Goal: Task Accomplishment & Management: Use online tool/utility

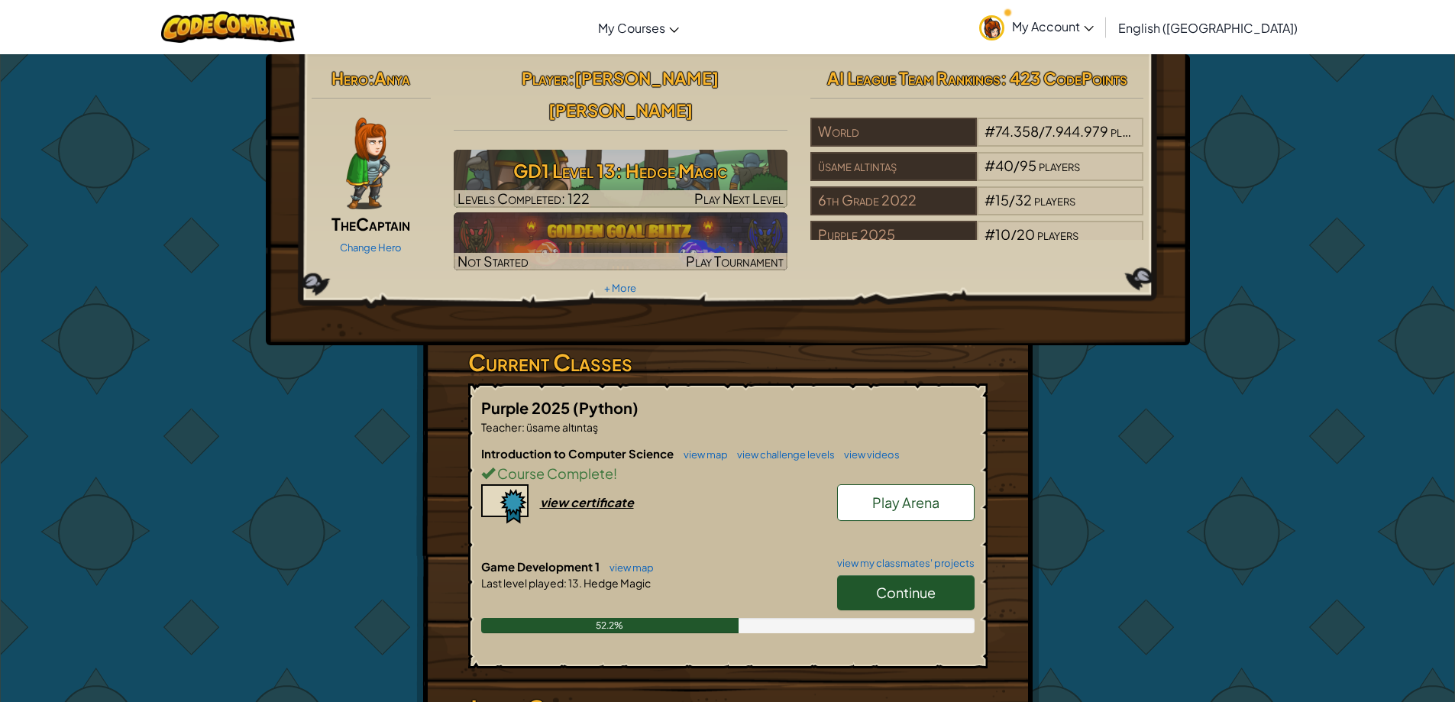
click at [920, 94] on div "AI League Team Rankings : 423 CodePoints World # 74.358 / 7.944.979 players üsa…" at bounding box center [977, 151] width 357 height 178
click at [892, 584] on span "Continue" at bounding box center [906, 593] width 60 height 18
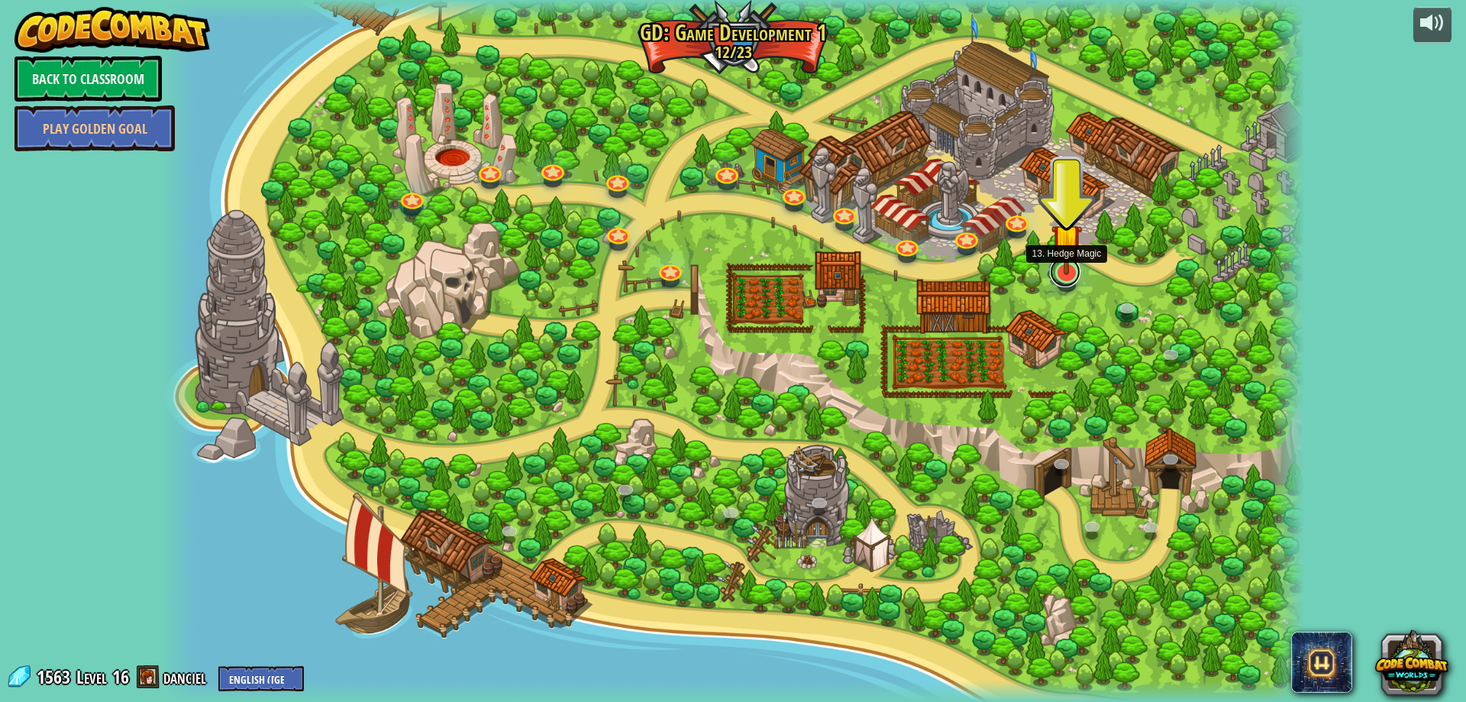
click at [1066, 286] on link at bounding box center [1065, 272] width 31 height 31
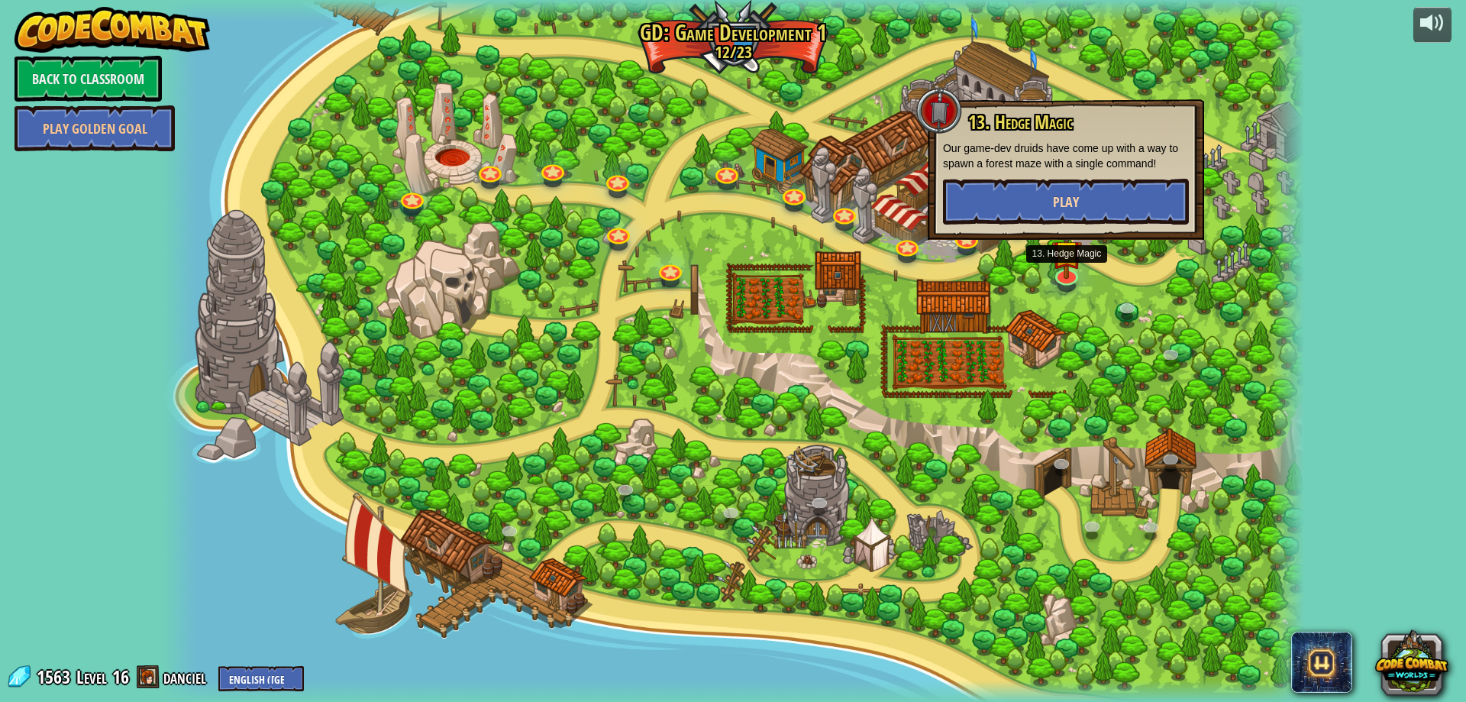
drag, startPoint x: 1130, startPoint y: 176, endPoint x: 1143, endPoint y: 218, distance: 43.0
click at [1140, 222] on div "13. Hedge Magic Our game-dev druids have come up with a way to spawn a forest m…" at bounding box center [1066, 168] width 246 height 112
click at [1143, 217] on button "Play" at bounding box center [1066, 202] width 246 height 46
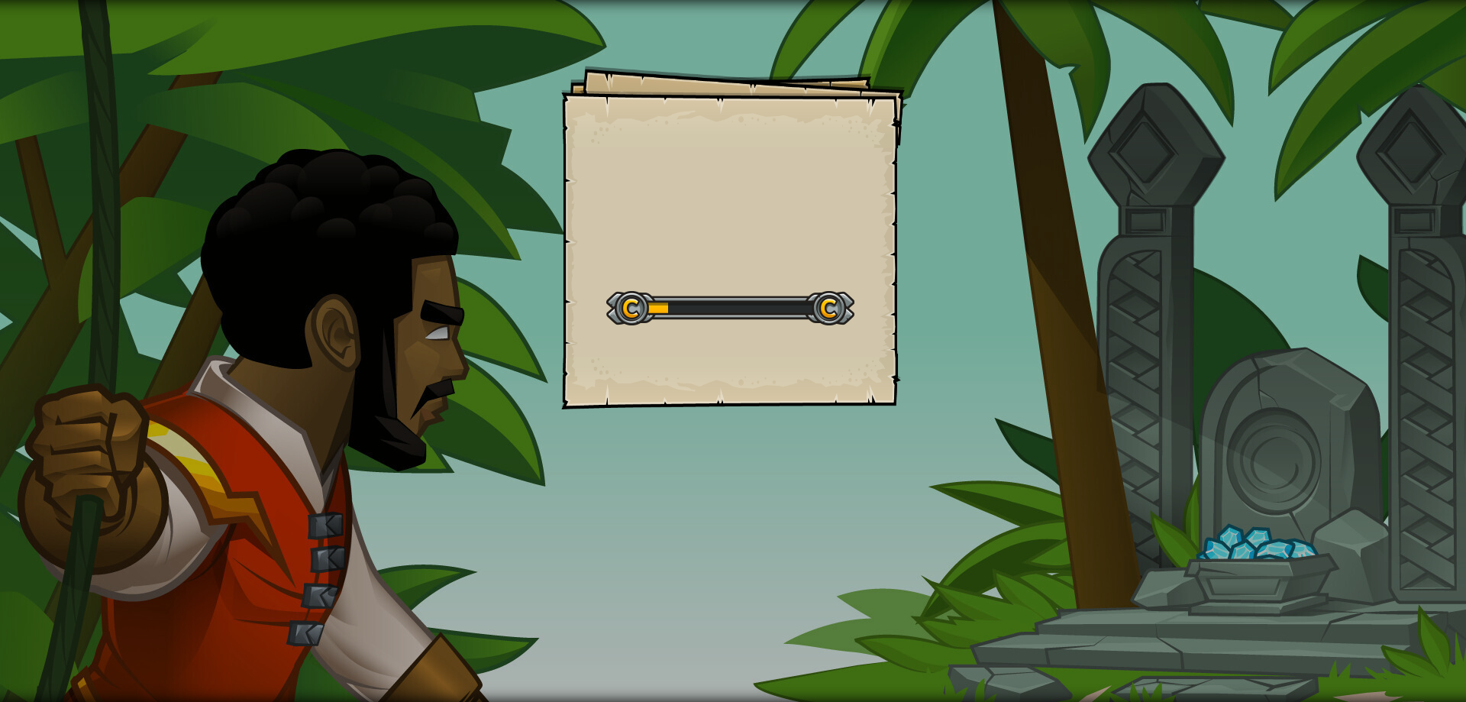
drag, startPoint x: 1143, startPoint y: 217, endPoint x: 1132, endPoint y: 206, distance: 15.1
click at [1132, 206] on div "Goals Start Level Error loading from server. Try refreshing the page. You'll ne…" at bounding box center [733, 351] width 1466 height 702
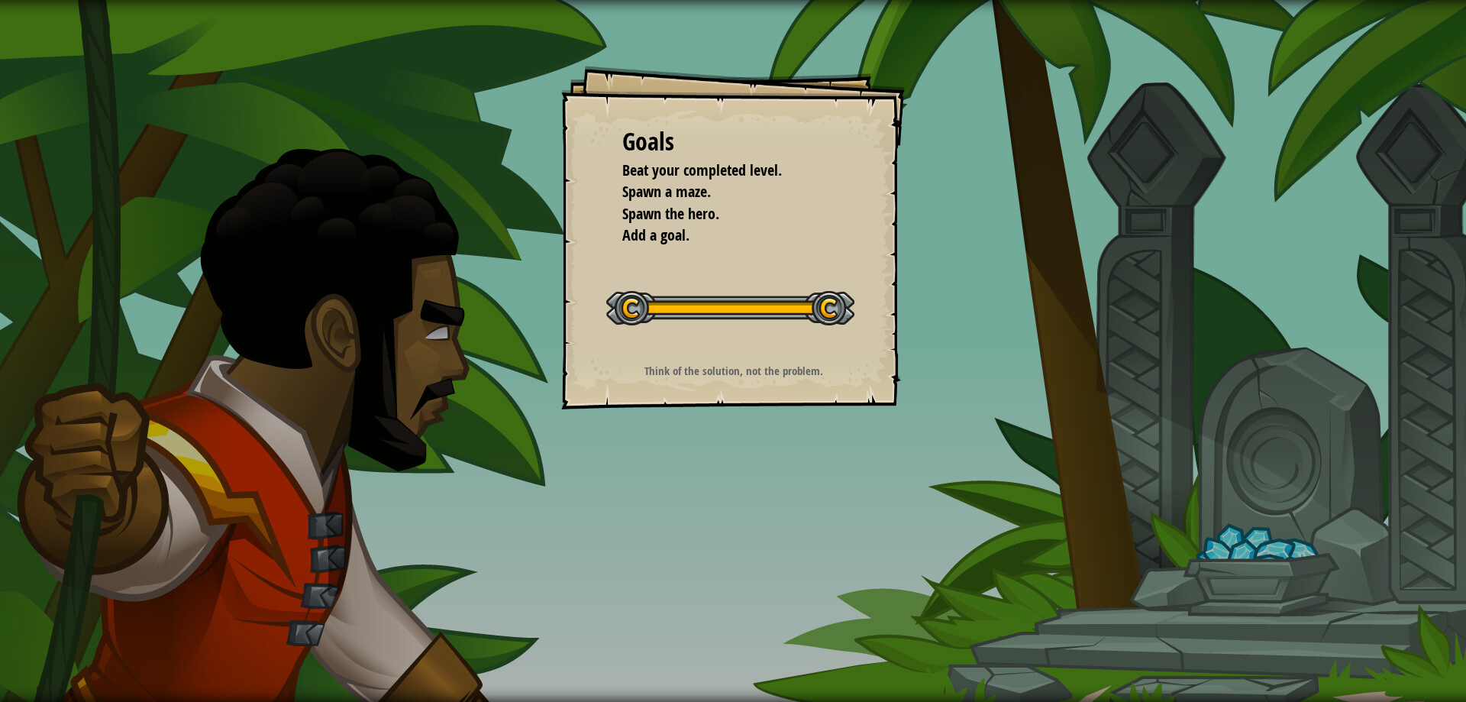
click at [1285, 571] on div "Goals Beat your completed level. Spawn a maze. Spawn the hero. Add a goal. Star…" at bounding box center [733, 351] width 1466 height 702
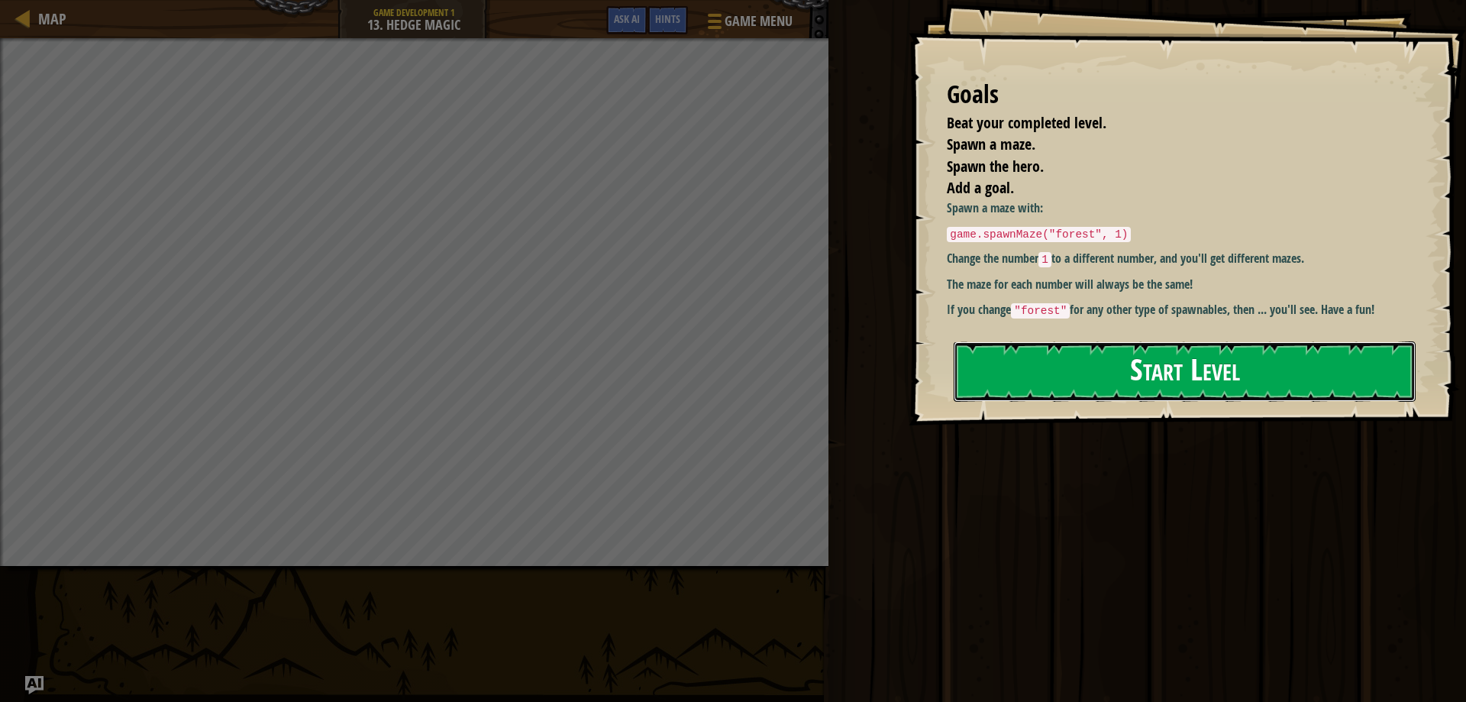
click at [1268, 396] on button "Start Level" at bounding box center [1185, 371] width 462 height 60
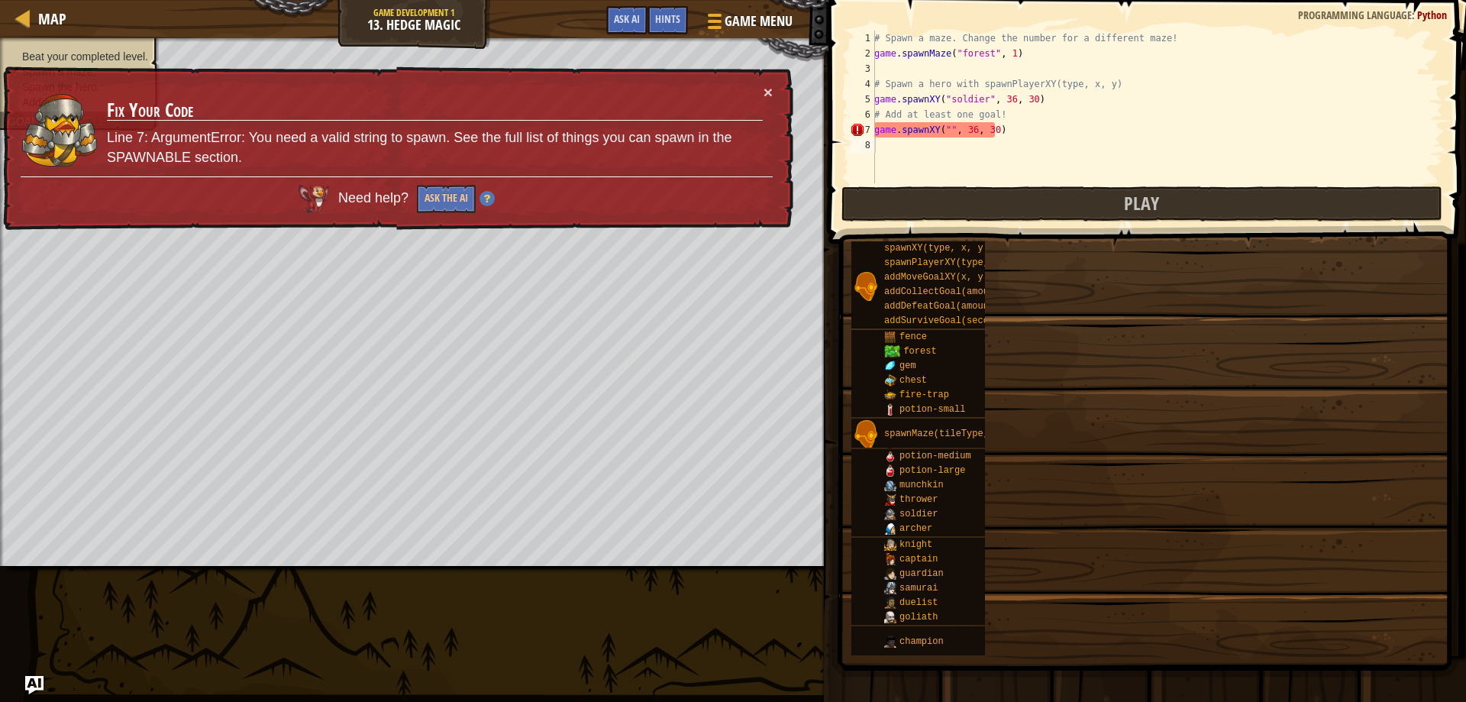
drag, startPoint x: 1268, startPoint y: 396, endPoint x: 1280, endPoint y: 407, distance: 16.8
click at [1274, 400] on div "Goals Beat your completed level. Spawn a maze. Spawn the hero. Add a goal. Spaw…" at bounding box center [733, 351] width 1466 height 702
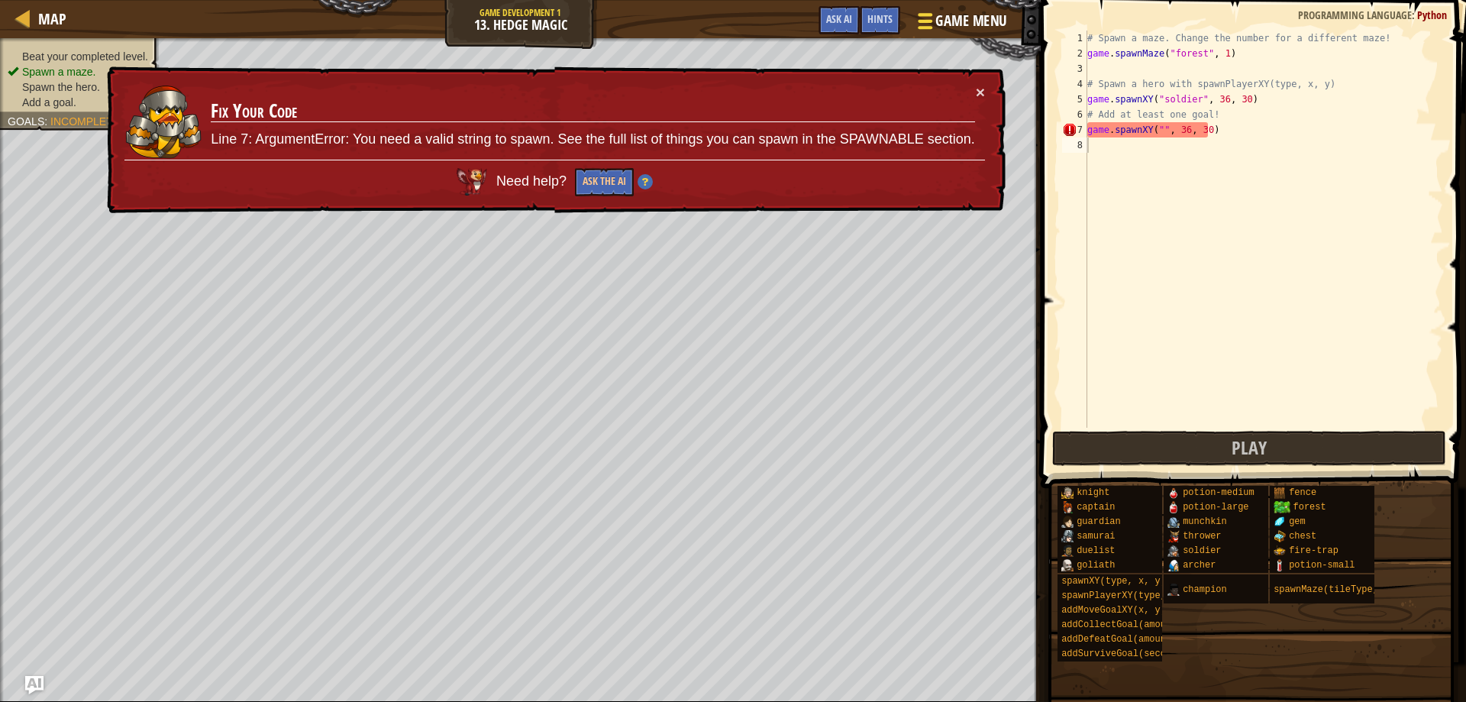
click at [958, 20] on button "Game Menu" at bounding box center [962, 23] width 112 height 37
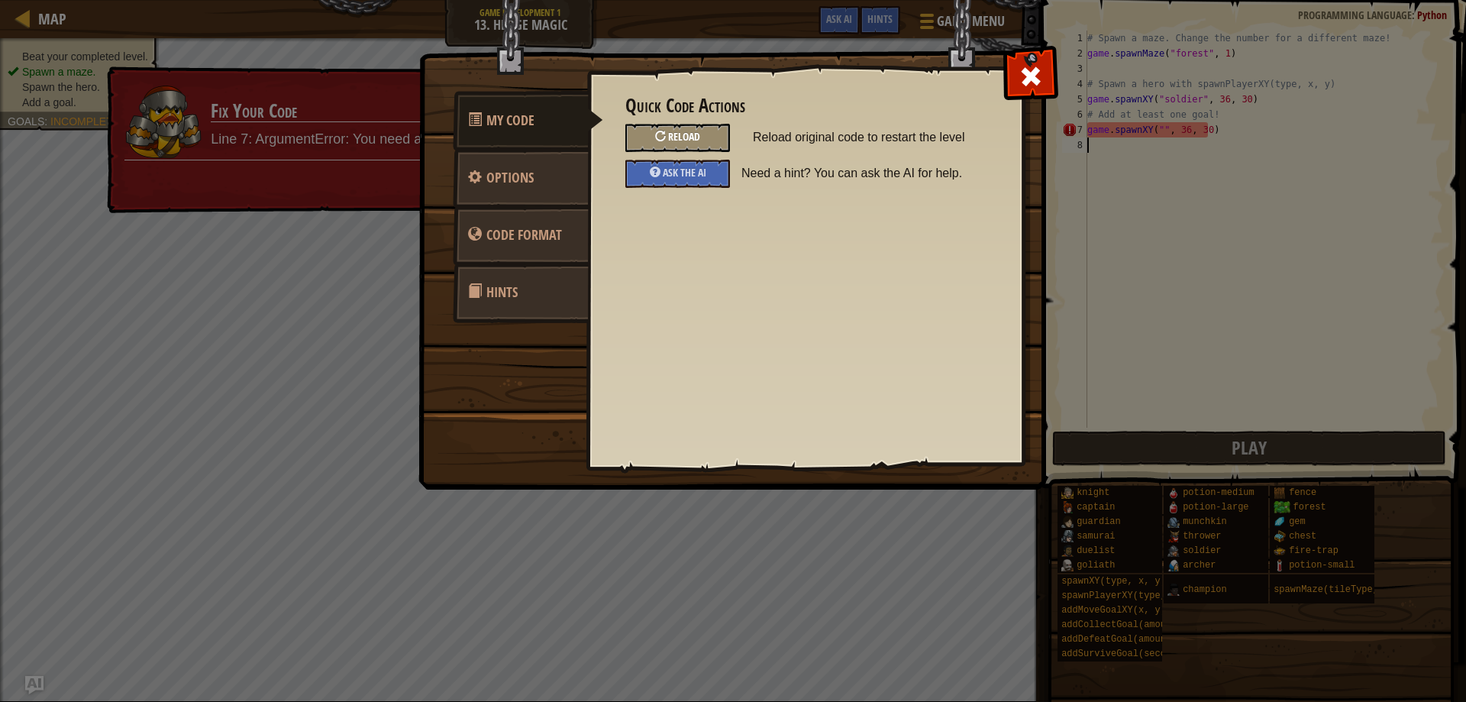
click at [671, 129] on div "Reload" at bounding box center [678, 138] width 105 height 28
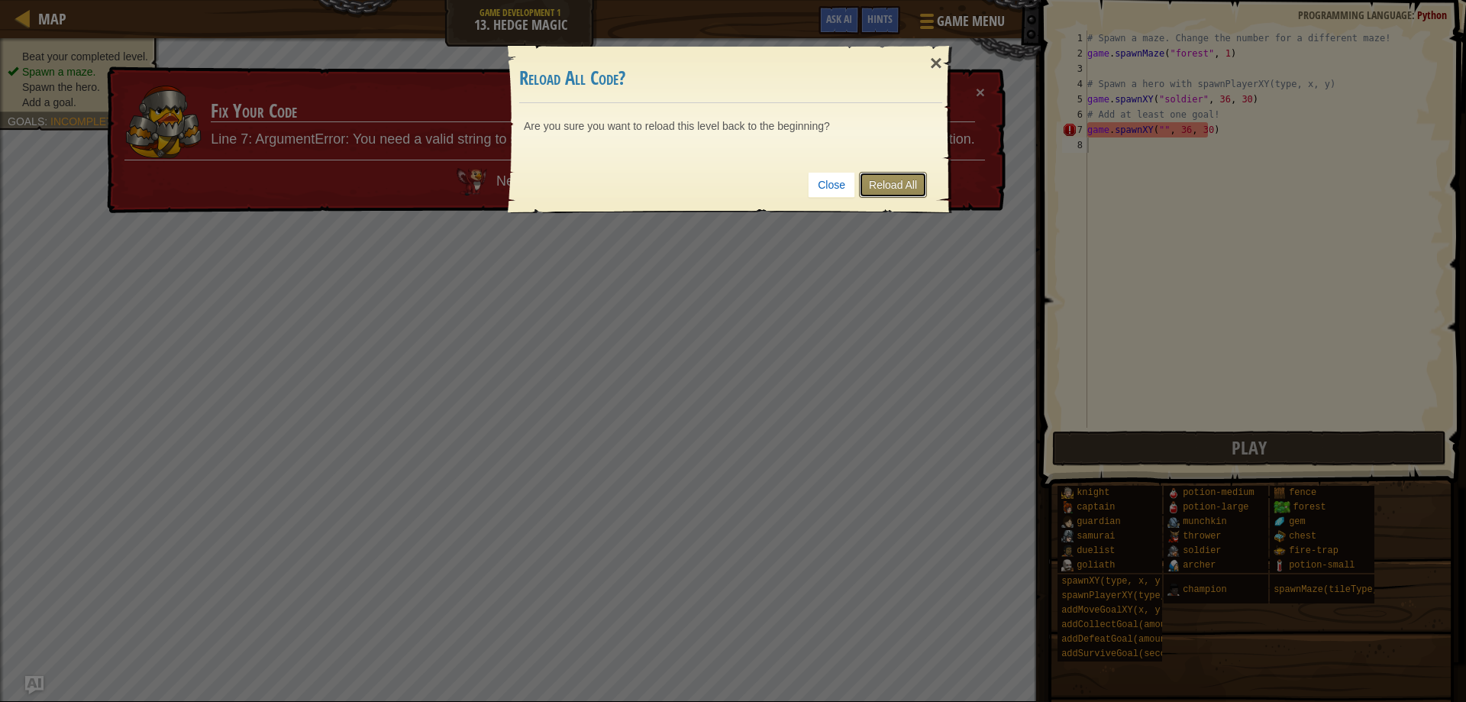
click at [871, 182] on link "Reload All" at bounding box center [893, 185] width 68 height 26
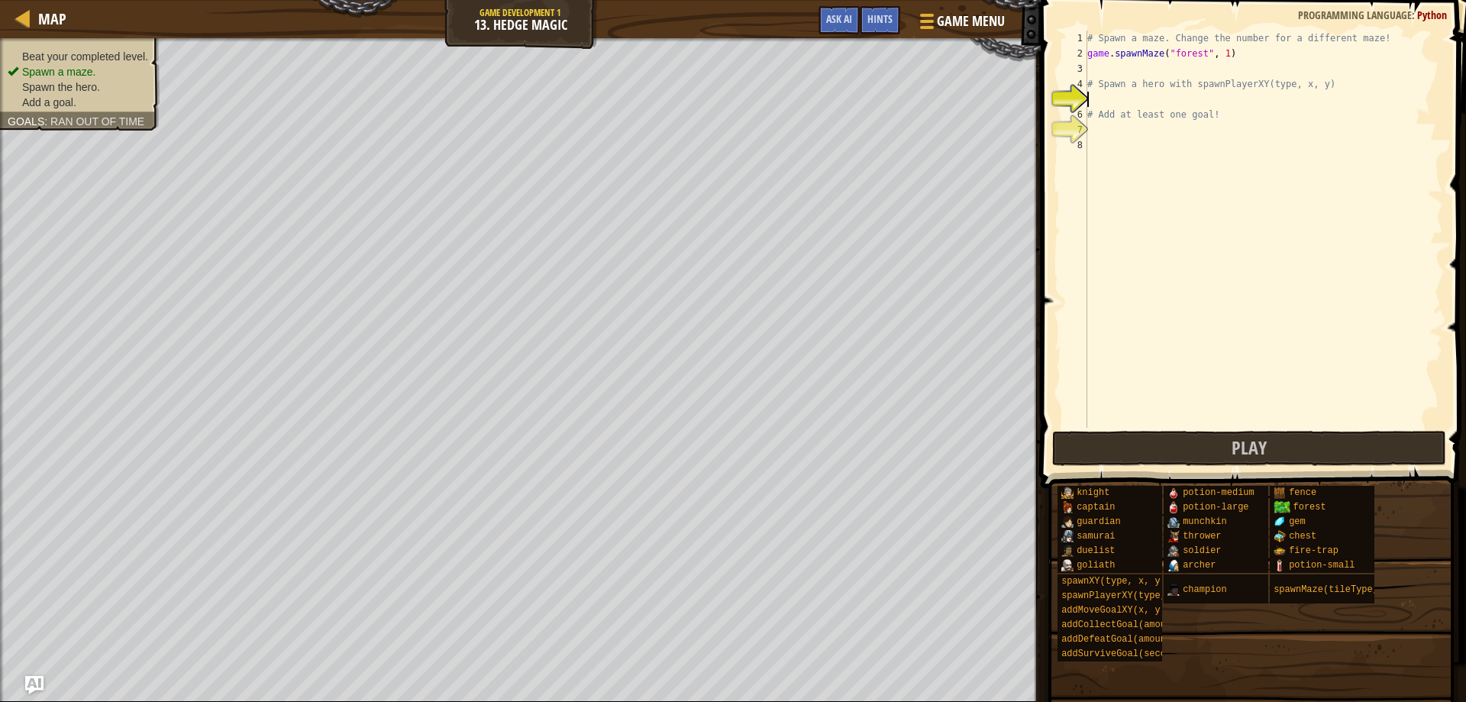
click at [1142, 100] on div "# Spawn a maze. Change the number for a different maze! game . spawnMaze ( "for…" at bounding box center [1264, 245] width 359 height 428
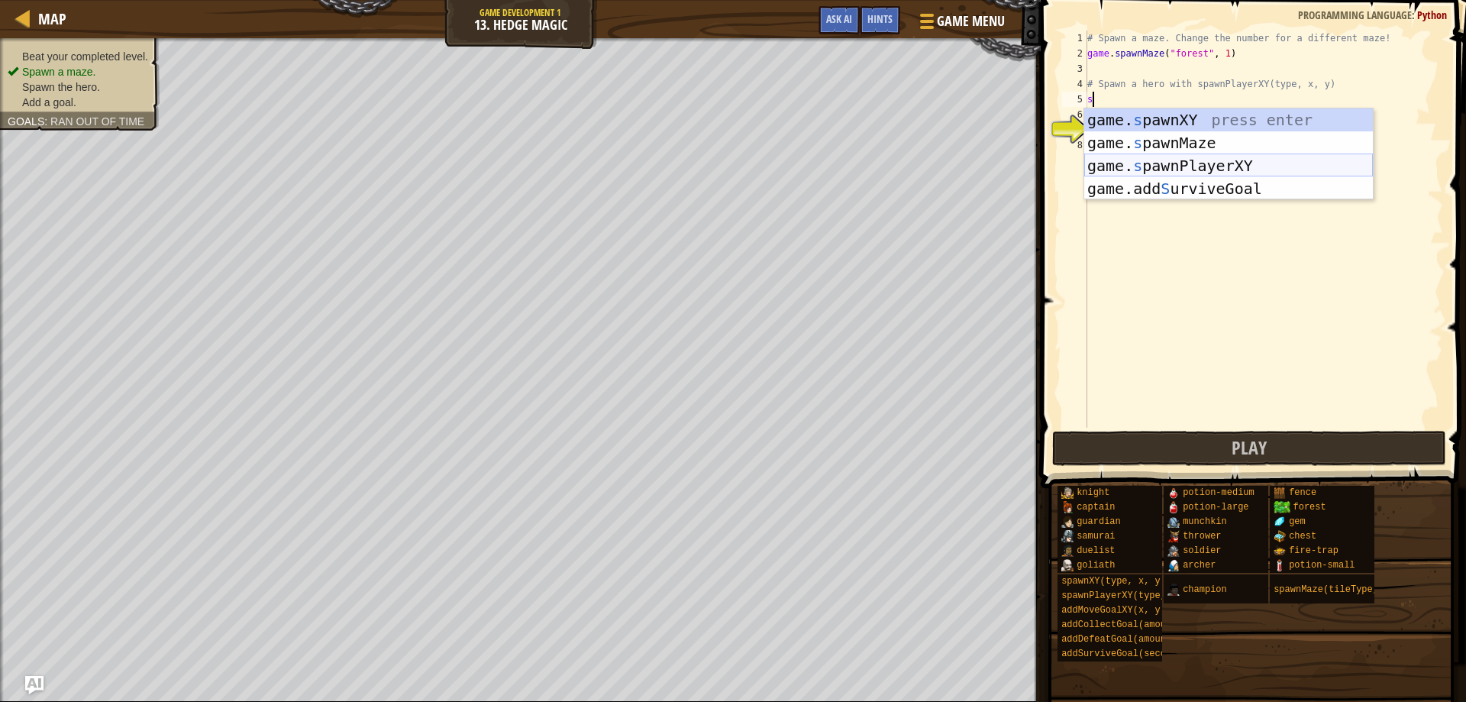
click at [1167, 164] on div "game. s pawnXY press enter game. s pawnMaze press enter game. s pawnPlayerXY pr…" at bounding box center [1229, 176] width 289 height 137
type textarea "player = game.spawnPlayerXY("captain", 36, 30)"
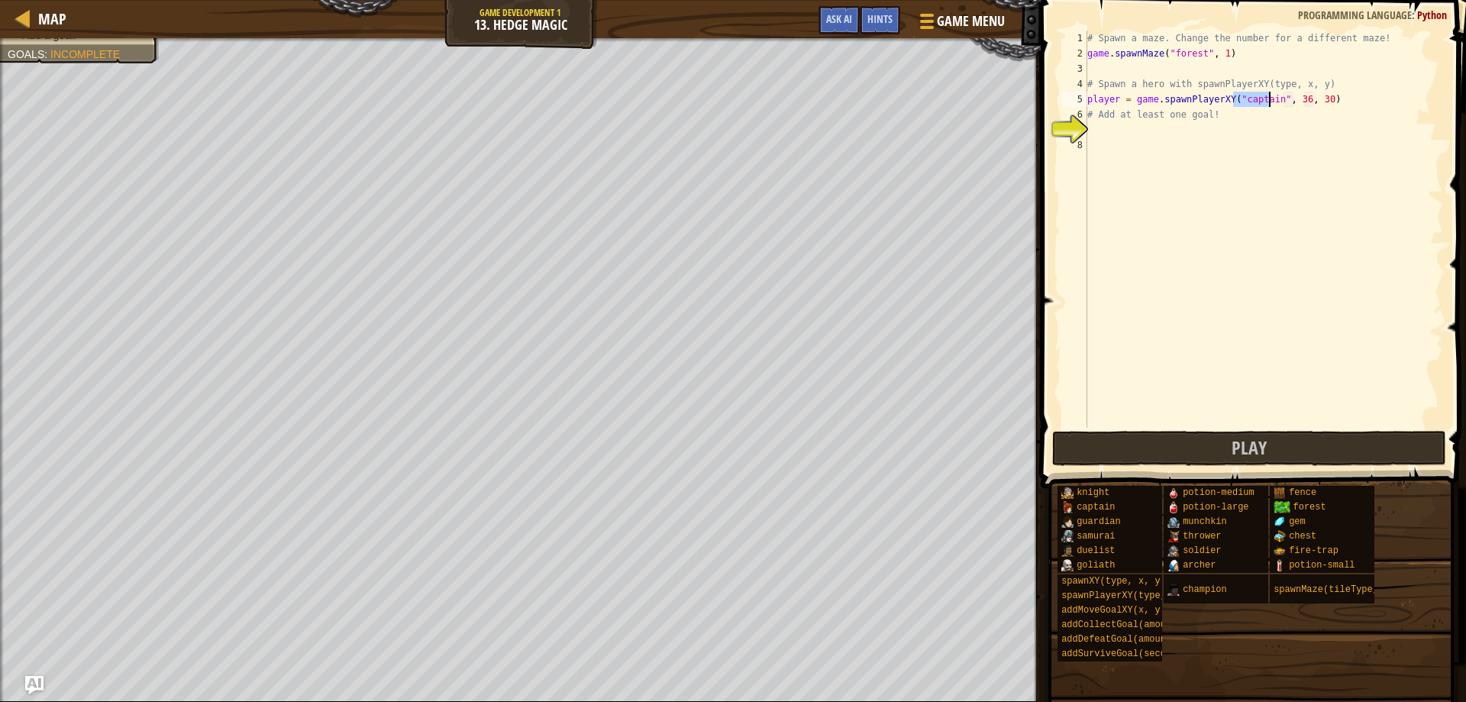
click at [1197, 298] on div "# Spawn a maze. Change the number for a different maze! game . spawnMaze ( "for…" at bounding box center [1264, 245] width 359 height 428
click at [1140, 134] on div "# Spawn a maze. Change the number for a different maze! game . spawnMaze ( "for…" at bounding box center [1264, 245] width 359 height 428
click at [1165, 131] on div "# Spawn a maze. Change the number for a different maze! game . spawnMaze ( "for…" at bounding box center [1264, 245] width 359 height 428
click at [1142, 122] on div "# Spawn a maze. Change the number for a different maze! game . spawnMaze ( "for…" at bounding box center [1264, 245] width 359 height 428
type textarea "p"
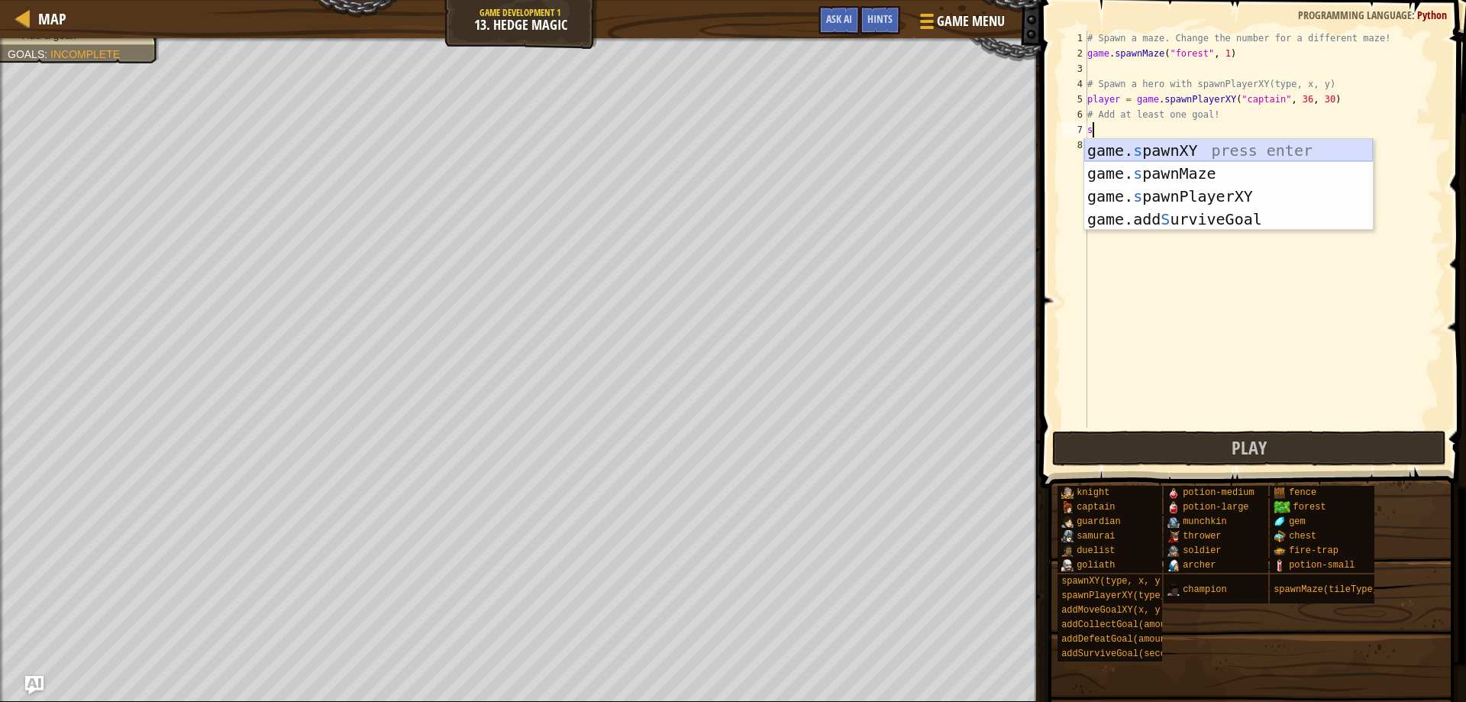
click at [1172, 160] on div "game. s pawnXY press enter game. s pawnMaze press enter game. s pawnPlayerXY pr…" at bounding box center [1229, 207] width 289 height 137
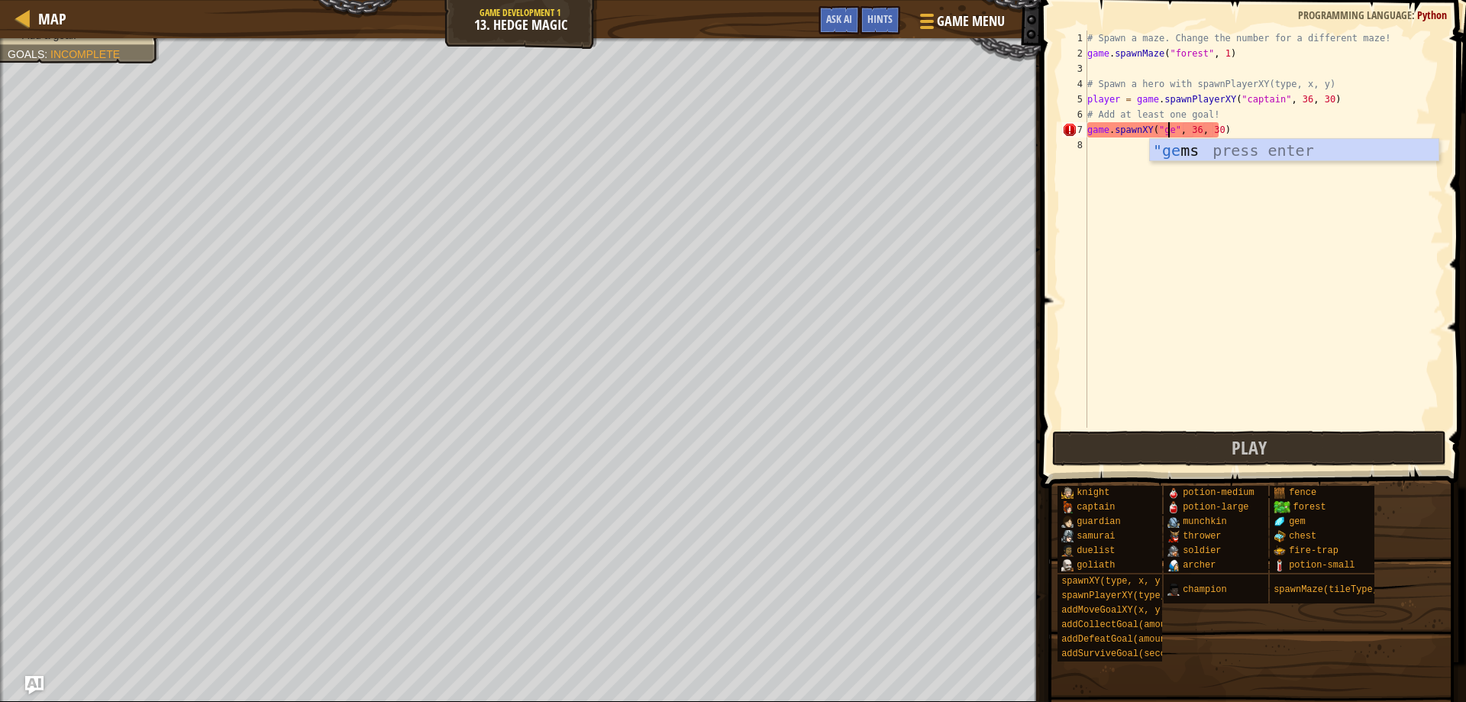
scroll to position [7, 8]
click at [1171, 144] on div ""gem s press enter" at bounding box center [1294, 173] width 289 height 69
type textarea "game.spawnXY("gems", 36, 30)"
click at [1212, 262] on div "# Spawn a maze. Change the number for a different maze! game . spawnMaze ( "for…" at bounding box center [1264, 245] width 359 height 428
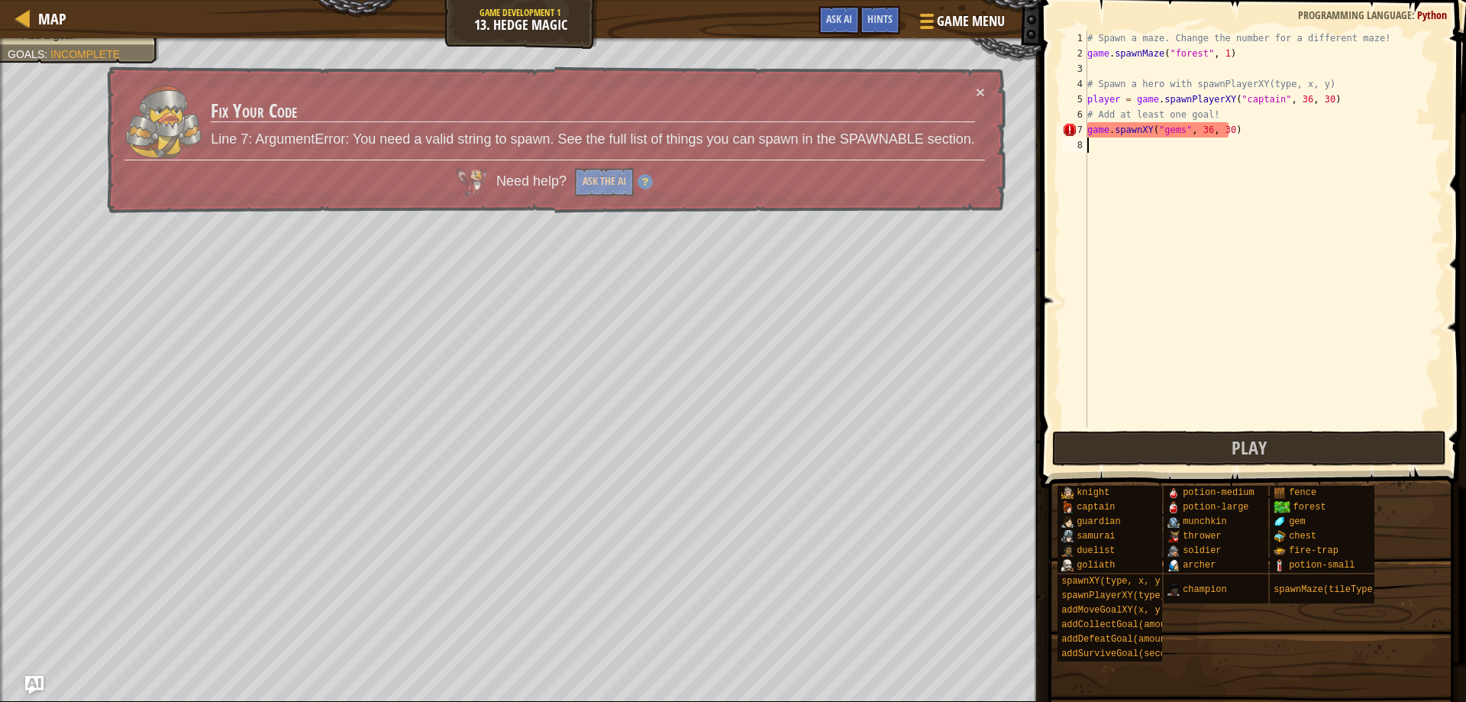
scroll to position [7, 0]
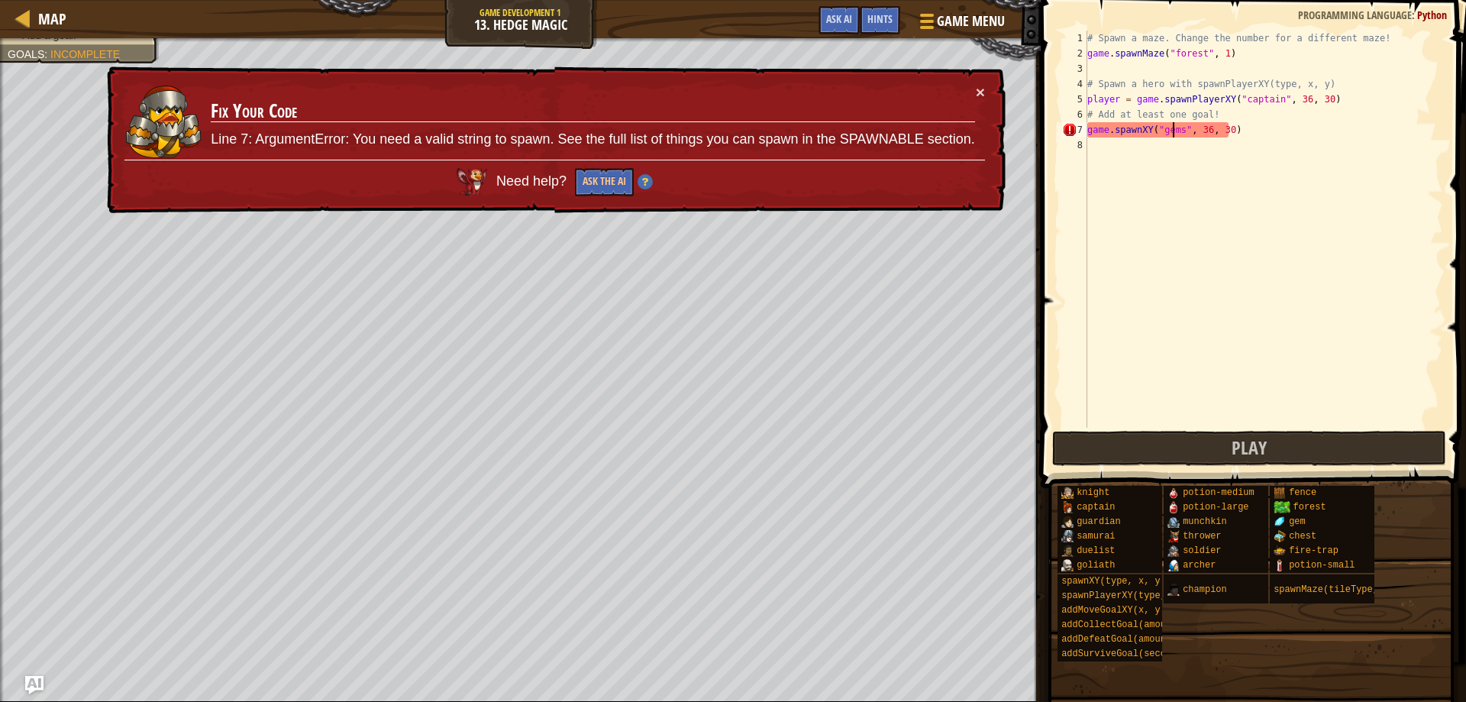
click at [1175, 128] on div "# Spawn a maze. Change the number for a different maze! game . spawnMaze ( "for…" at bounding box center [1264, 245] width 359 height 428
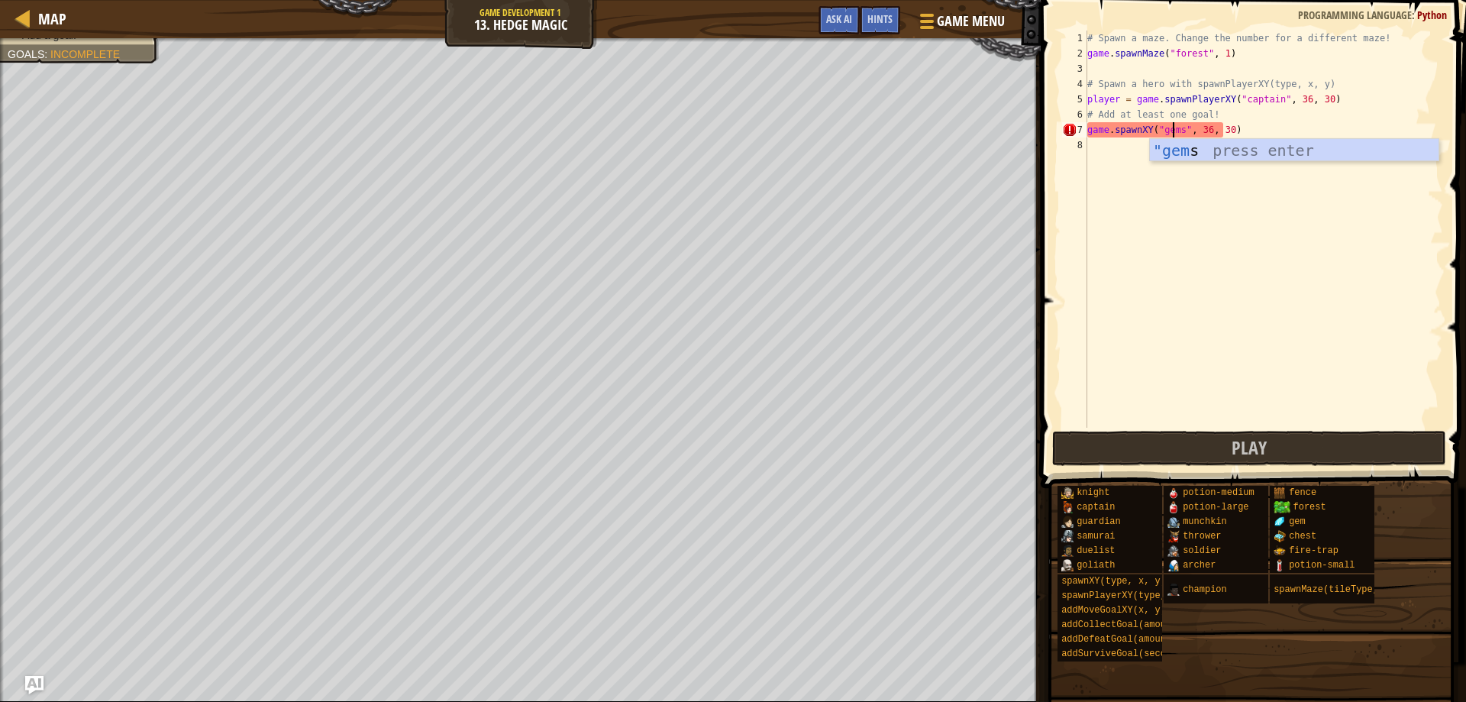
scroll to position [7, 8]
type textarea "game.spawnXY("gem", 36, 30)"
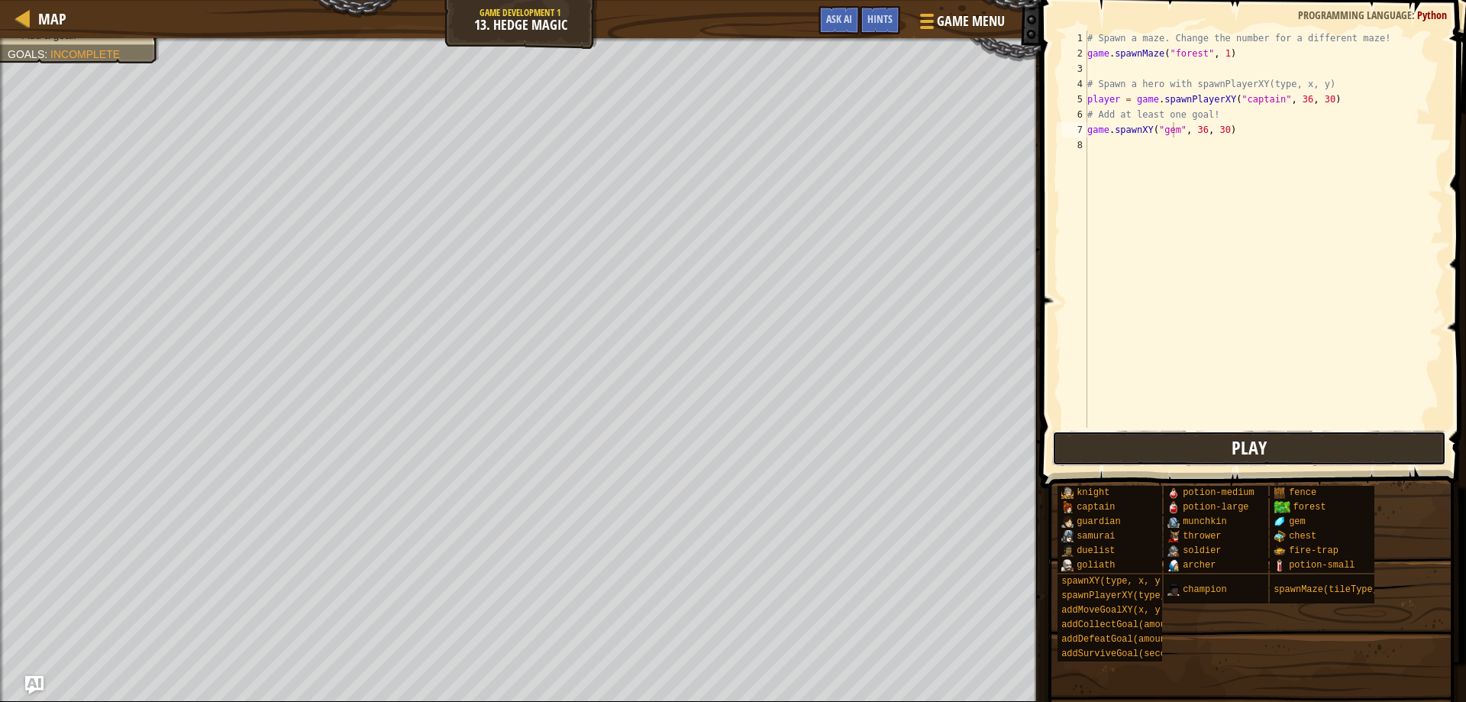
click at [1188, 460] on button "Play" at bounding box center [1249, 448] width 395 height 35
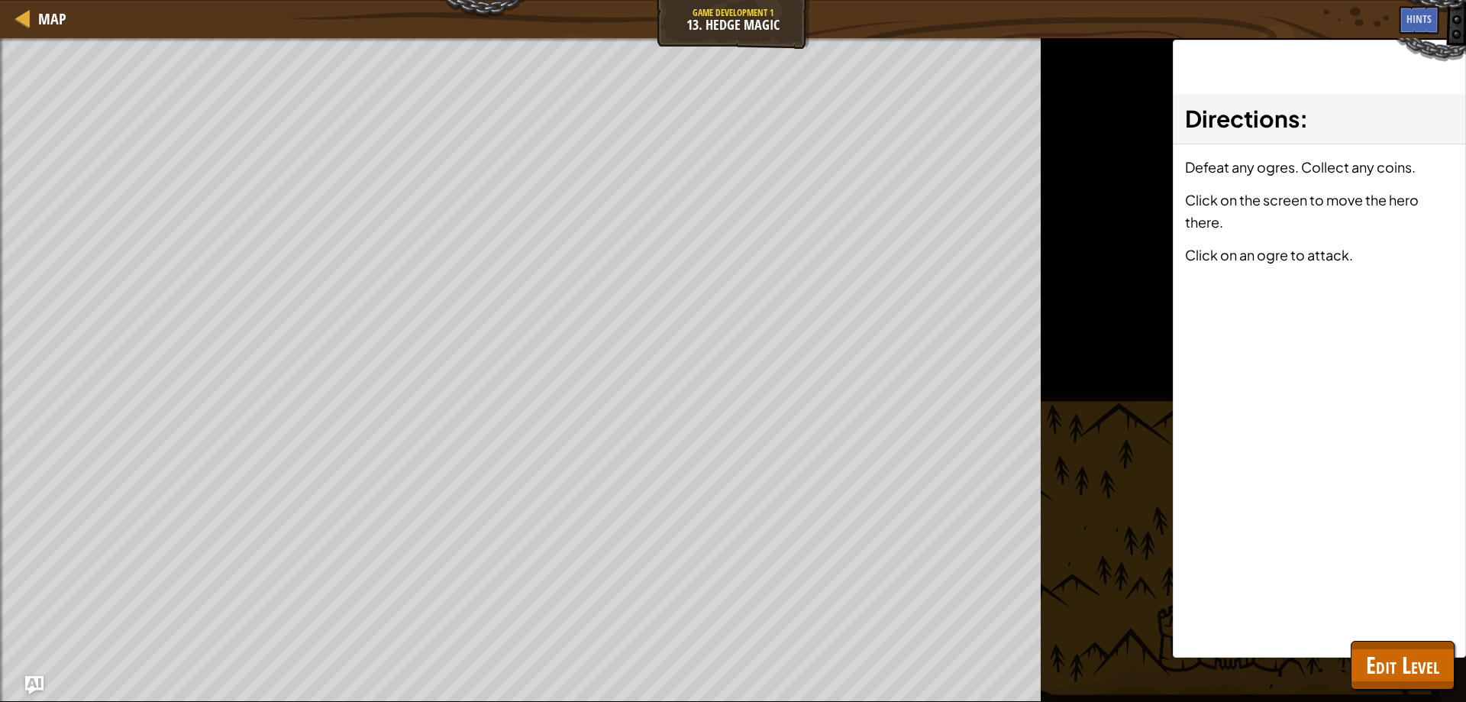
drag, startPoint x: 1199, startPoint y: 401, endPoint x: 1254, endPoint y: 441, distance: 67.8
click at [1204, 414] on div "Directions : Defeat any ogres. Collect any coins. Click on the screen to move t…" at bounding box center [1319, 349] width 293 height 618
click at [1392, 661] on span "Edit Level" at bounding box center [1402, 664] width 73 height 31
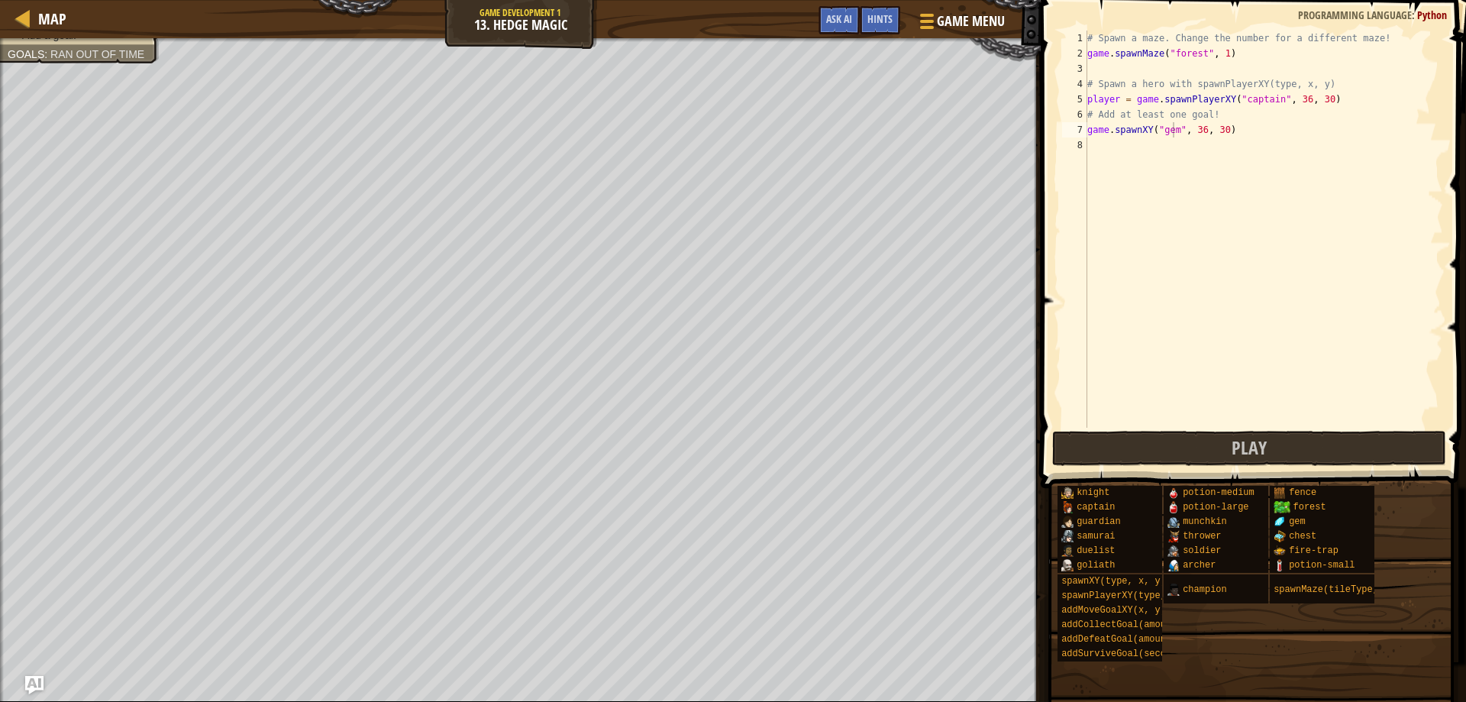
click at [1169, 131] on div "# Spawn a maze. Change the number for a different maze! game . spawnMaze ( "for…" at bounding box center [1264, 245] width 359 height 428
drag, startPoint x: 1176, startPoint y: 134, endPoint x: 1143, endPoint y: 140, distance: 34.2
click at [1143, 140] on div "# Spawn a maze. Change the number for a different maze! game . spawnMaze ( "for…" at bounding box center [1264, 245] width 359 height 428
click at [1156, 121] on div "# Spawn a maze. Change the number for a different maze! game . spawnMaze ( "for…" at bounding box center [1264, 245] width 359 height 428
click at [1173, 135] on div "# Spawn a maze. Change the number for a different maze! game . spawnMaze ( "for…" at bounding box center [1264, 245] width 359 height 428
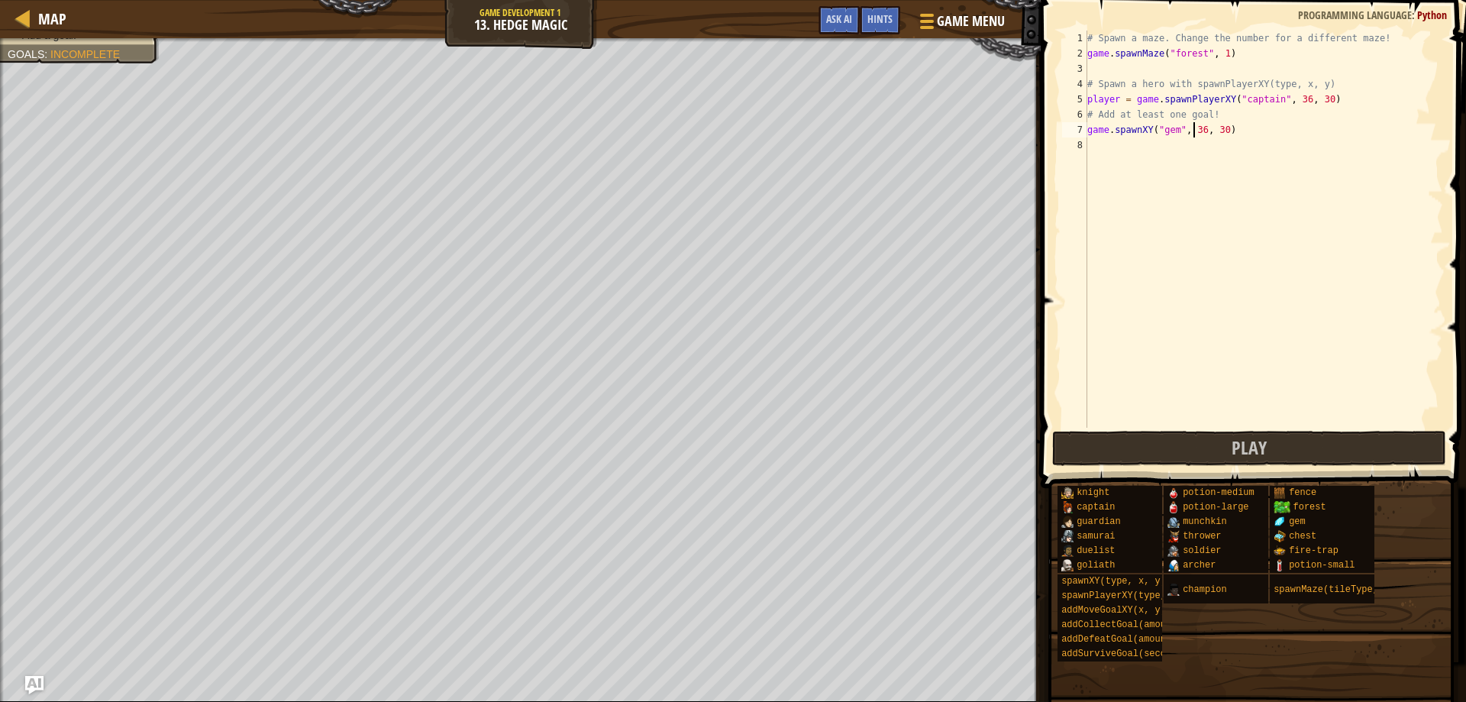
click at [1195, 127] on div "# Spawn a maze. Change the number for a different maze! game . spawnMaze ( "for…" at bounding box center [1264, 245] width 359 height 428
click at [1219, 124] on div "# Spawn a maze. Change the number for a different maze! game . spawnMaze ( "for…" at bounding box center [1264, 245] width 359 height 428
type textarea "game.spawnXY("gem", 46, 28)"
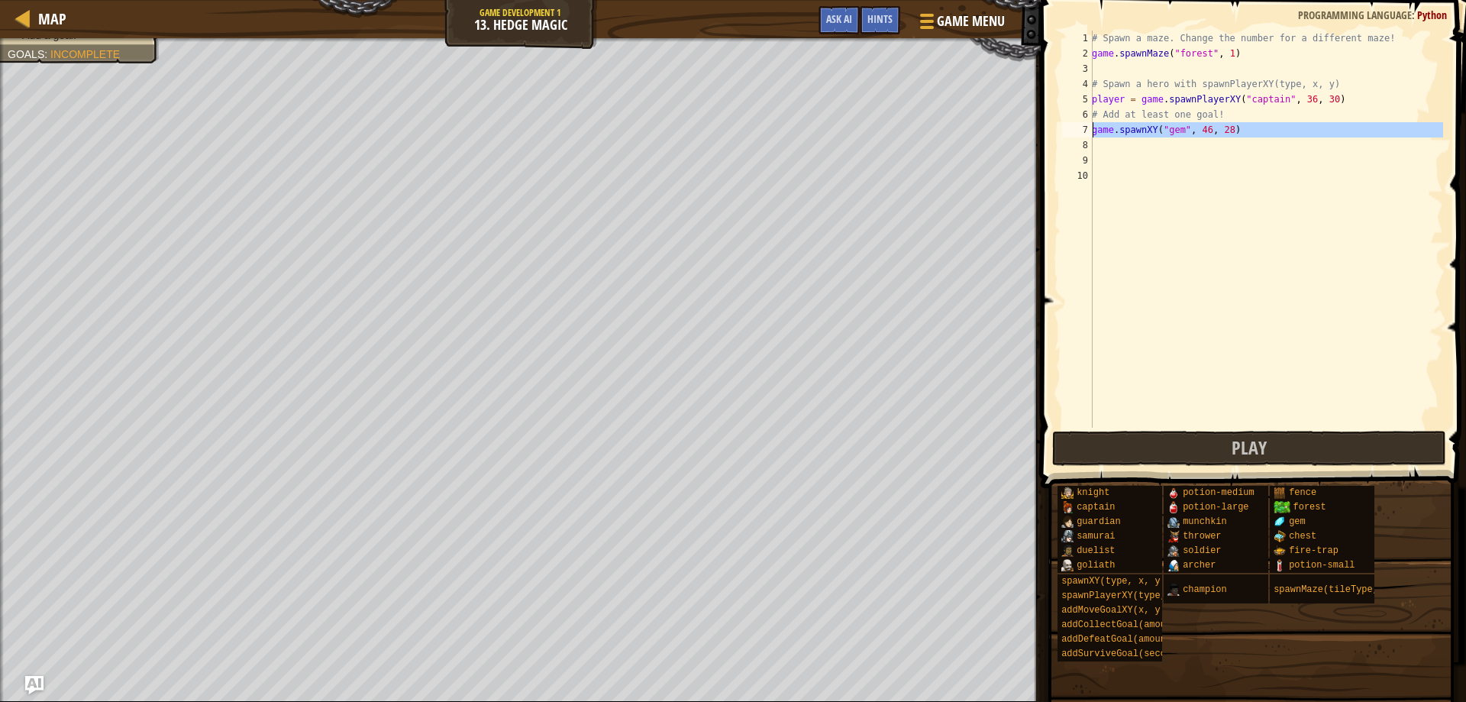
click at [1091, 130] on div "7" at bounding box center [1077, 129] width 31 height 15
type textarea "game.spawnXY("gem", 46, 28)"
click at [1094, 130] on div "# Spawn a maze. Change the number for a different maze! game . spawnMaze ( "for…" at bounding box center [1266, 245] width 354 height 428
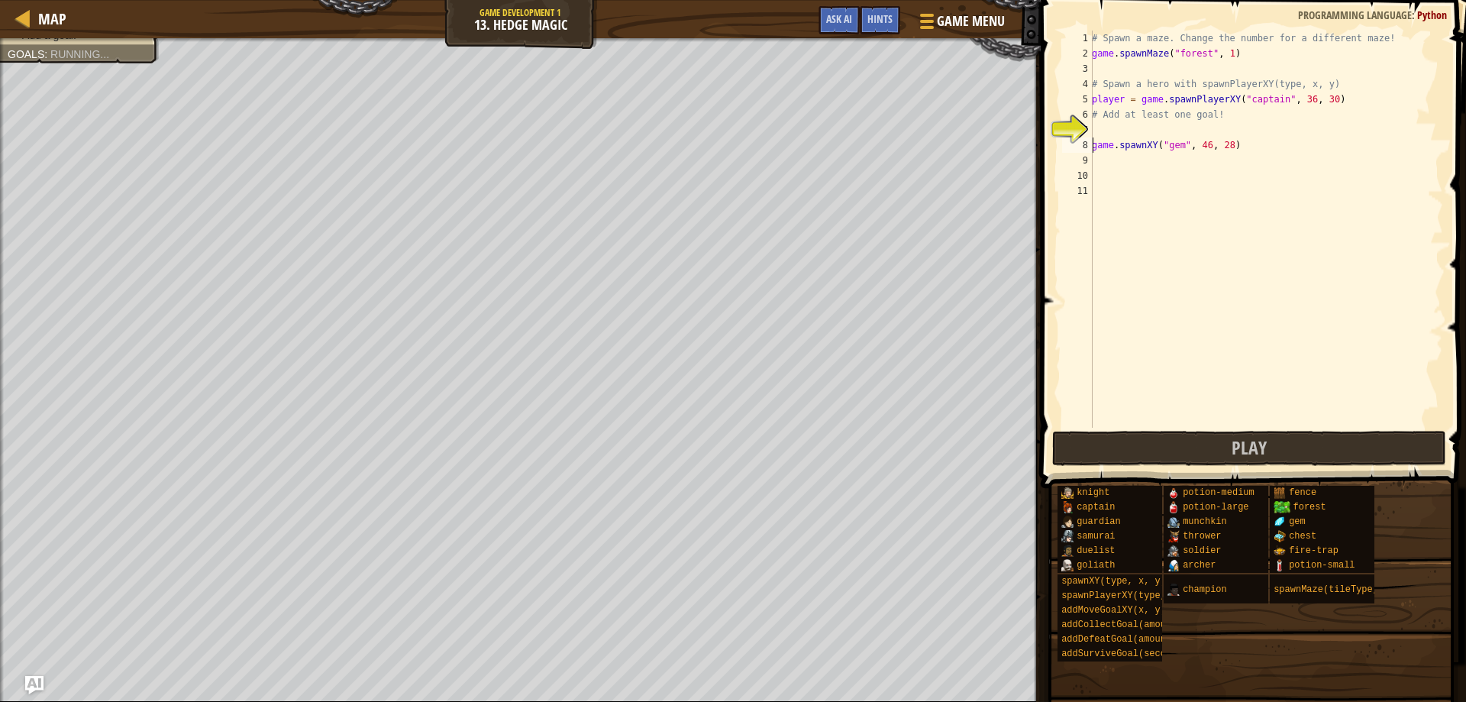
click at [1106, 130] on div "# Spawn a maze. Change the number for a different maze! game . spawnMaze ( "for…" at bounding box center [1266, 245] width 354 height 428
type textarea "g"
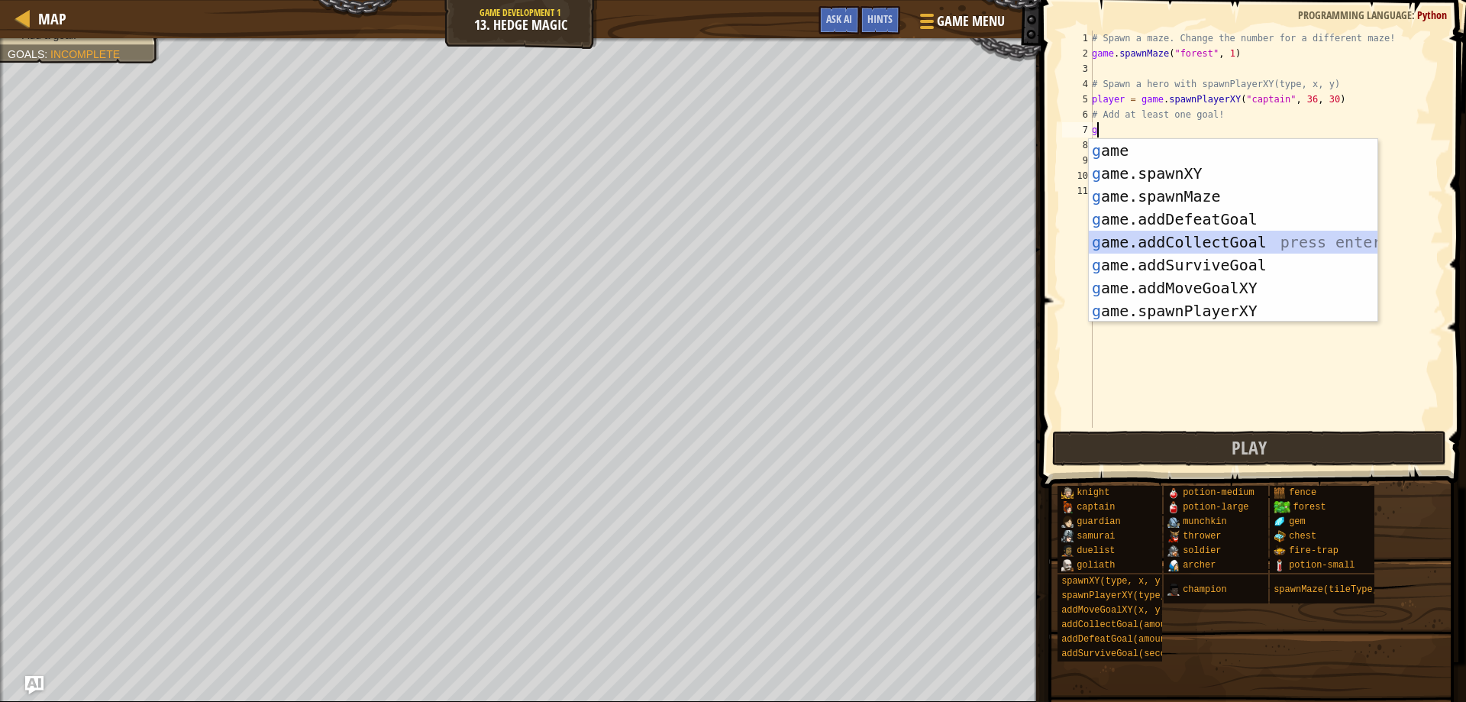
click at [1200, 244] on div "g ame press enter g ame.spawnXY press enter g ame.spawnMaze press enter g ame.a…" at bounding box center [1233, 253] width 289 height 229
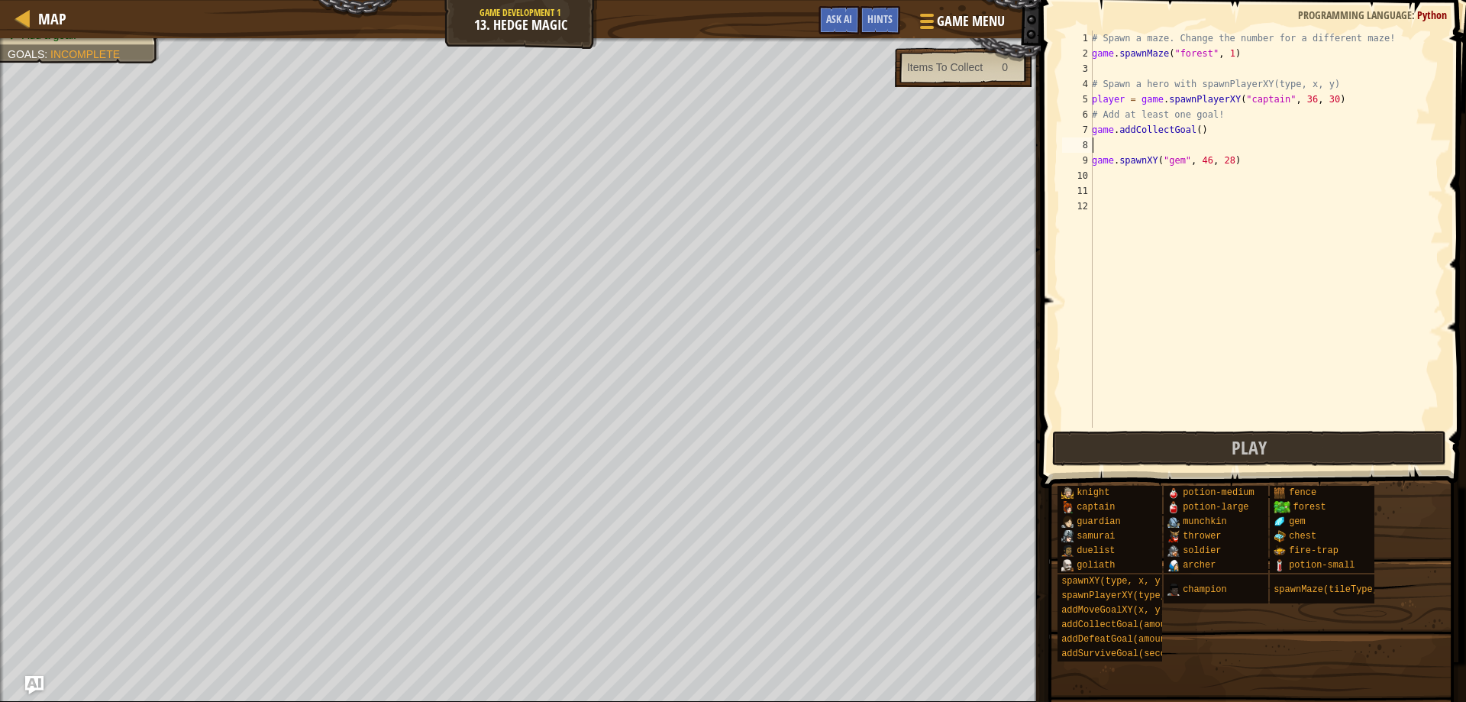
click at [1127, 143] on div "# Spawn a maze. Change the number for a different maze! game . spawnMaze ( "for…" at bounding box center [1266, 245] width 354 height 428
click at [1193, 133] on div "# Spawn a maze. Change the number for a different maze! game . spawnMaze ( "for…" at bounding box center [1266, 245] width 354 height 428
click at [1193, 133] on div "# Spawn a maze. Change the number for a different maze! game . spawnMaze ( "for…" at bounding box center [1266, 229] width 354 height 397
type textarea "game.addCollectGoal(1)"
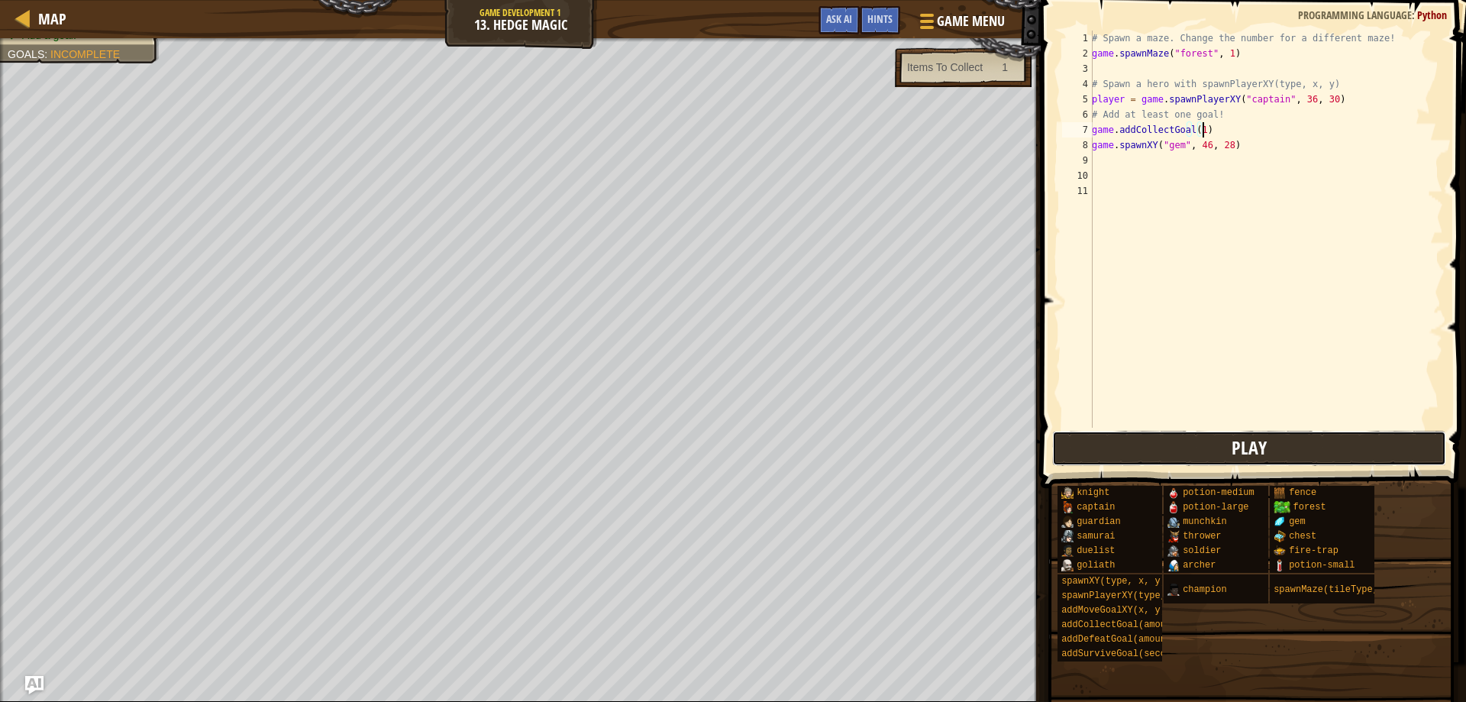
click at [1276, 454] on button "Play" at bounding box center [1249, 448] width 395 height 35
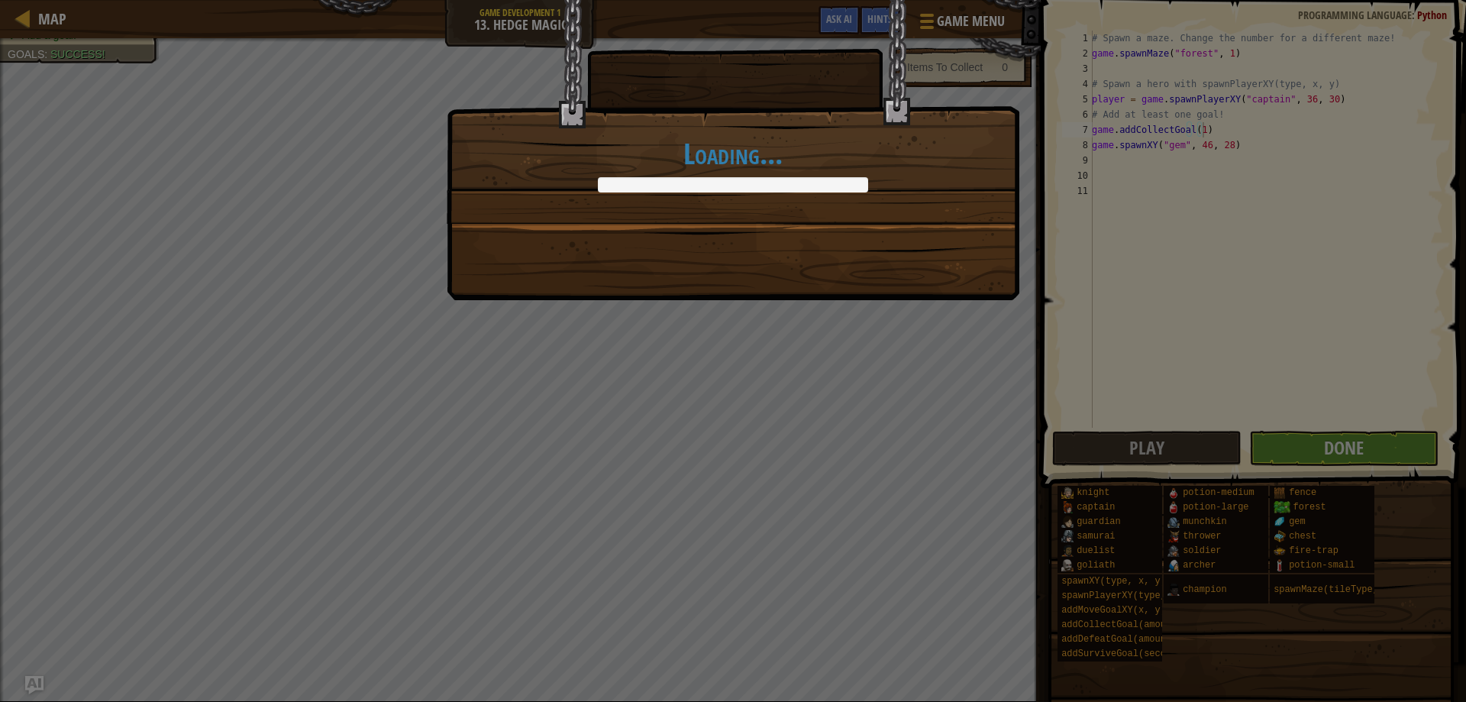
click at [1283, 443] on div "Loading..." at bounding box center [733, 351] width 1466 height 702
drag, startPoint x: 1288, startPoint y: 457, endPoint x: 1035, endPoint y: 398, distance: 259.6
click at [1287, 457] on div "Loading..." at bounding box center [733, 351] width 1466 height 702
click at [870, 339] on div "Loading..." at bounding box center [733, 351] width 1466 height 702
click at [887, 335] on div "Loading..." at bounding box center [733, 351] width 1466 height 702
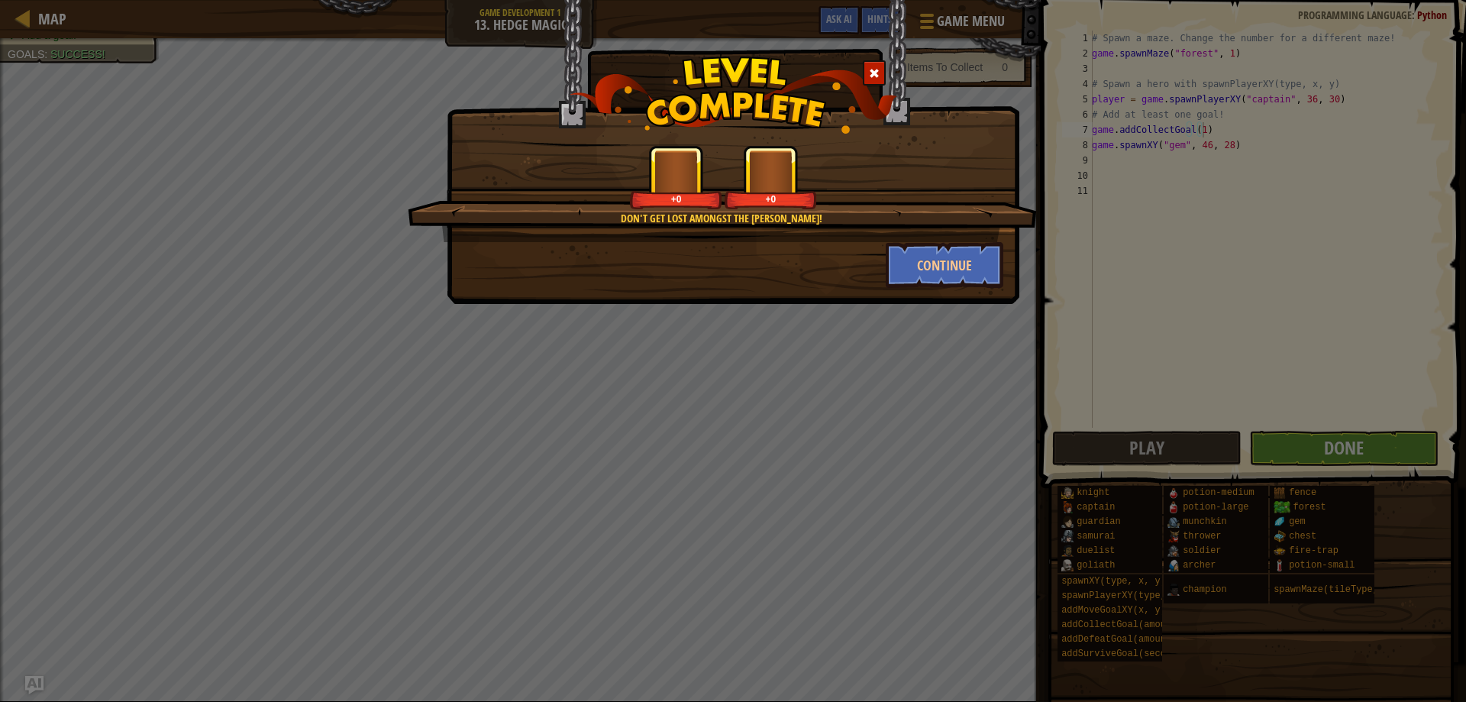
drag, startPoint x: 876, startPoint y: 293, endPoint x: 923, endPoint y: 333, distance: 62.3
click at [916, 331] on div "Don't get lost amongst the [PERSON_NAME]! +0 +0 Continue" at bounding box center [733, 351] width 1466 height 702
click at [957, 257] on button "Continue" at bounding box center [945, 265] width 118 height 46
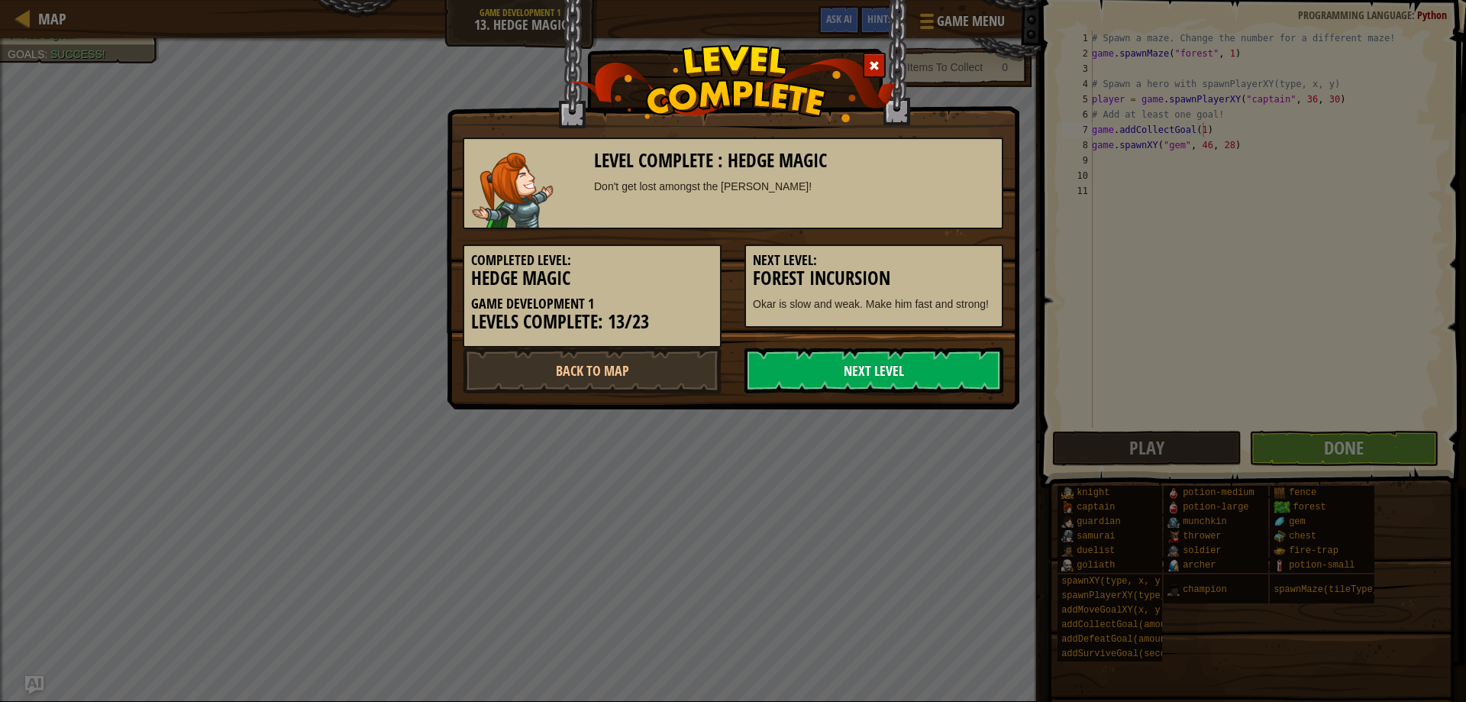
click at [907, 372] on link "Next Level" at bounding box center [874, 371] width 259 height 46
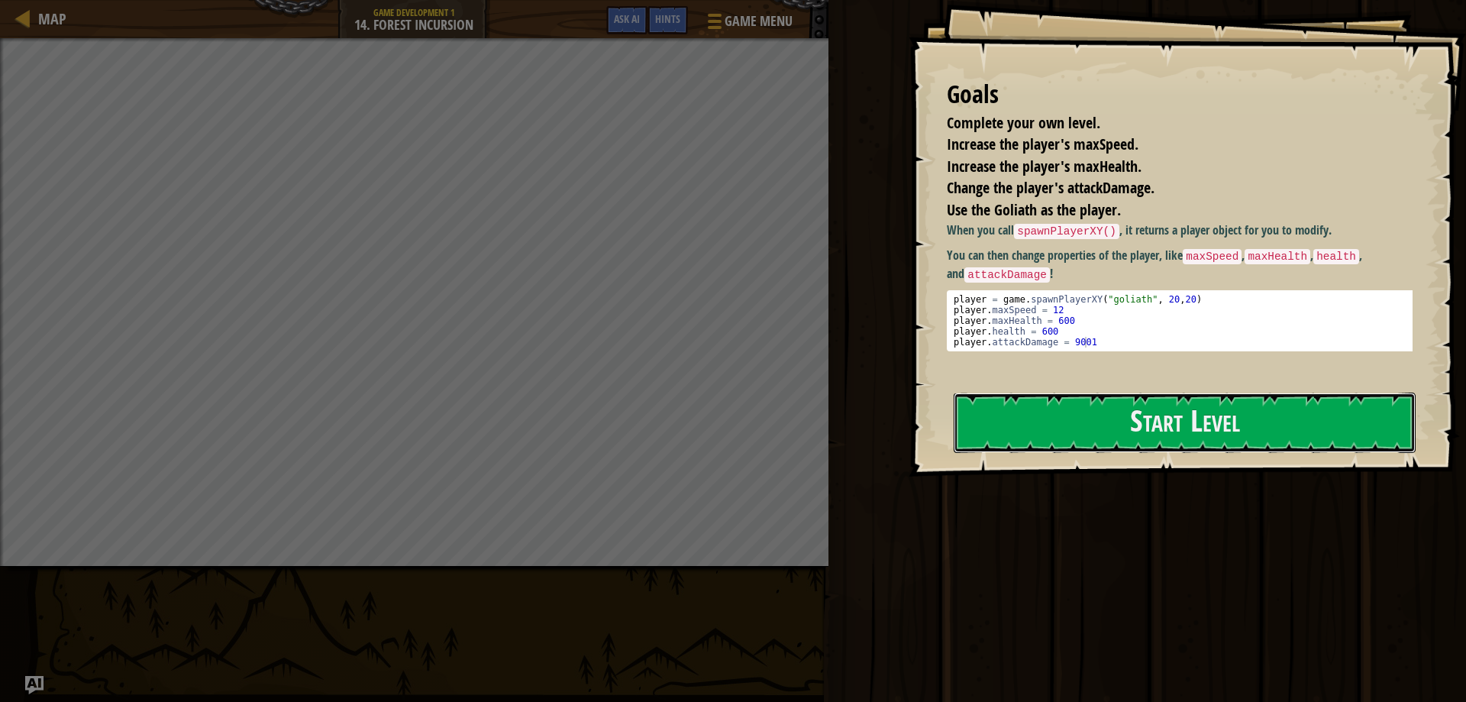
click at [1225, 422] on button "Start Level" at bounding box center [1185, 423] width 462 height 60
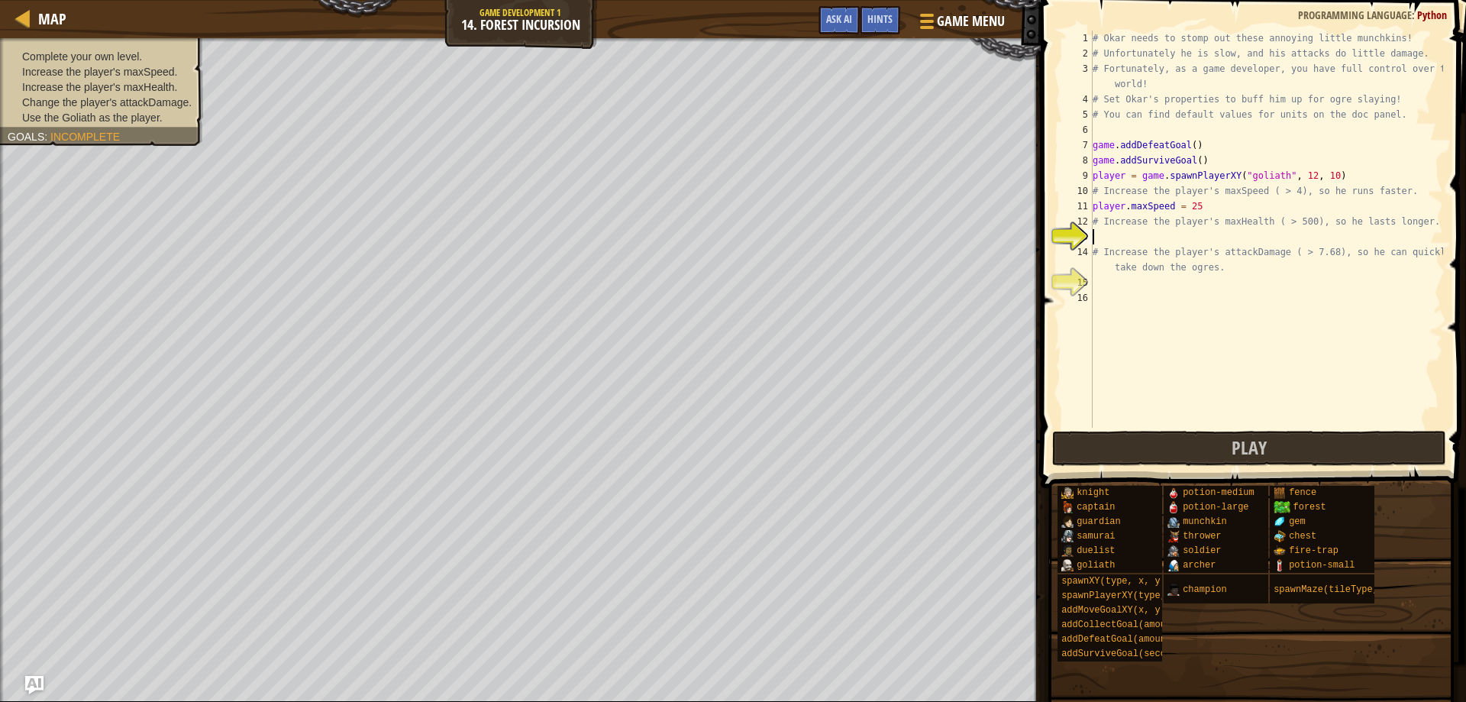
click at [1113, 193] on div "# Okar needs to stomp out these annoying little munchkins! # Unfortunately he i…" at bounding box center [1267, 245] width 354 height 428
click at [1094, 194] on div "# Okar needs to stomp out these annoying little munchkins! # Unfortunately he i…" at bounding box center [1267, 245] width 354 height 428
type textarea "p# Increase the player's maxSpeed ( > 4), so he runs faster."
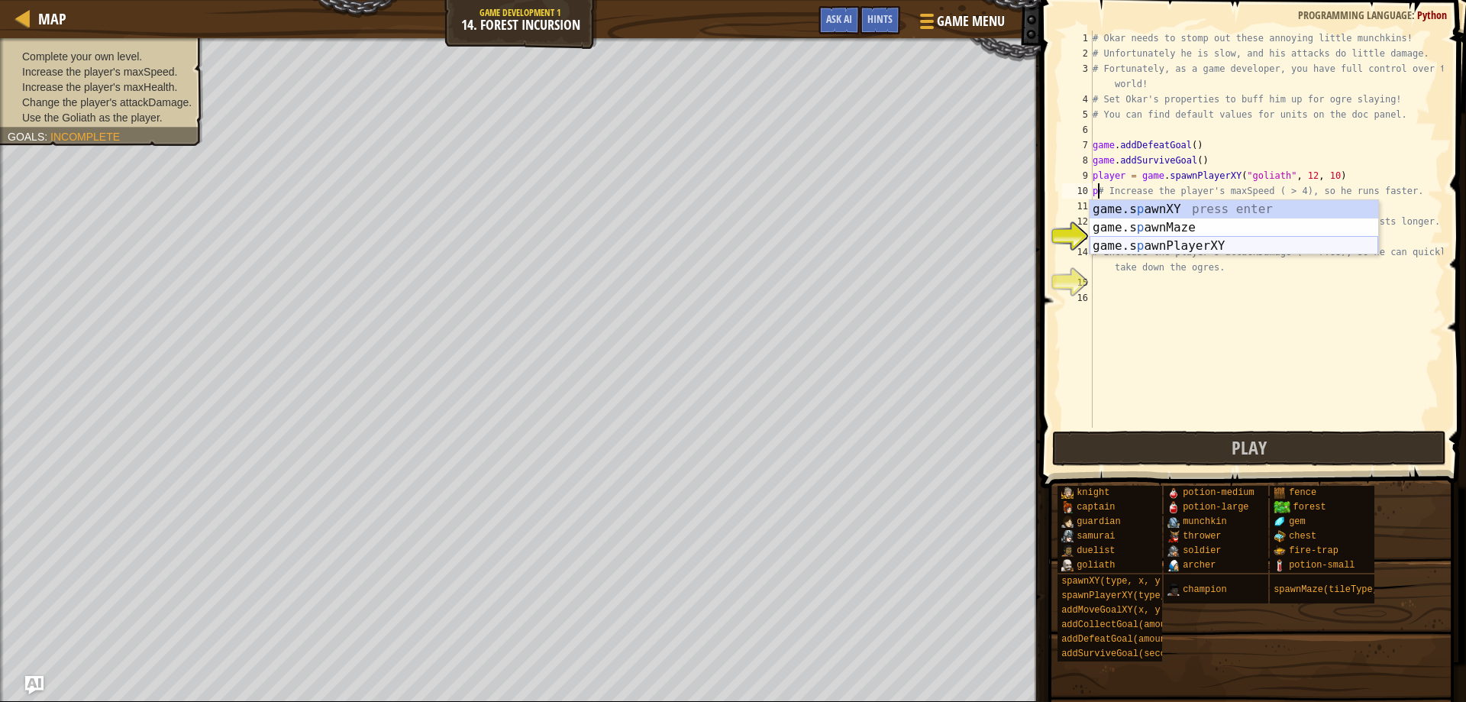
scroll to position [7, 1]
click at [1265, 315] on div "# Okar needs to stomp out these annoying little munchkins! # Unfortunately he i…" at bounding box center [1267, 245] width 354 height 428
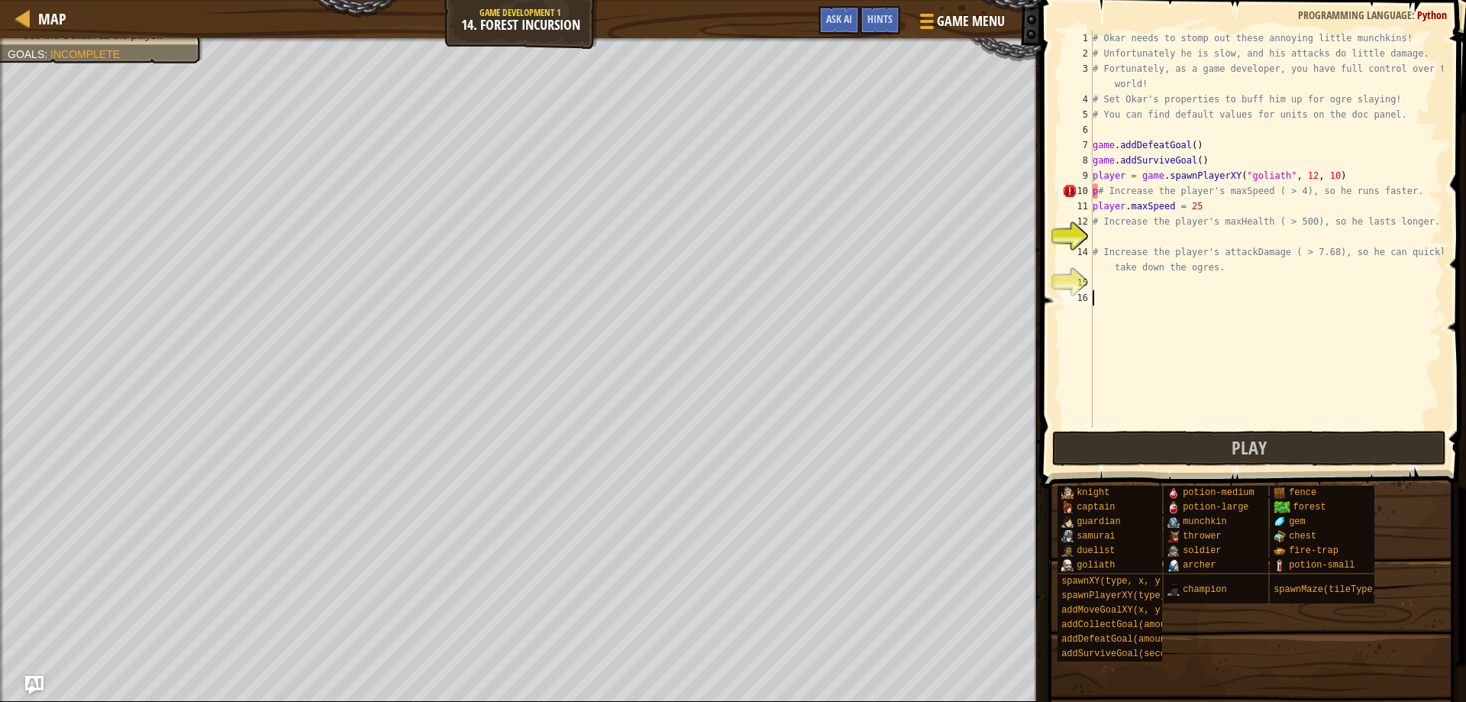
scroll to position [7, 0]
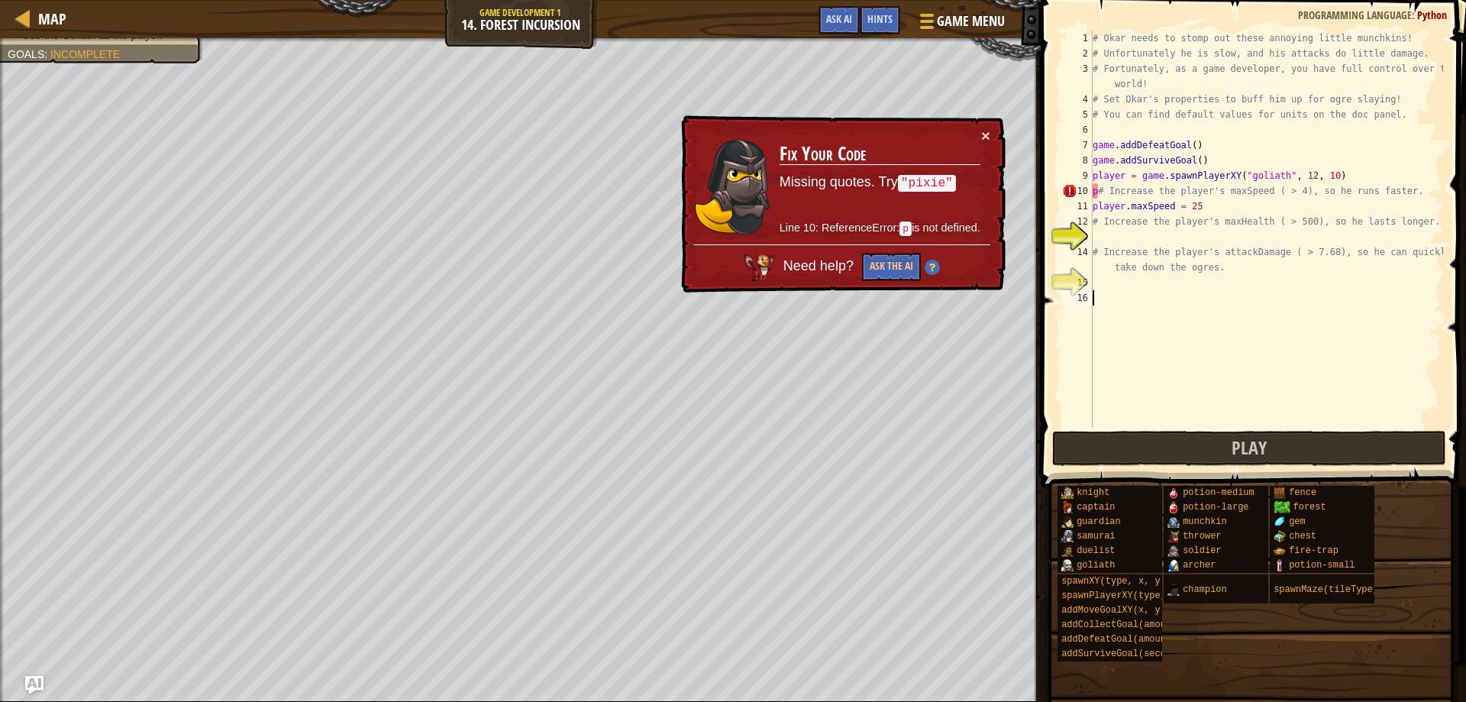
click at [1094, 190] on div "# Okar needs to stomp out these annoying little munchkins! # Unfortunately he i…" at bounding box center [1267, 245] width 354 height 428
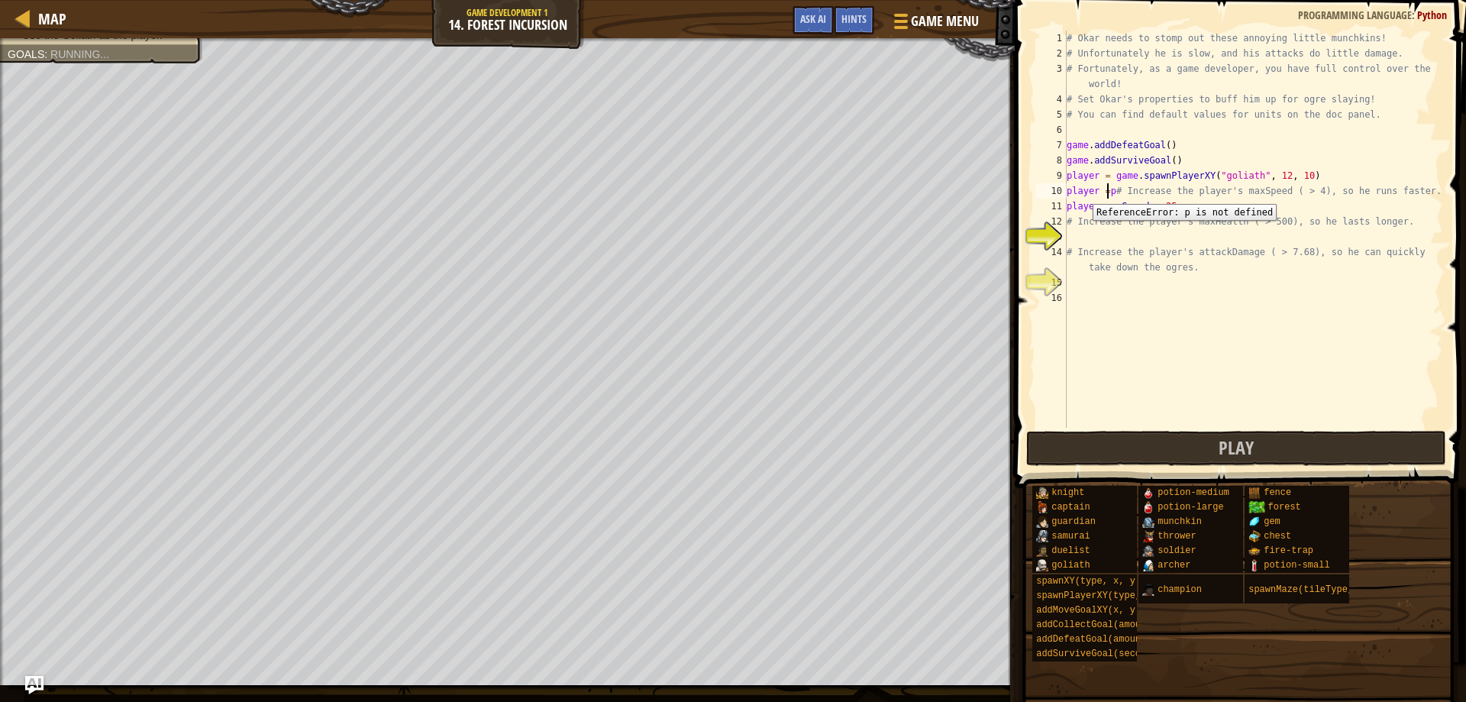
scroll to position [7, 4]
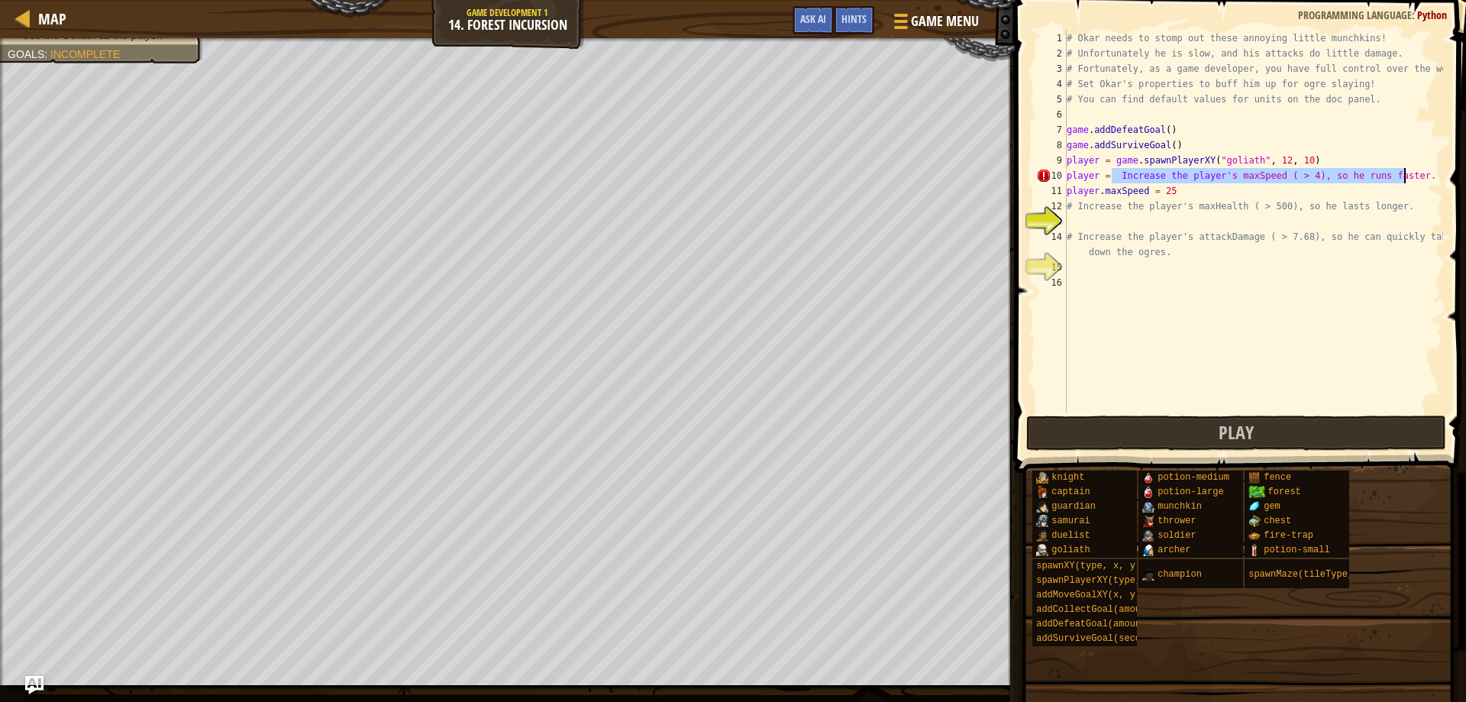
drag, startPoint x: 1113, startPoint y: 173, endPoint x: 1325, endPoint y: 183, distance: 212.6
click at [1423, 175] on div "# Okar needs to stomp out these annoying little munchkins! # Unfortunately he i…" at bounding box center [1254, 237] width 380 height 412
type textarea "# Increase the player's maxHealth ( > 500), so he lasts longer."
type textarea "# Increase the player's attackDamage ( > 7.68), so he can quickly take down the…"
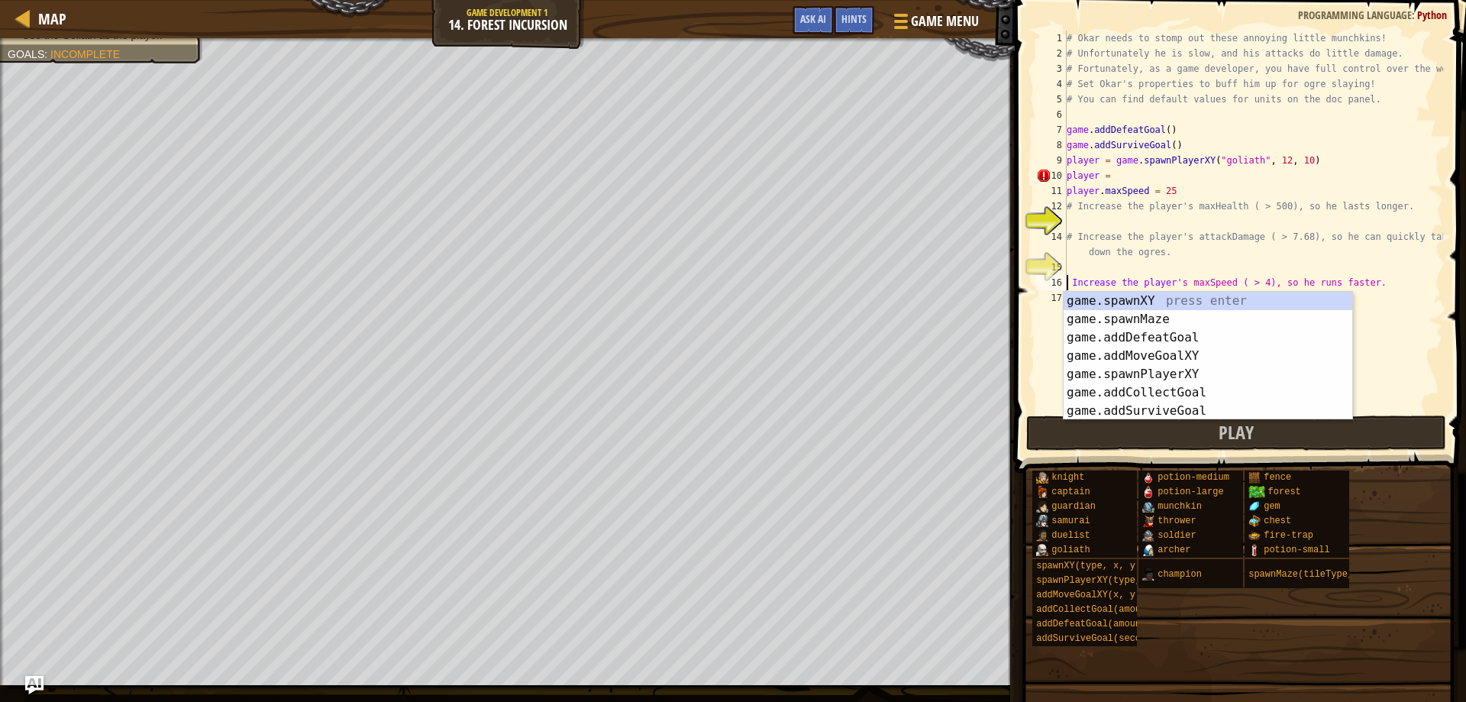
click at [1157, 257] on div "# Okar needs to stomp out these annoying little munchkins! # Unfortunately he i…" at bounding box center [1254, 237] width 380 height 412
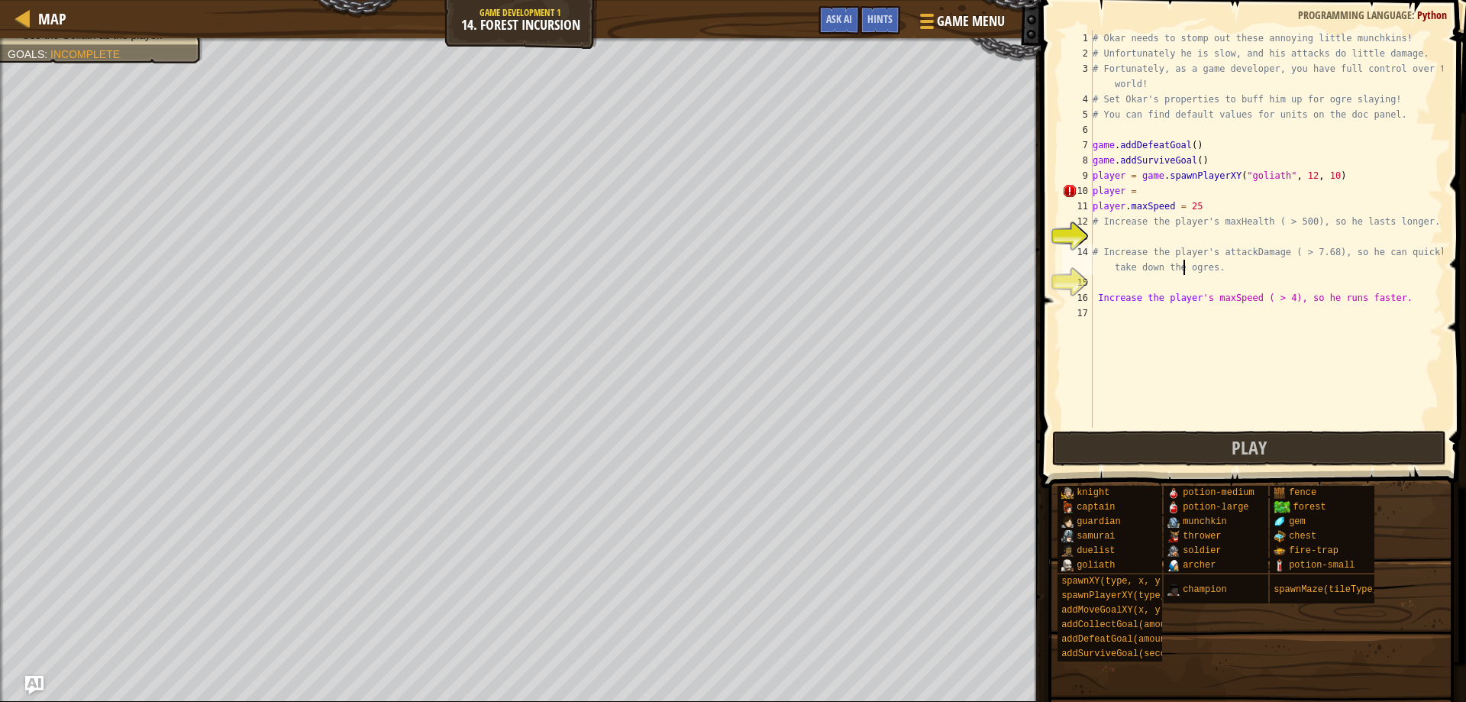
click at [1162, 204] on div "# Okar needs to stomp out these annoying little munchkins! # Unfortunately he i…" at bounding box center [1267, 245] width 354 height 428
click at [1162, 190] on div "# Okar needs to stomp out these annoying little munchkins! # Unfortunately he i…" at bounding box center [1267, 245] width 354 height 428
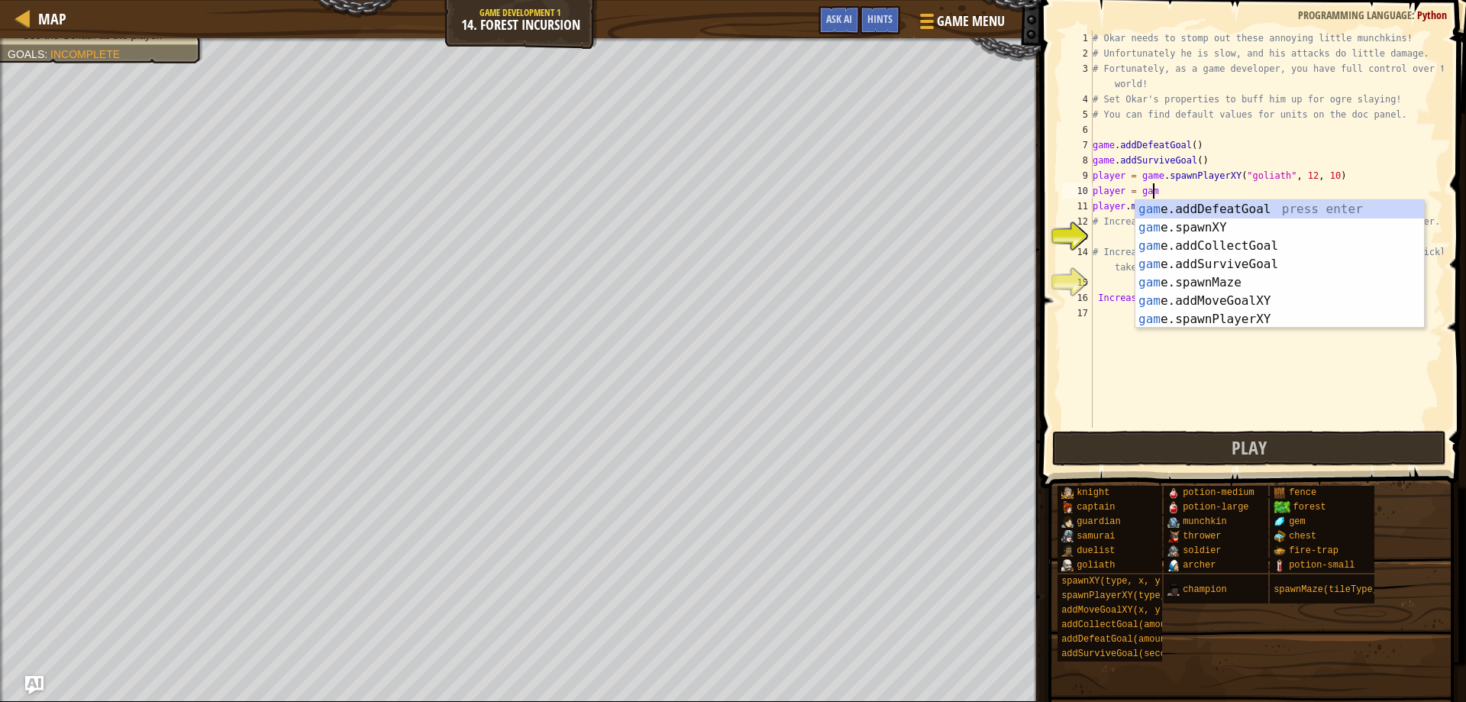
scroll to position [7, 5]
type textarea "player = game"
click at [1125, 237] on div "# Okar needs to stomp out these annoying little munchkins! # Unfortunately he i…" at bounding box center [1267, 245] width 354 height 428
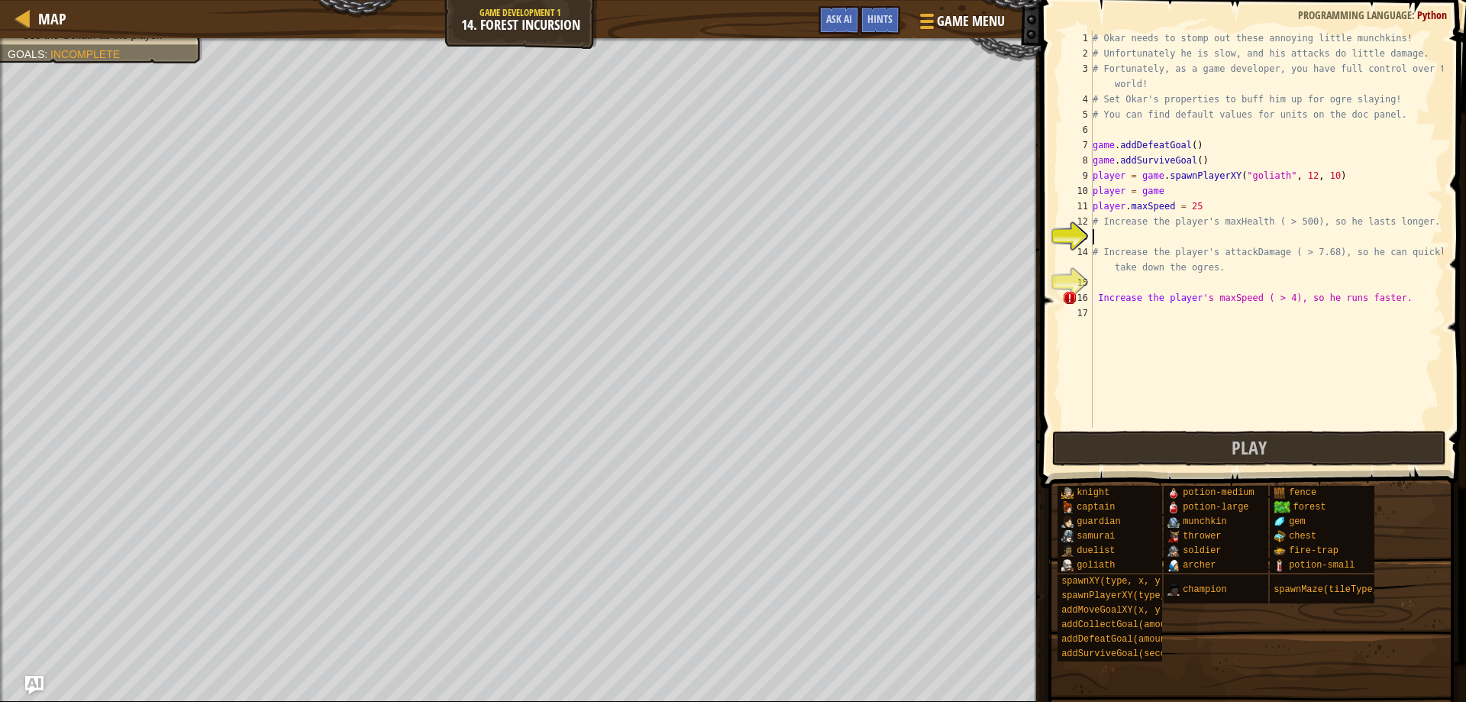
scroll to position [7, 0]
click at [1212, 205] on div "# Okar needs to stomp out these annoying little munchkins! # Unfortunately he i…" at bounding box center [1267, 245] width 354 height 428
click at [1174, 197] on div "# Okar needs to stomp out these annoying little munchkins! # Unfortunately he i…" at bounding box center [1267, 245] width 354 height 428
type textarea "player"
click at [1257, 322] on div "# Okar needs to stomp out these annoying little munchkins! # Unfortunately he i…" at bounding box center [1267, 245] width 354 height 428
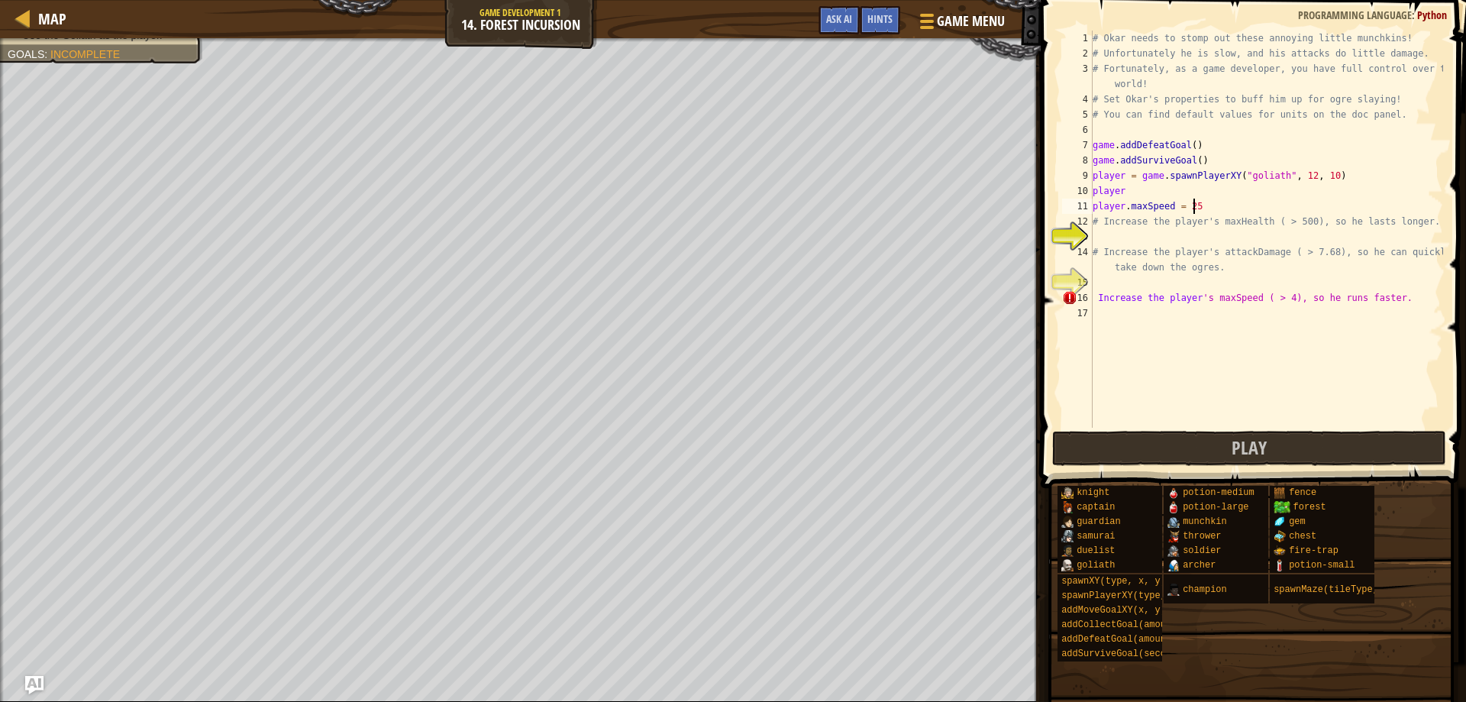
click at [1191, 209] on div "# Okar needs to stomp out these annoying little munchkins! # Unfortunately he i…" at bounding box center [1267, 245] width 354 height 428
click at [1190, 209] on div "# Okar needs to stomp out these annoying little munchkins! # Unfortunately he i…" at bounding box center [1267, 245] width 354 height 428
click at [1199, 210] on div "# Okar needs to stomp out these annoying little munchkins! # Unfortunately he i…" at bounding box center [1267, 245] width 354 height 428
drag, startPoint x: 1199, startPoint y: 170, endPoint x: 1188, endPoint y: 171, distance: 10.7
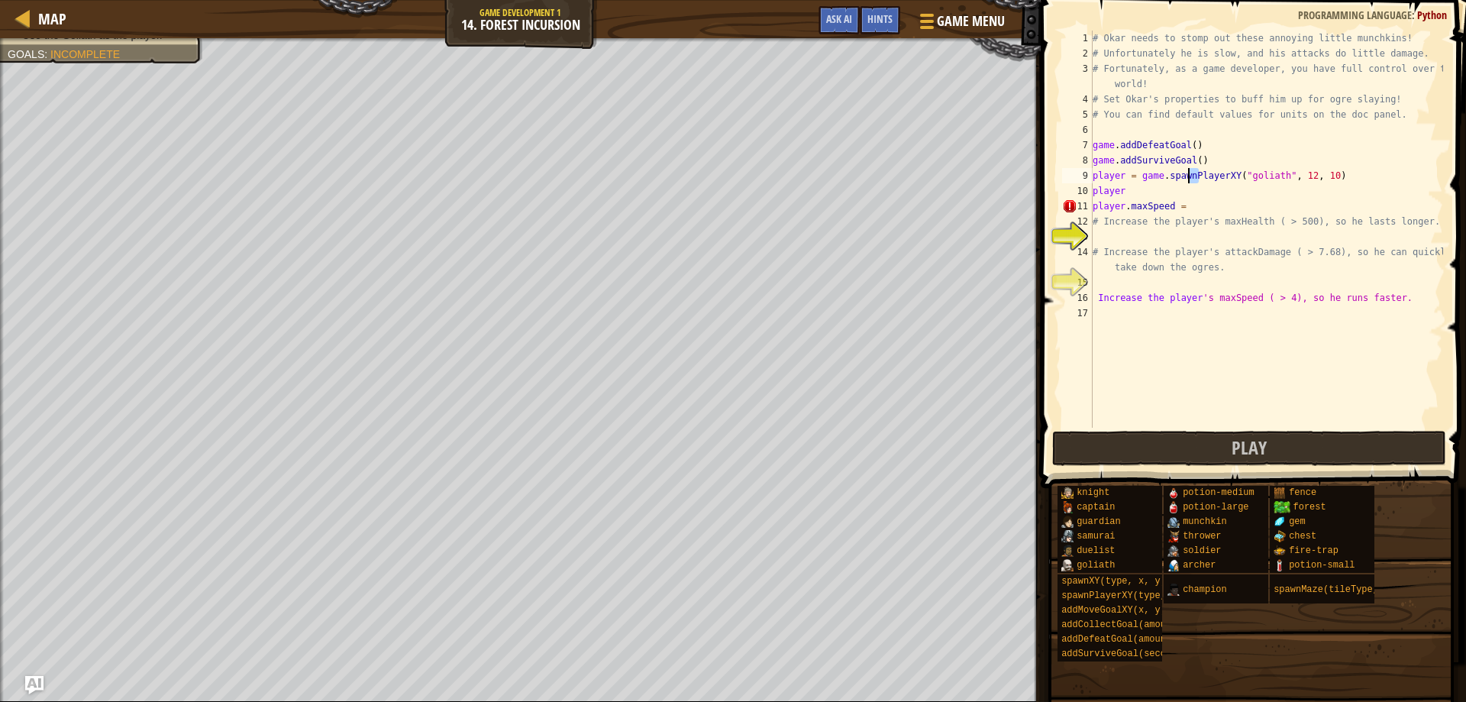
click at [1188, 171] on div "# Okar needs to stomp out these annoying little munchkins! # Unfortunately he i…" at bounding box center [1267, 245] width 354 height 428
drag, startPoint x: 1214, startPoint y: 156, endPoint x: 1189, endPoint y: 160, distance: 25.5
click at [1189, 160] on div "# Okar needs to stomp out these annoying little munchkins! # Unfortunately he i…" at bounding box center [1267, 245] width 354 height 428
click at [1194, 214] on div "# Okar needs to stomp out these annoying little munchkins! # Unfortunately he i…" at bounding box center [1267, 245] width 354 height 428
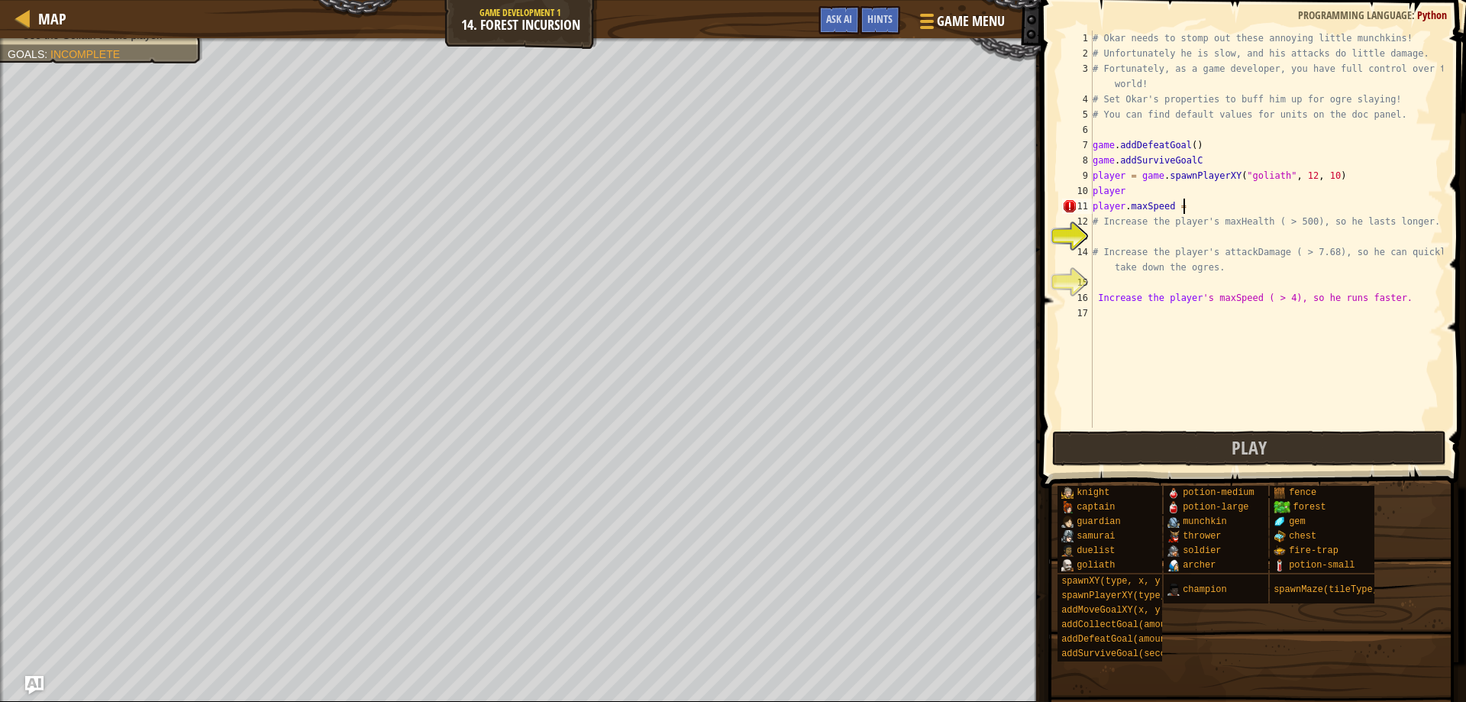
click at [1189, 205] on div "# Okar needs to stomp out these annoying little munchkins! # Unfortunately he i…" at bounding box center [1267, 245] width 354 height 428
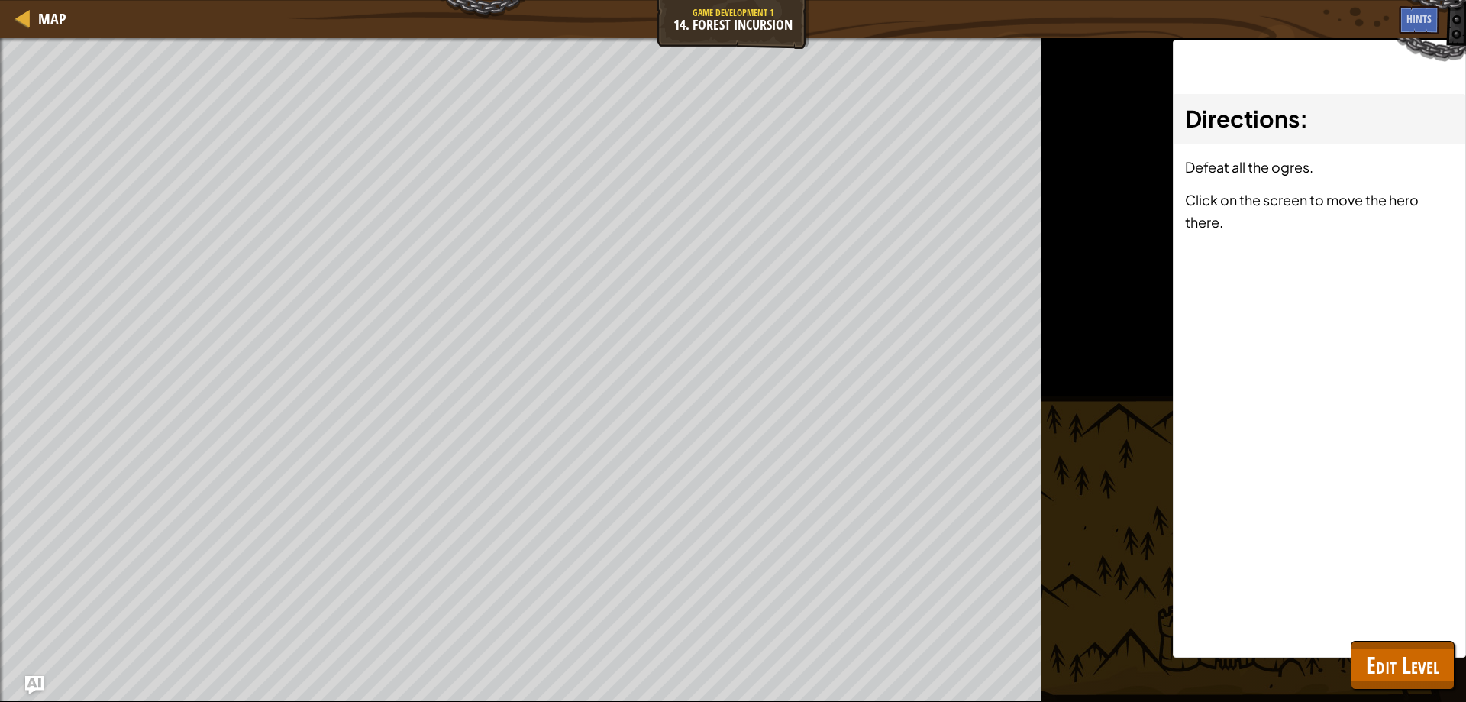
click at [1414, 690] on div "Complete your own level. Increase the player's maxSpeed. Increase the player's …" at bounding box center [733, 370] width 1466 height 664
click at [1399, 684] on button "Edit Level" at bounding box center [1403, 665] width 104 height 49
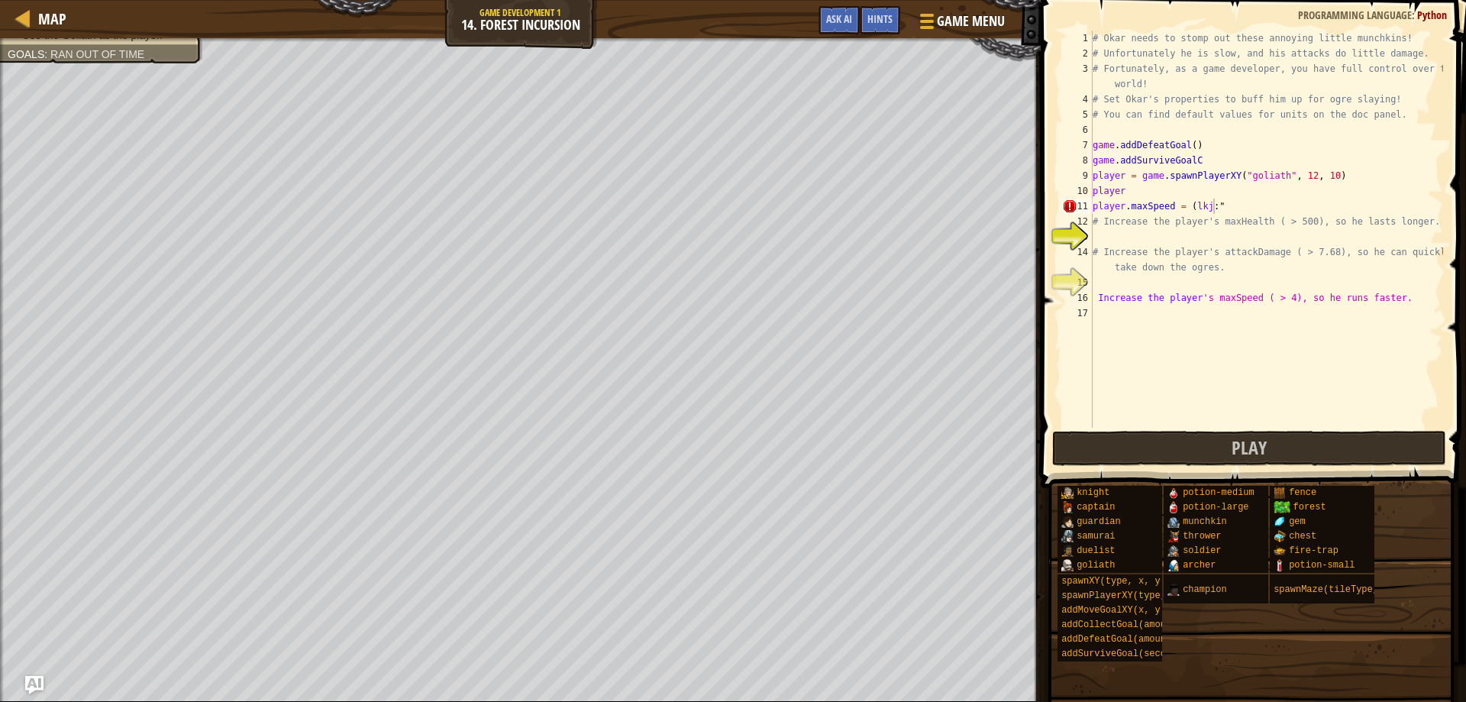
click at [1257, 200] on div "# Okar needs to stomp out these annoying little munchkins! # Unfortunately he i…" at bounding box center [1267, 245] width 354 height 428
drag, startPoint x: 1195, startPoint y: 144, endPoint x: 1185, endPoint y: 144, distance: 9.9
click at [1185, 144] on div "# Okar needs to stomp out these annoying little munchkins! # Unfortunately he i…" at bounding box center [1267, 245] width 354 height 428
click at [1194, 206] on div "# Okar needs to stomp out these annoying little munchkins! # Unfortunately he i…" at bounding box center [1267, 245] width 354 height 428
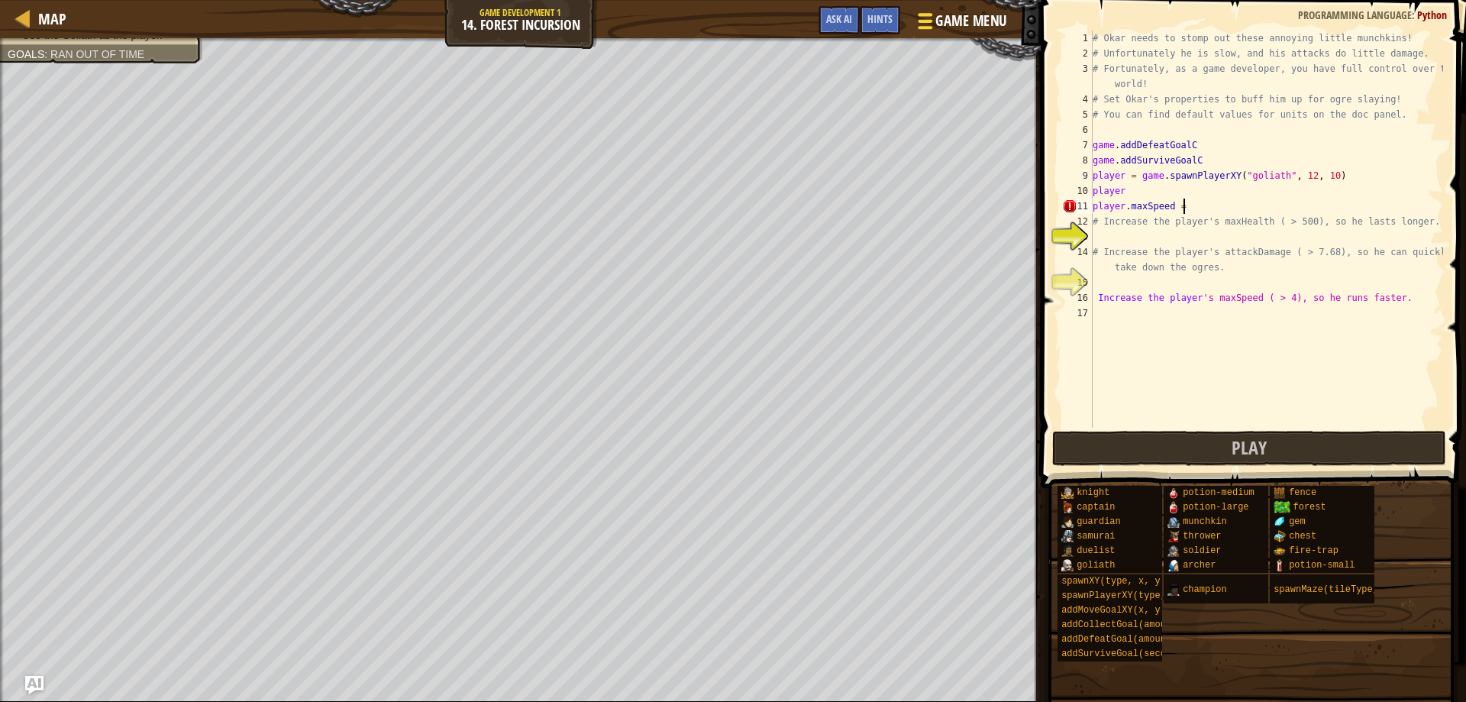
type textarea "player.maxSpeed ="
click at [957, 15] on span "Game Menu" at bounding box center [971, 21] width 71 height 21
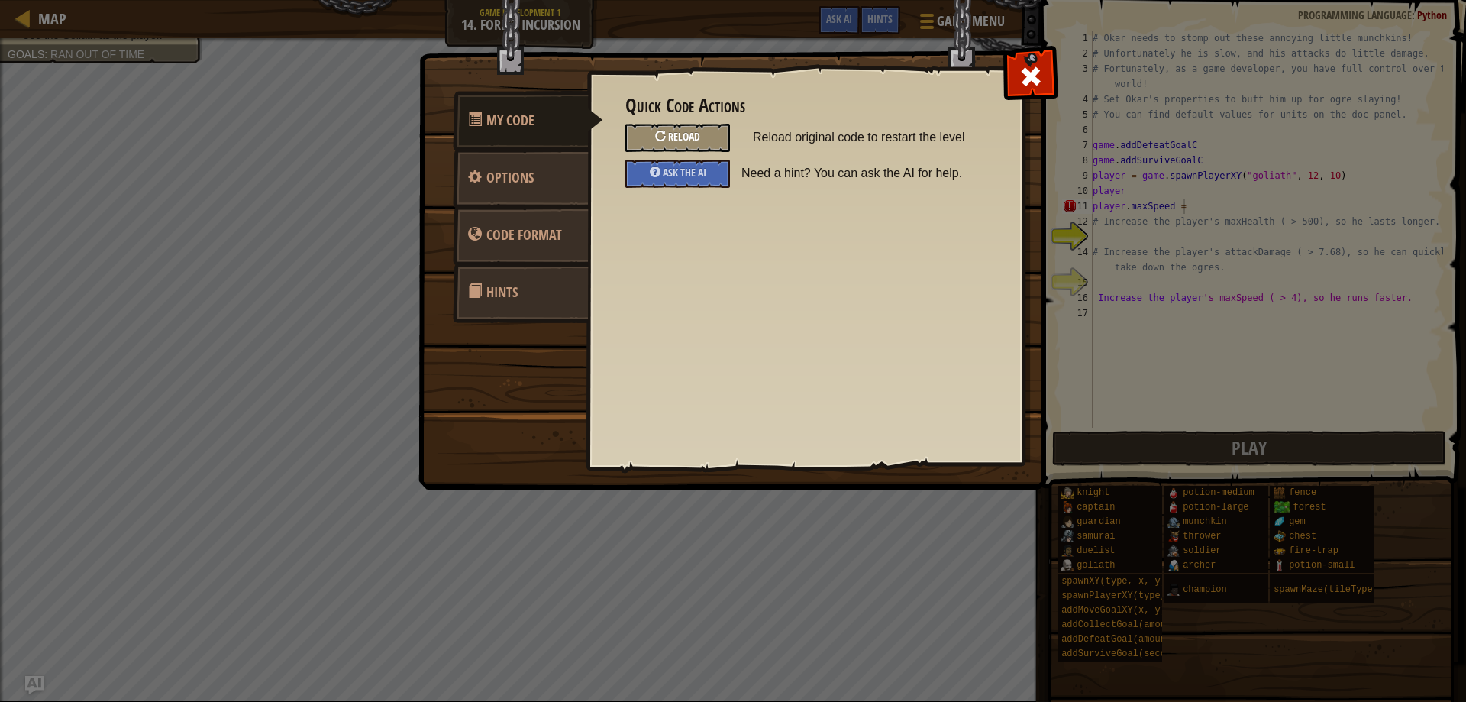
drag, startPoint x: 677, startPoint y: 131, endPoint x: 665, endPoint y: 136, distance: 12.6
click at [665, 136] on div "Reload" at bounding box center [678, 138] width 105 height 28
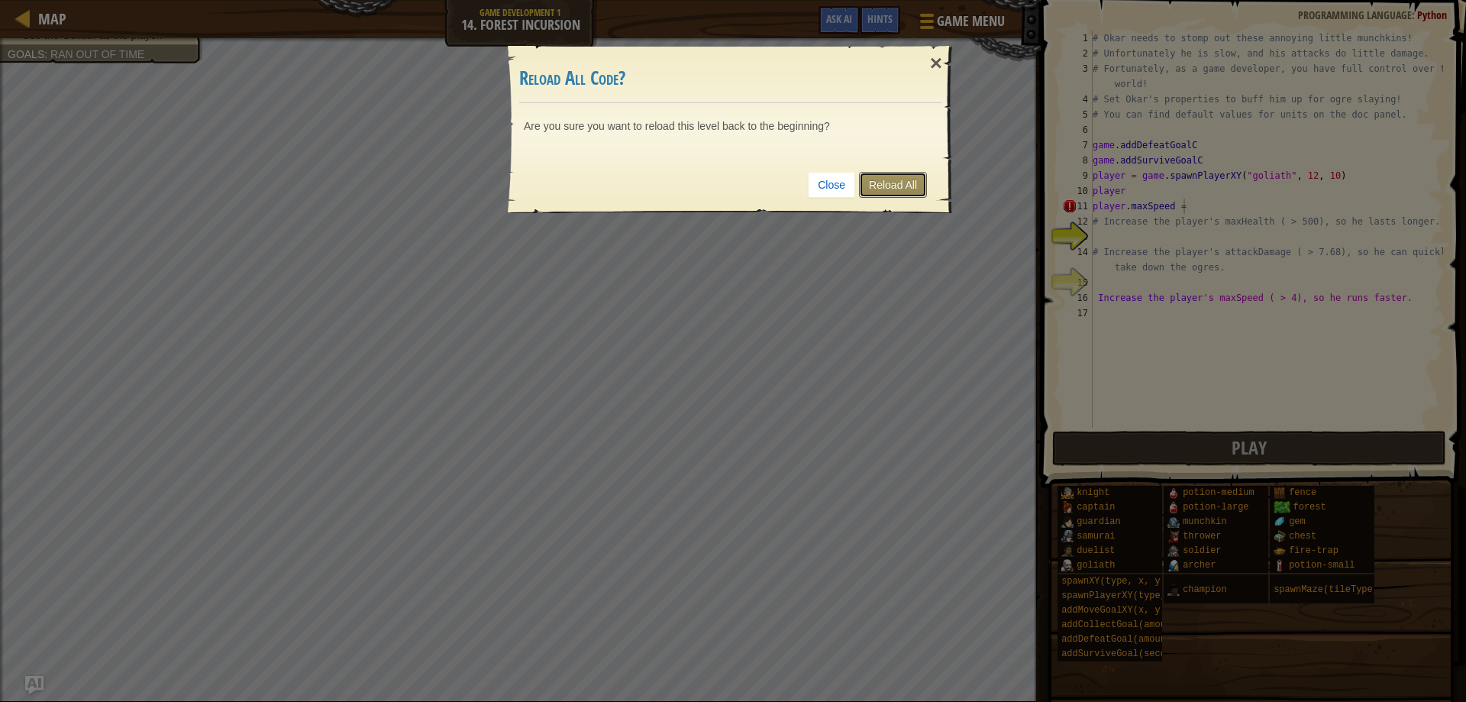
click at [913, 192] on link "Reload All" at bounding box center [893, 185] width 68 height 26
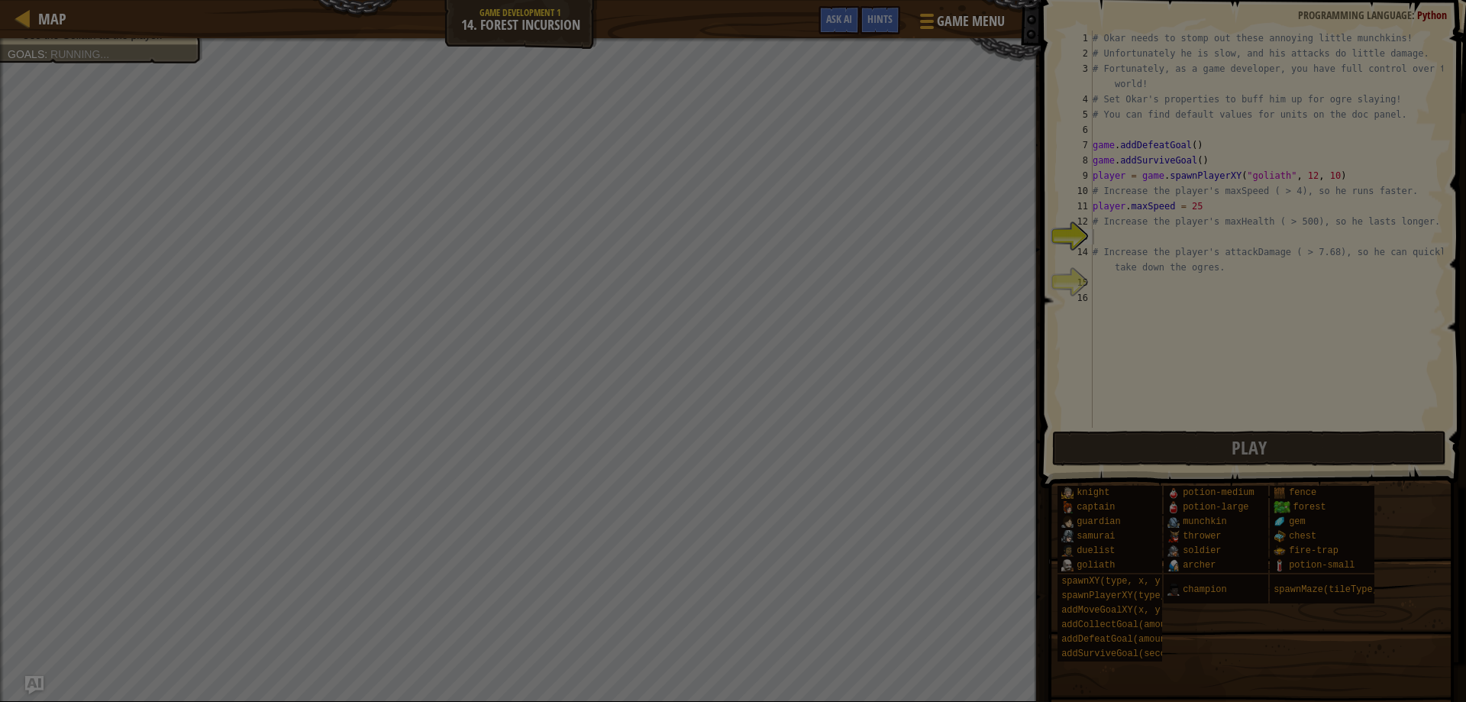
click at [1199, 207] on div at bounding box center [733, 351] width 1466 height 702
click at [1191, 206] on div at bounding box center [733, 351] width 1466 height 702
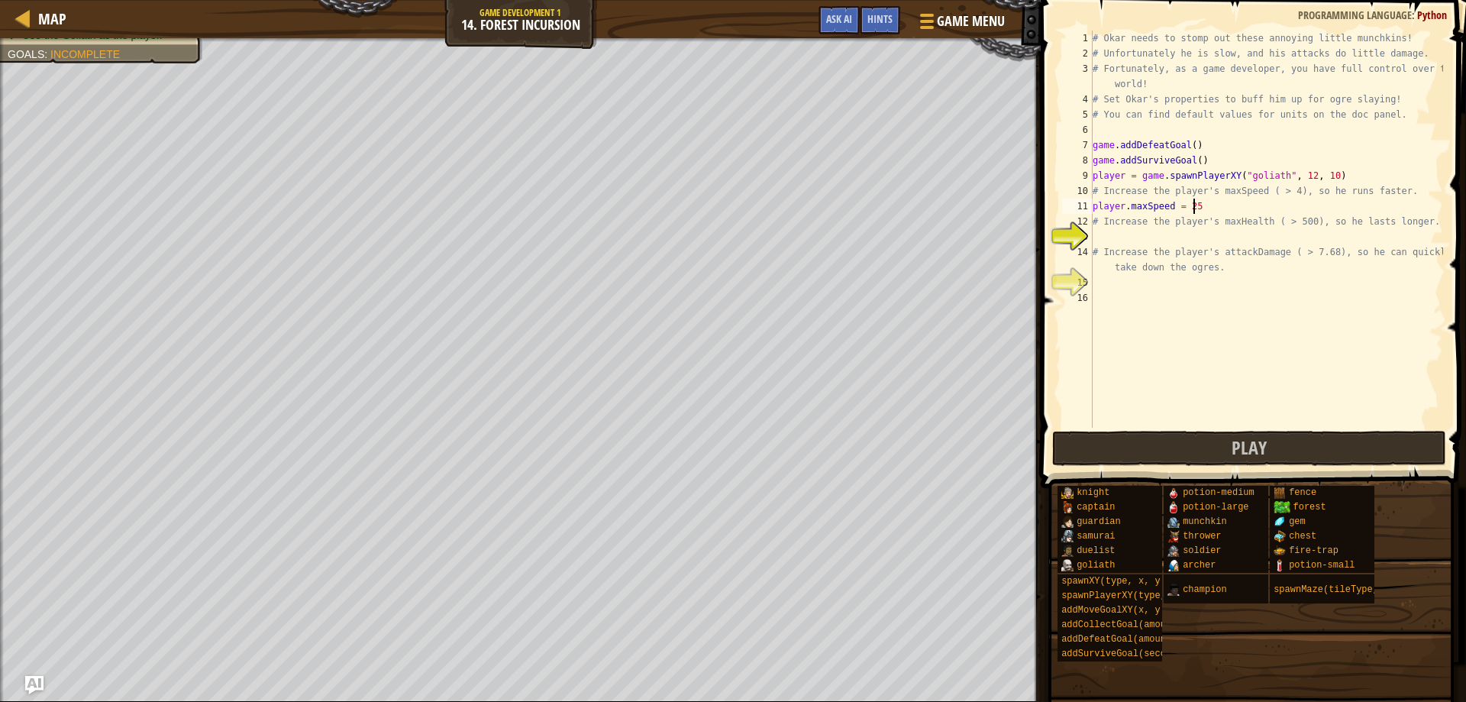
scroll to position [7, 0]
click at [1195, 208] on div "# Okar needs to stomp out these annoying little munchkins! # Unfortunately he i…" at bounding box center [1267, 245] width 354 height 428
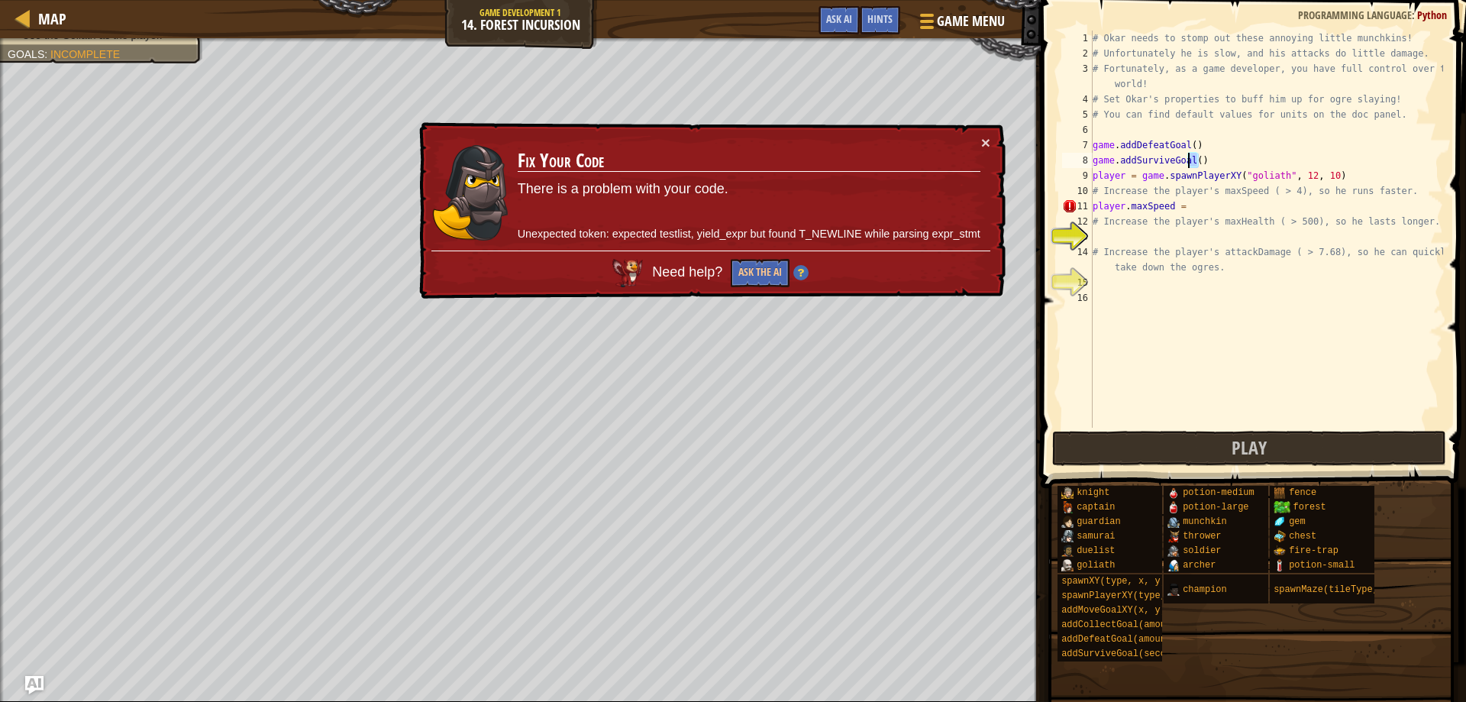
drag, startPoint x: 1209, startPoint y: 161, endPoint x: 1189, endPoint y: 165, distance: 20.2
click at [1189, 165] on div "# Okar needs to stomp out these annoying little munchkins! # Unfortunately he i…" at bounding box center [1267, 245] width 354 height 428
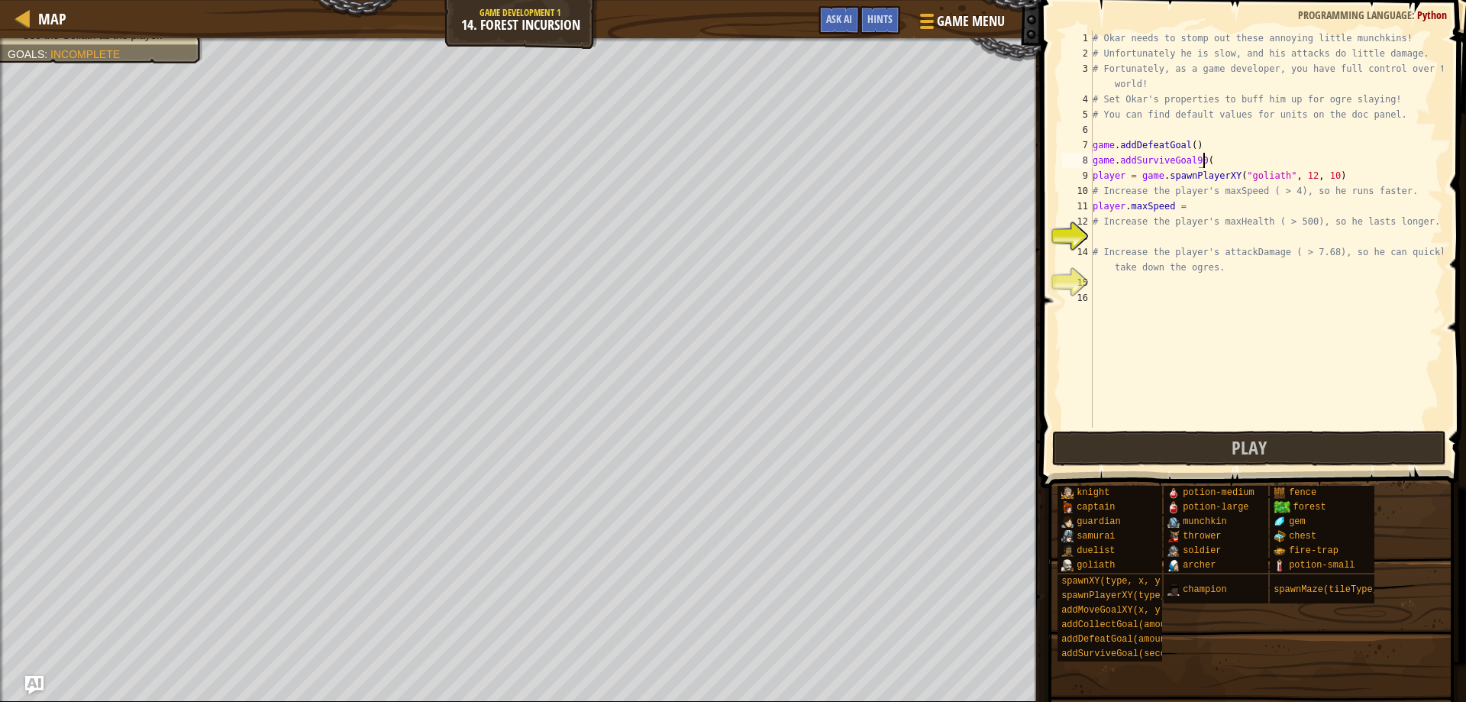
scroll to position [7, 9]
click at [1259, 203] on div "# Okar needs to stomp out these annoying little munchkins! # Unfortunately he i…" at bounding box center [1267, 245] width 354 height 428
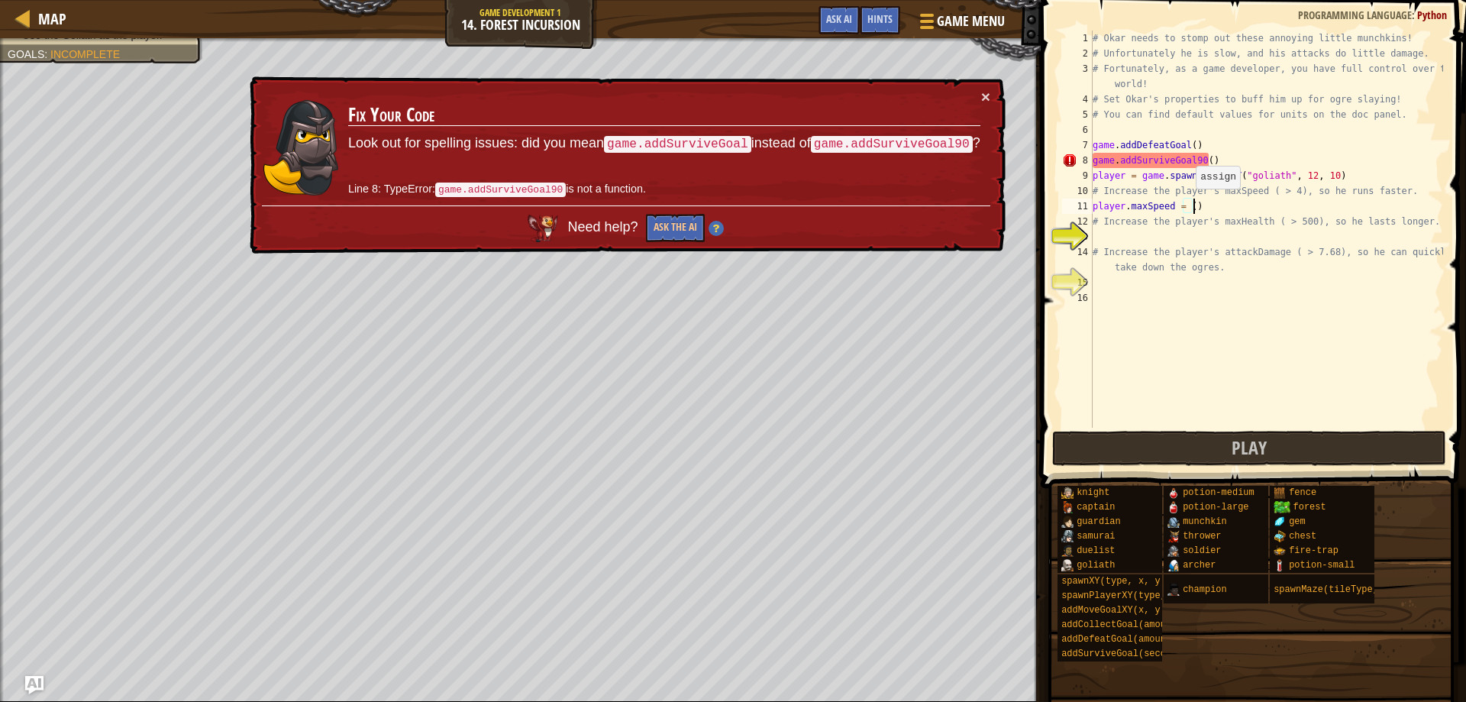
click at [1188, 204] on div "# Okar needs to stomp out these annoying little munchkins! # Unfortunately he i…" at bounding box center [1267, 245] width 354 height 428
click at [1231, 155] on div "# Okar needs to stomp out these annoying little munchkins! # Unfortunately he i…" at bounding box center [1267, 245] width 354 height 428
click at [1229, 163] on div "# Okar needs to stomp out these annoying little munchkins! # Unfortunately he i…" at bounding box center [1267, 245] width 354 height 428
click at [1193, 167] on div "# Okar needs to stomp out these annoying little munchkins! # Unfortunately he i…" at bounding box center [1267, 245] width 354 height 428
click at [1200, 164] on div "# Okar needs to stomp out these annoying little munchkins! # Unfortunately he i…" at bounding box center [1267, 245] width 354 height 428
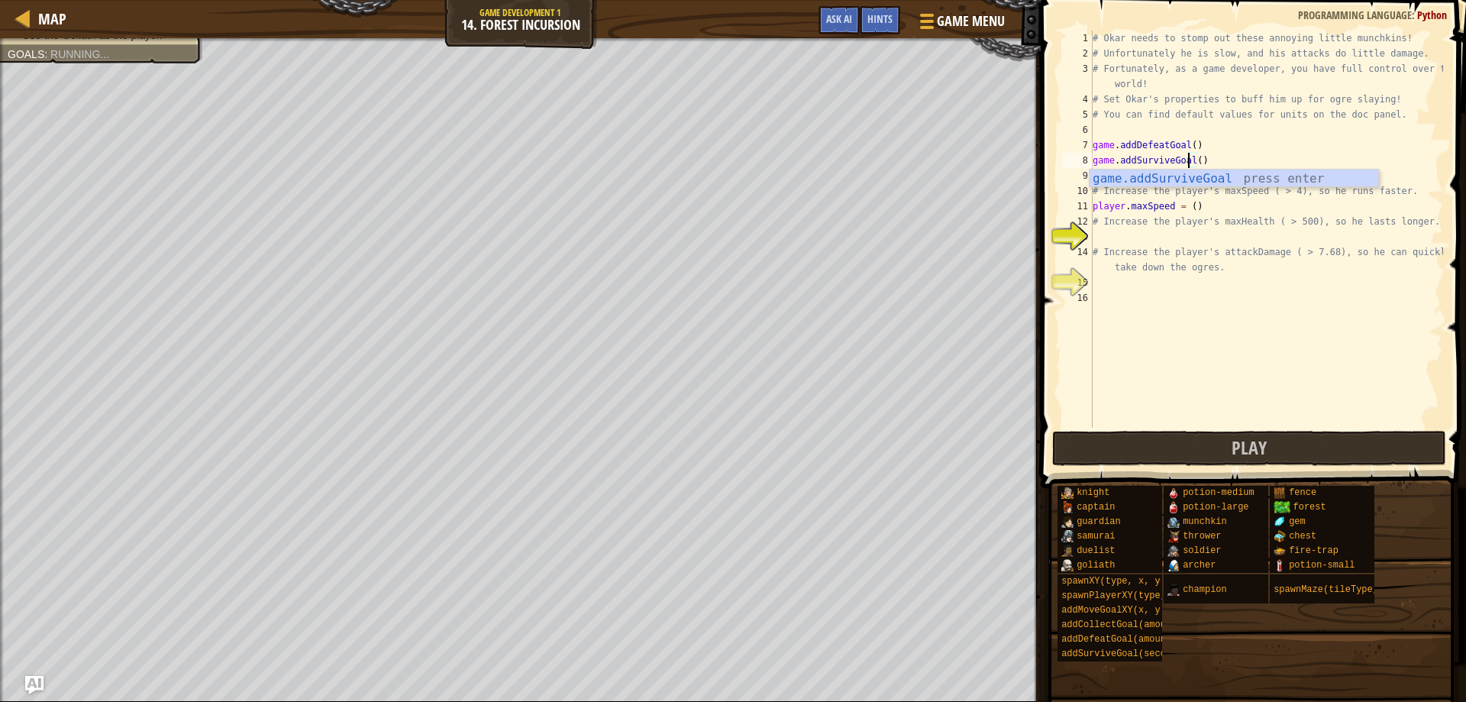
click at [1207, 227] on div "# Okar needs to stomp out these annoying little munchkins! # Unfortunately he i…" at bounding box center [1267, 245] width 354 height 428
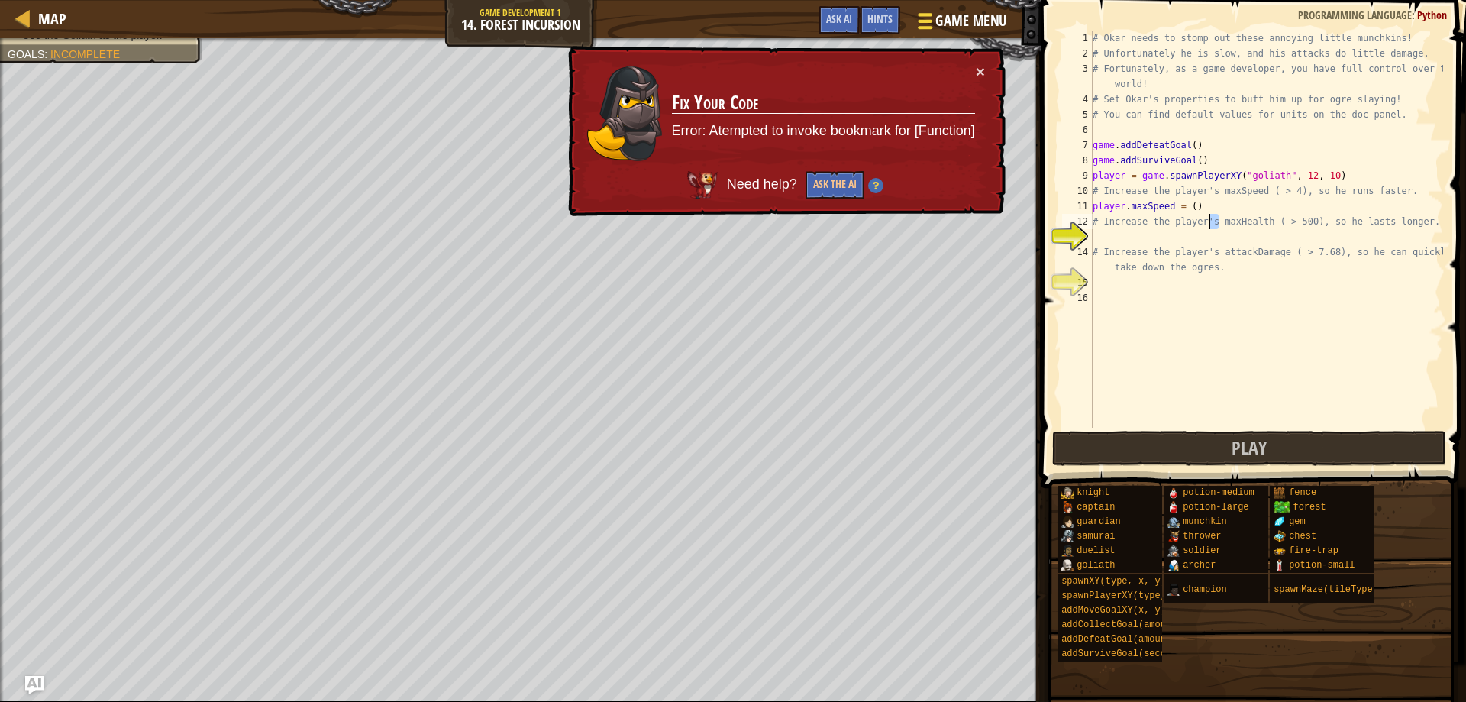
type textarea "# Increase the player's maxHealth ( > 500), so he lasts longer."
click at [931, 5] on button "Game Menu" at bounding box center [962, 23] width 112 height 37
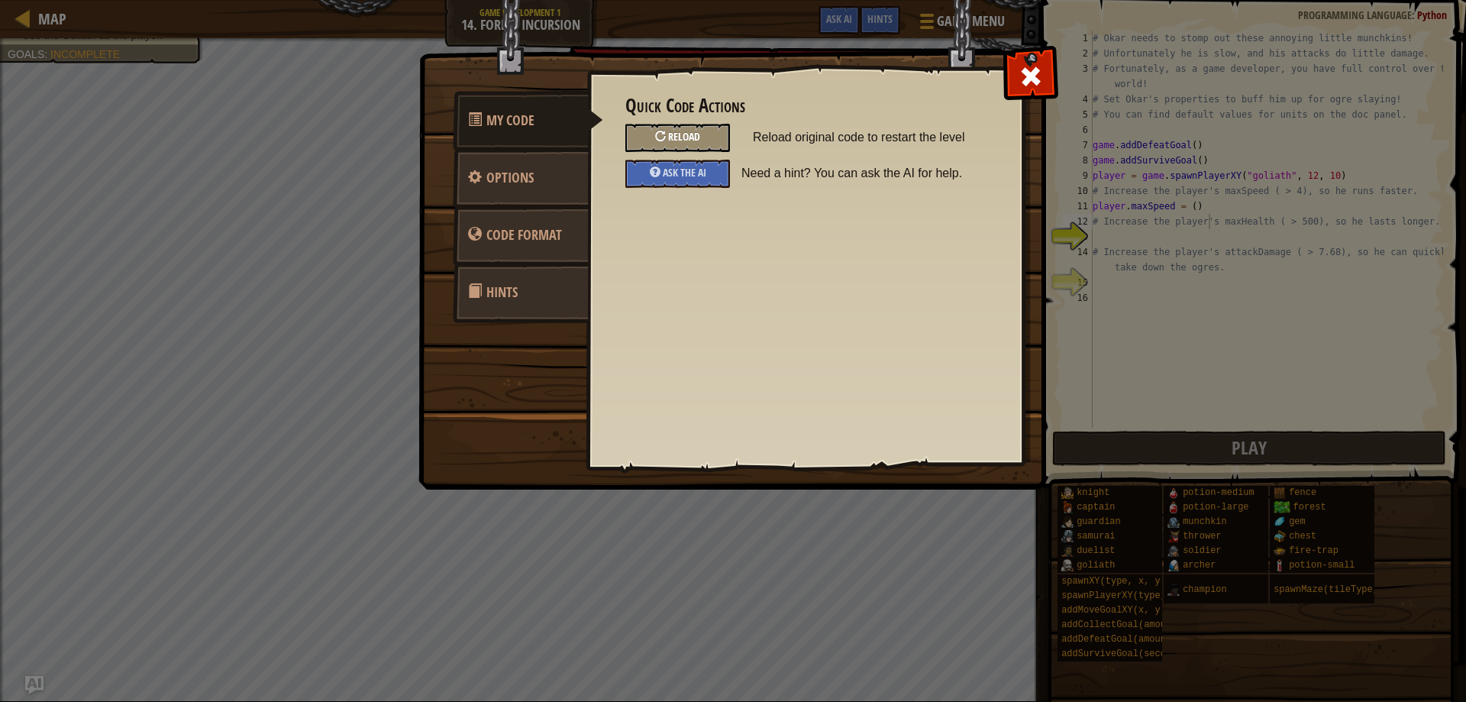
click at [708, 140] on div "Reload" at bounding box center [678, 138] width 105 height 28
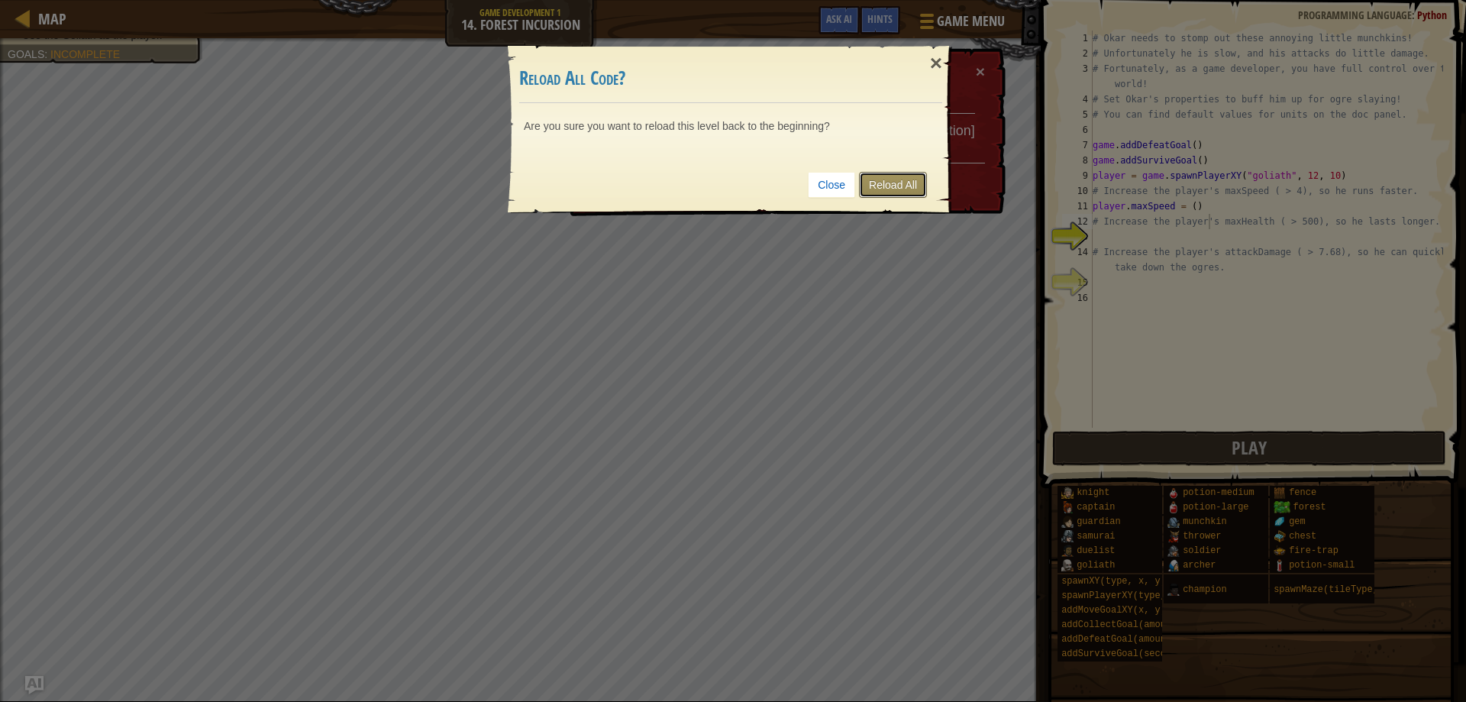
click at [872, 175] on link "Reload All" at bounding box center [893, 185] width 68 height 26
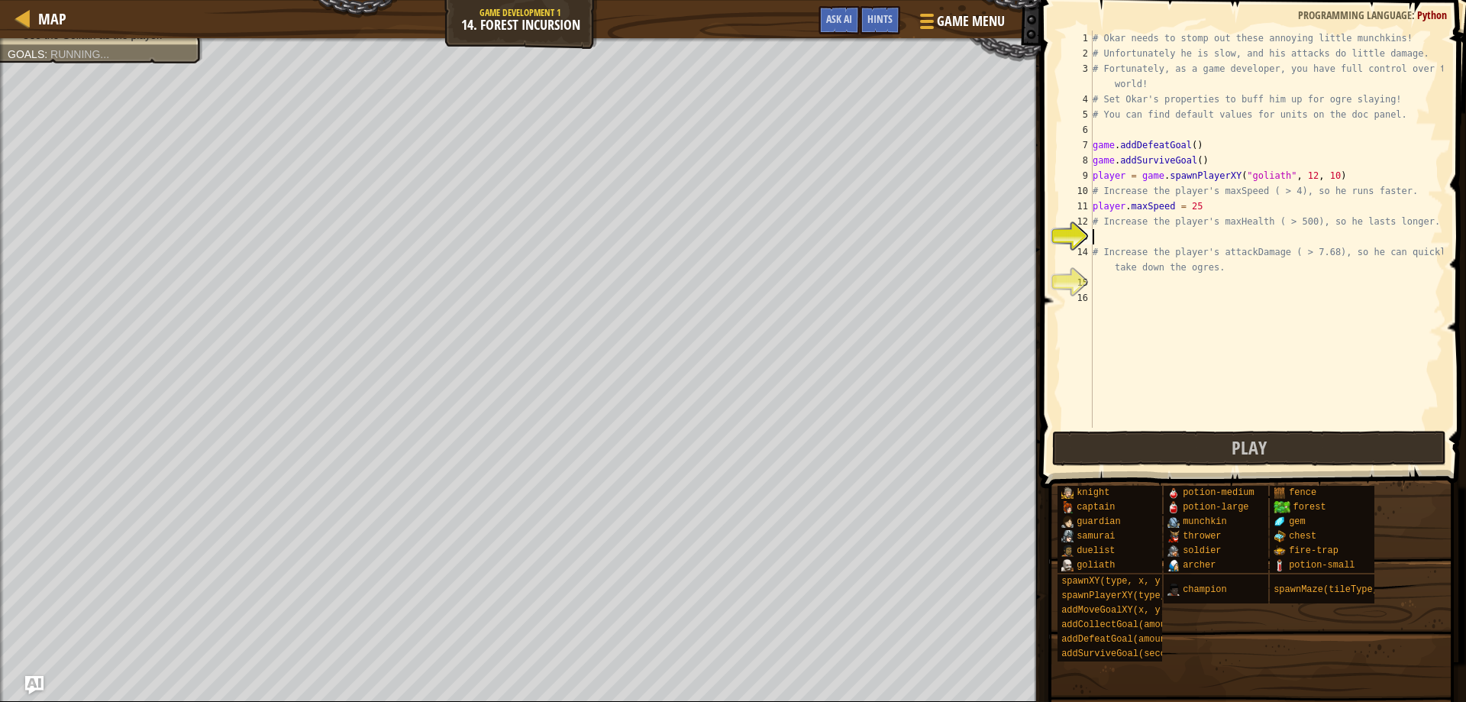
scroll to position [7, 0]
click at [1213, 203] on div "# Okar needs to stomp out these annoying little munchkins! # Unfortunately he i…" at bounding box center [1267, 245] width 354 height 428
click at [1220, 201] on div "# Okar needs to stomp out these annoying little munchkins! # Unfortunately he i…" at bounding box center [1267, 245] width 354 height 428
type textarea "player.maxSpeed = ( > 4 )"
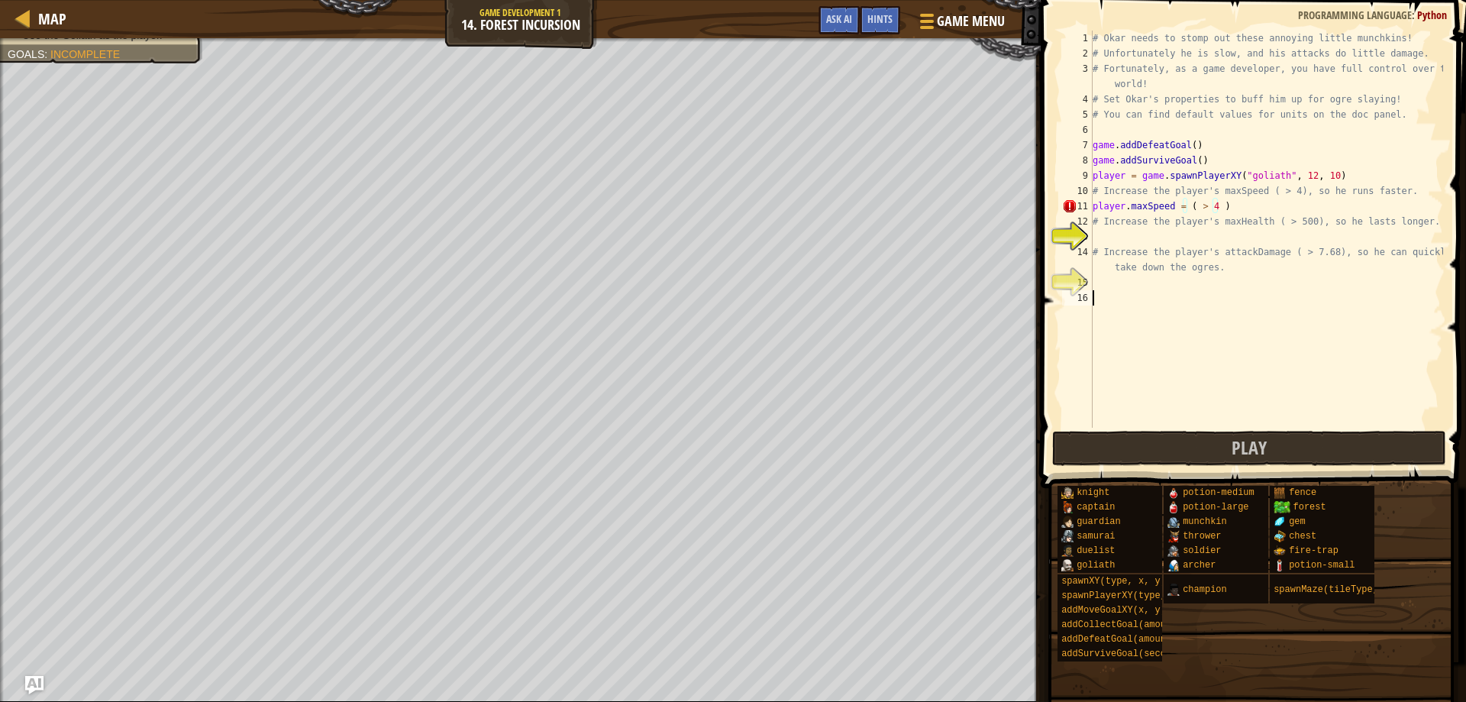
click at [1207, 318] on div "# Okar needs to stomp out these annoying little munchkins! # Unfortunately he i…" at bounding box center [1267, 245] width 354 height 428
click at [1191, 205] on div "# Okar needs to stomp out these annoying little munchkins! # Unfortunately he i…" at bounding box center [1267, 245] width 354 height 428
type textarea "# Increase the player's maxHealth ( > 500), so he lasts longer."
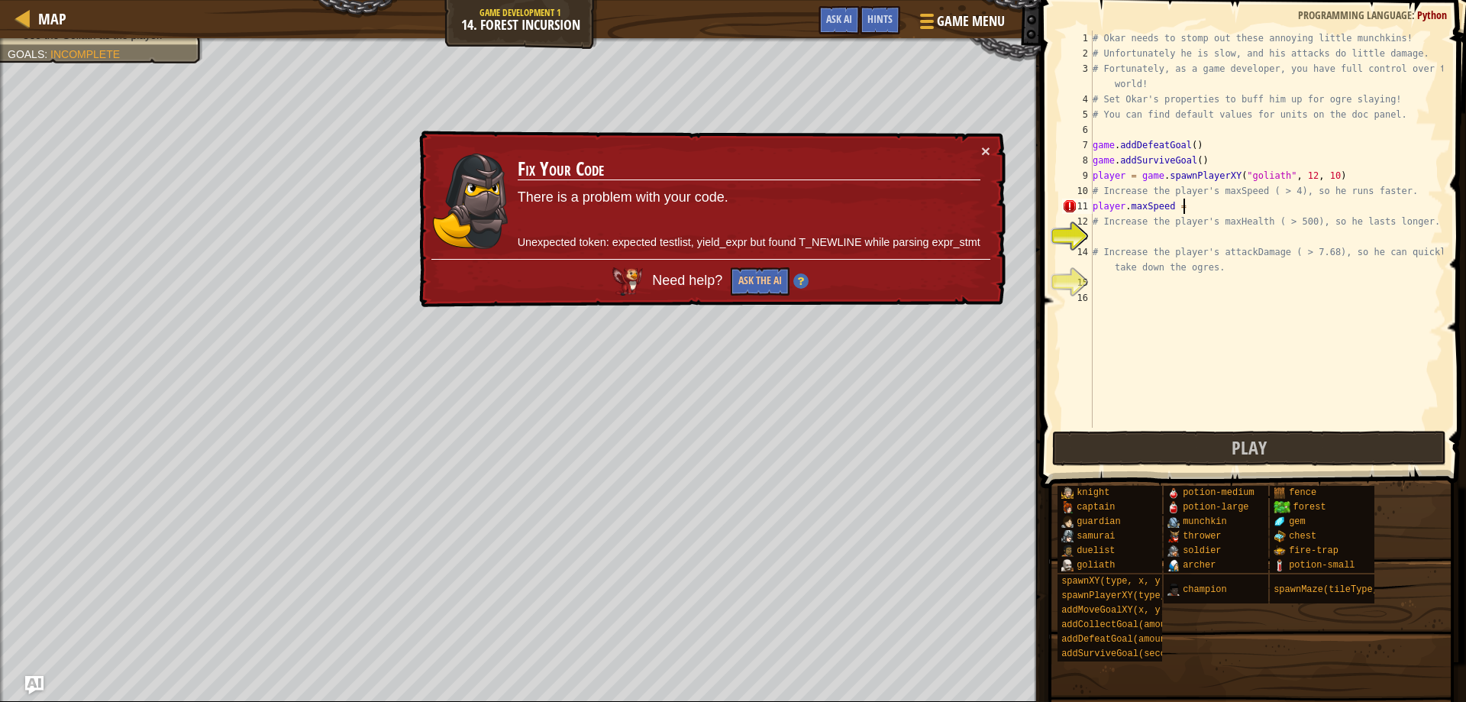
type textarea "player.maxSpeed = 8"
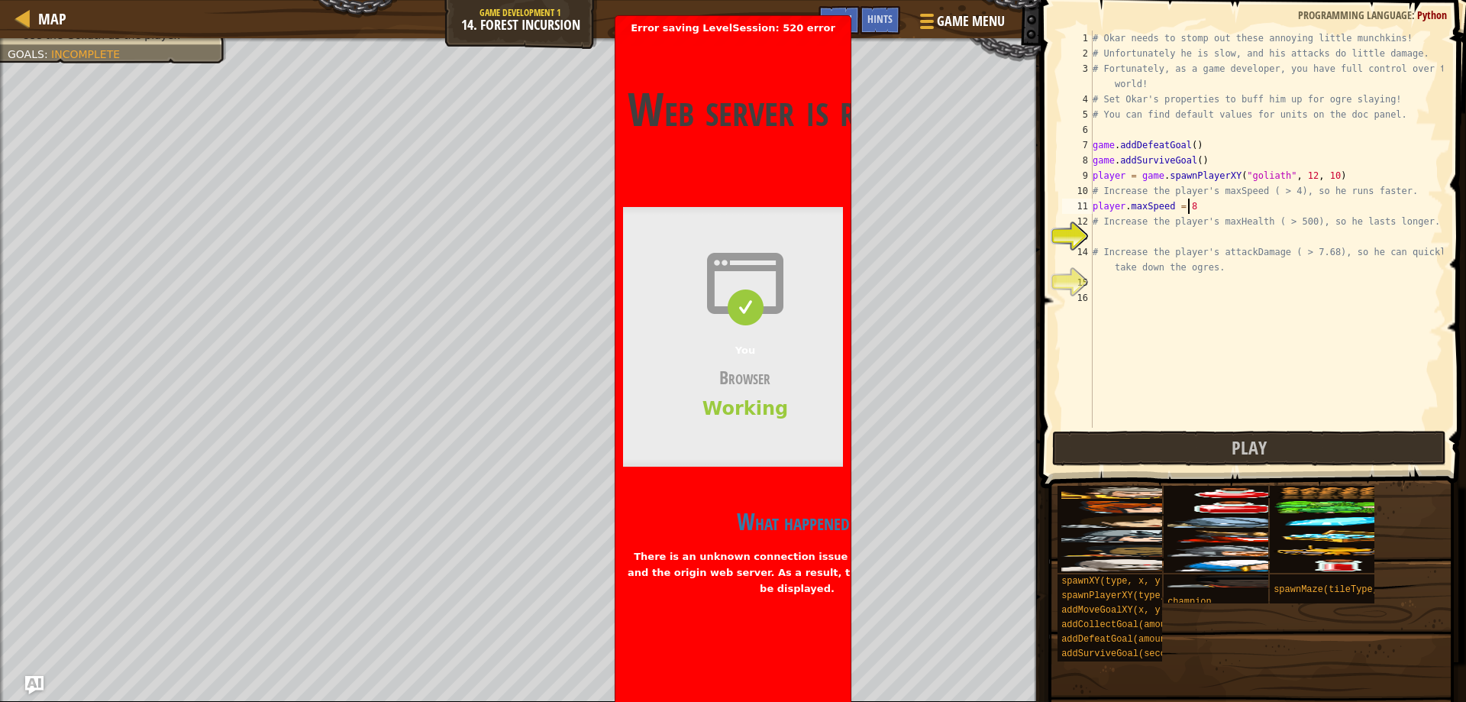
click at [843, 24] on div "Error saving LevelSession: 520 error [DOMAIN_NAME] | 520: Web server is returni…" at bounding box center [733, 436] width 235 height 841
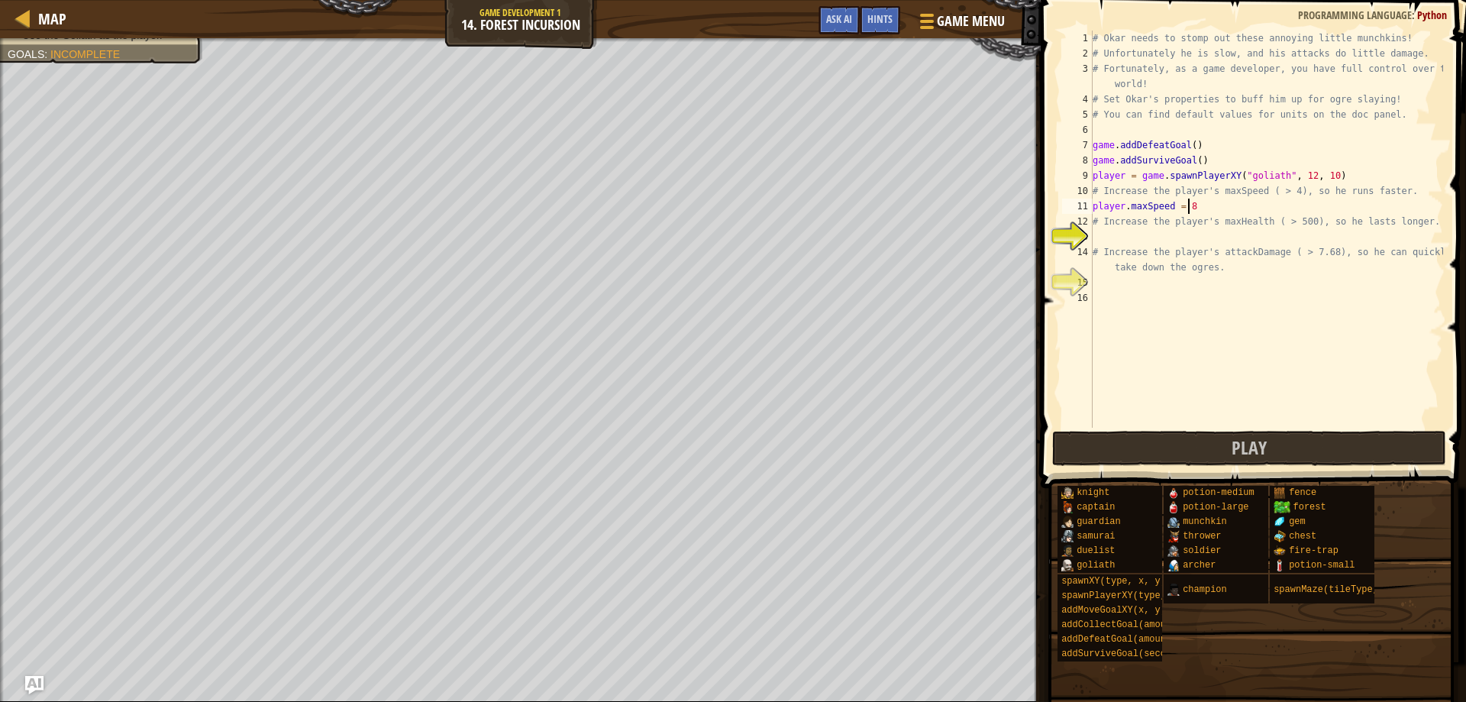
click at [1202, 205] on div "# Okar needs to stomp out these annoying little munchkins! # Unfortunately he i…" at bounding box center [1267, 245] width 354 height 428
type textarea "player.maxSpeed = game.spawnXY("fence", 36, 30)"
click at [934, 23] on div at bounding box center [925, 21] width 21 height 22
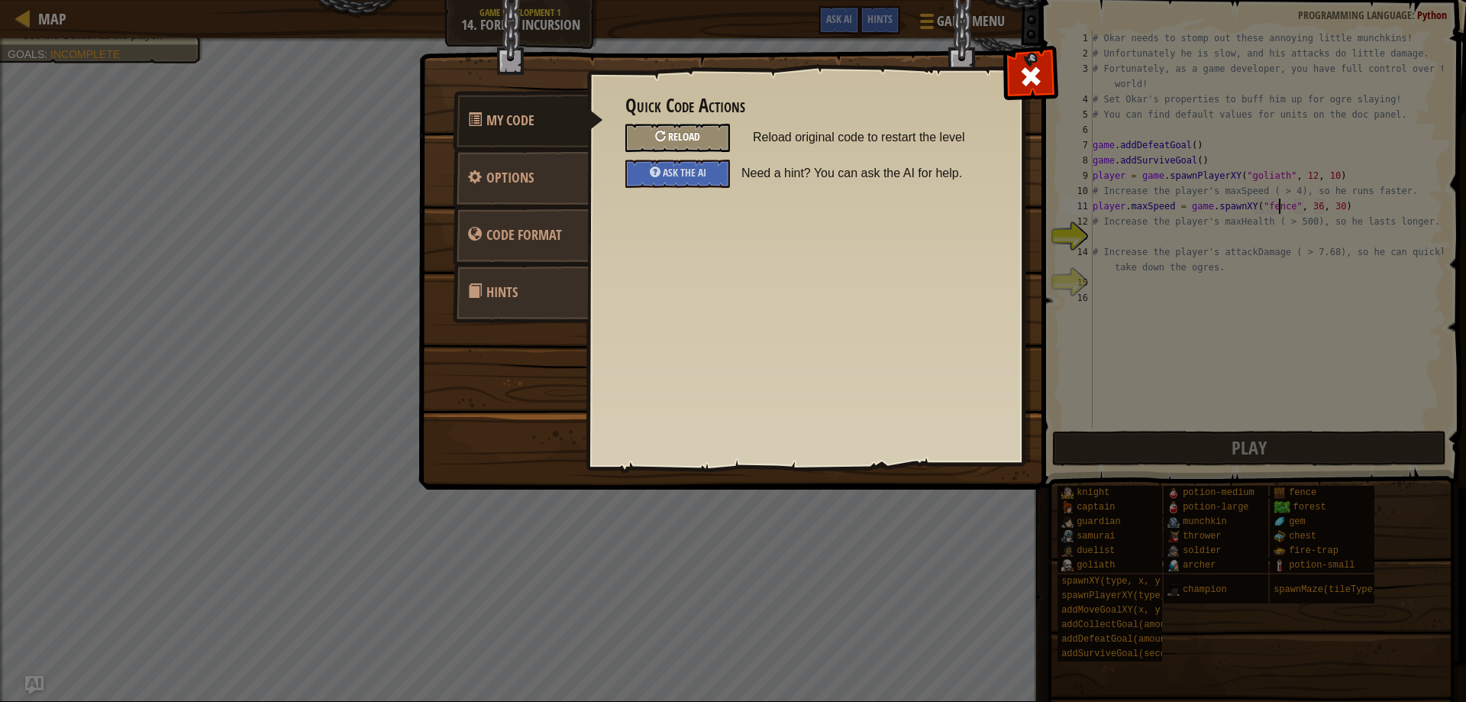
click at [694, 145] on div "Reload" at bounding box center [678, 138] width 105 height 28
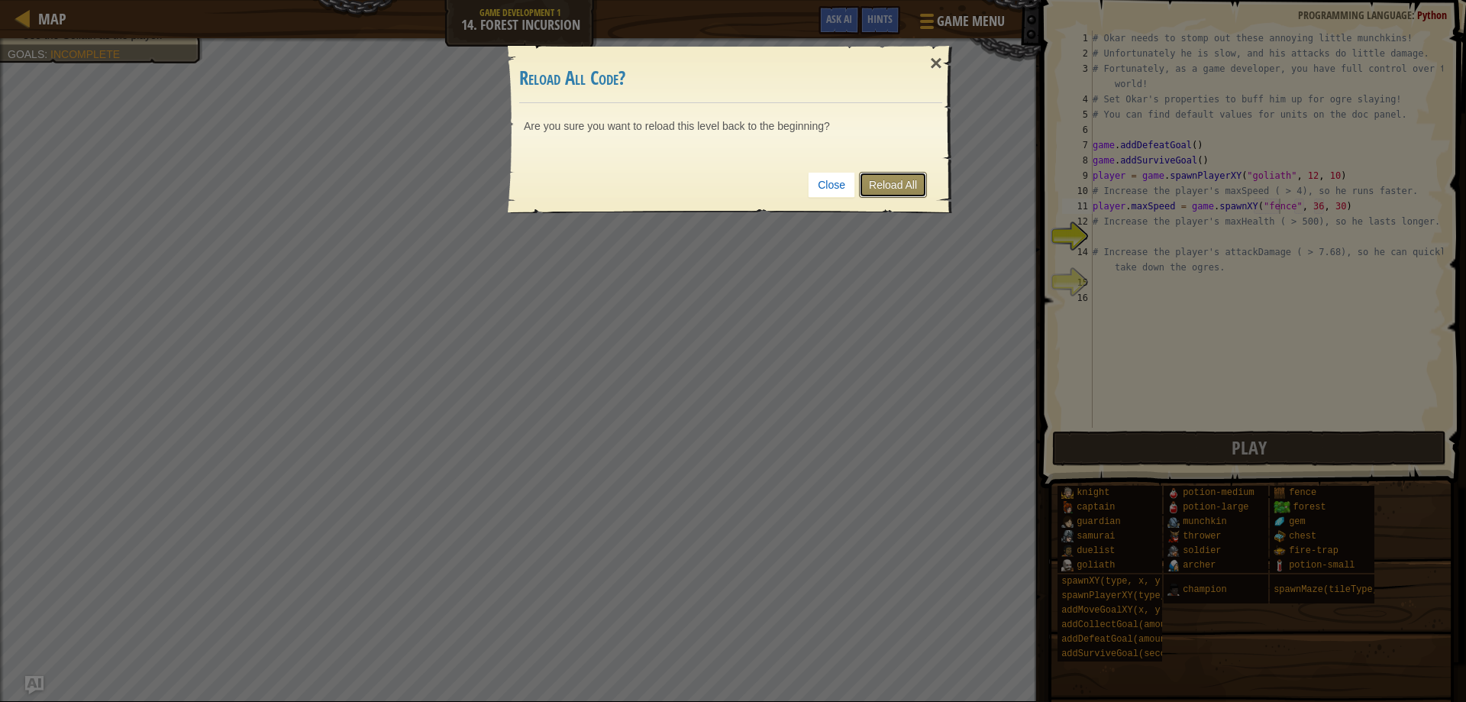
drag, startPoint x: 866, startPoint y: 183, endPoint x: 1043, endPoint y: 266, distance: 195.4
click at [866, 183] on link "Reload All" at bounding box center [893, 185] width 68 height 26
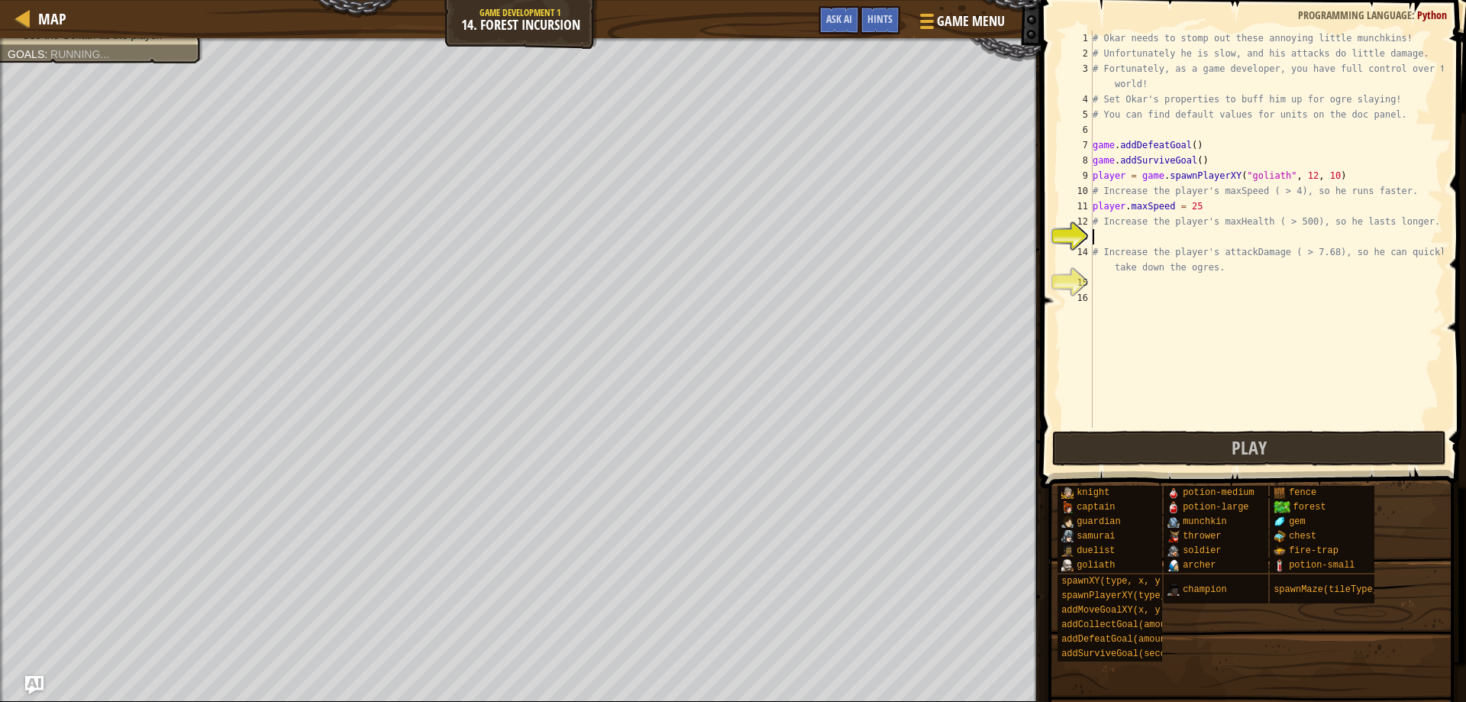
scroll to position [7, 0]
click at [1208, 203] on div "# Okar needs to stomp out these annoying little munchkins! # Unfortunately he i…" at bounding box center [1267, 245] width 354 height 428
click at [1267, 190] on div "# Okar needs to stomp out these annoying little munchkins! # Unfortunately he i…" at bounding box center [1267, 245] width 354 height 428
click at [1247, 203] on div "# Okar needs to stomp out these annoying little munchkins! # Unfortunately he i…" at bounding box center [1267, 245] width 354 height 428
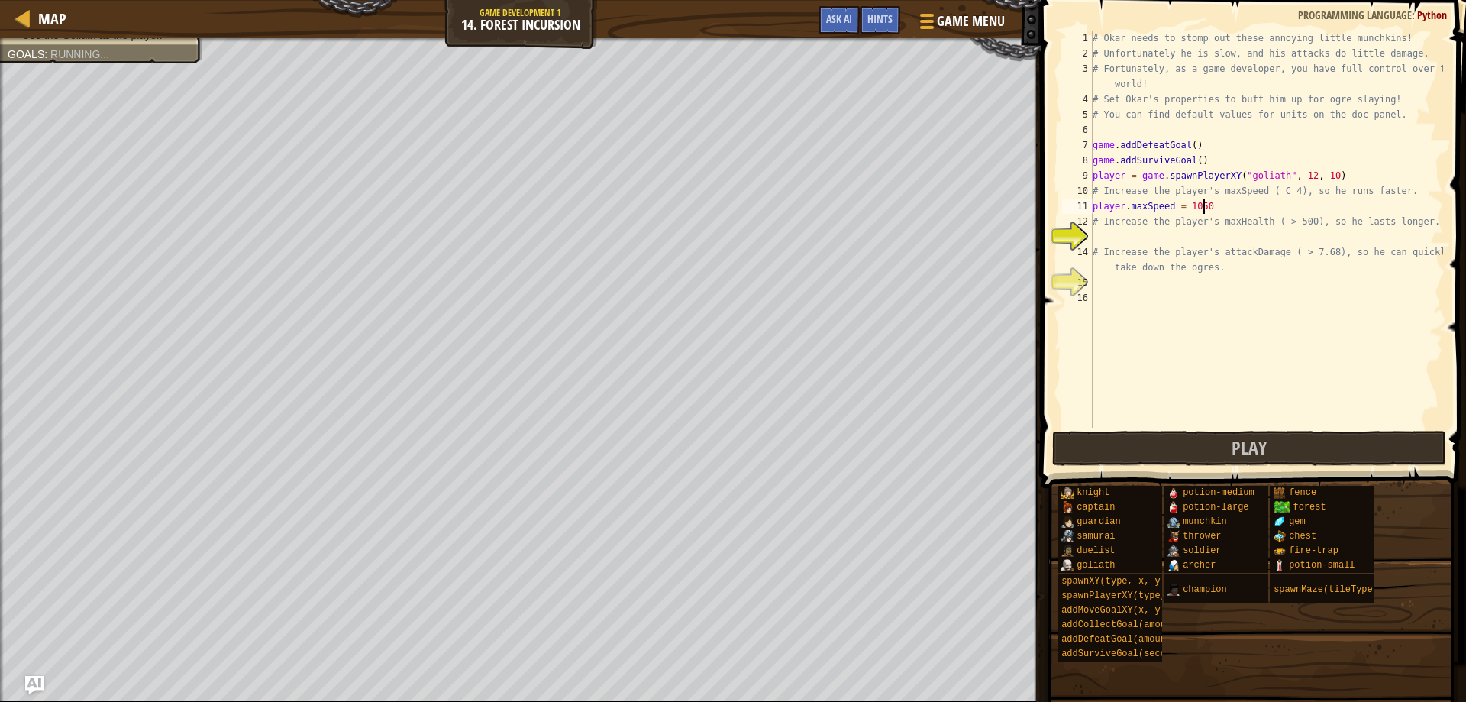
scroll to position [7, 7]
type textarea "player.maxSpeed = 50"
click at [1251, 230] on div "# Okar needs to stomp out these annoying little munchkins! # Unfortunately he i…" at bounding box center [1267, 245] width 354 height 428
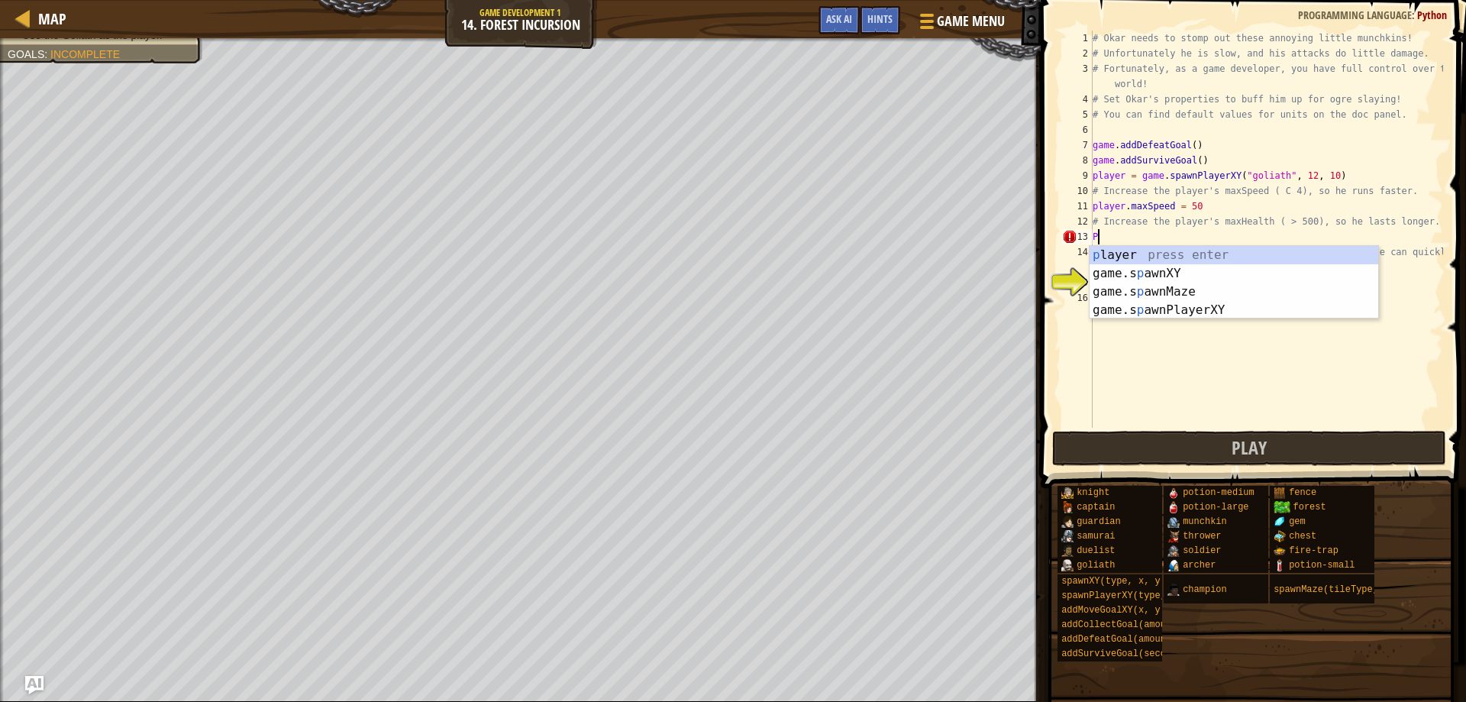
scroll to position [7, 0]
click at [1224, 260] on div "p layer press enter game.s p awnXY press enter game.s p awnMaze press enter gam…" at bounding box center [1234, 301] width 289 height 110
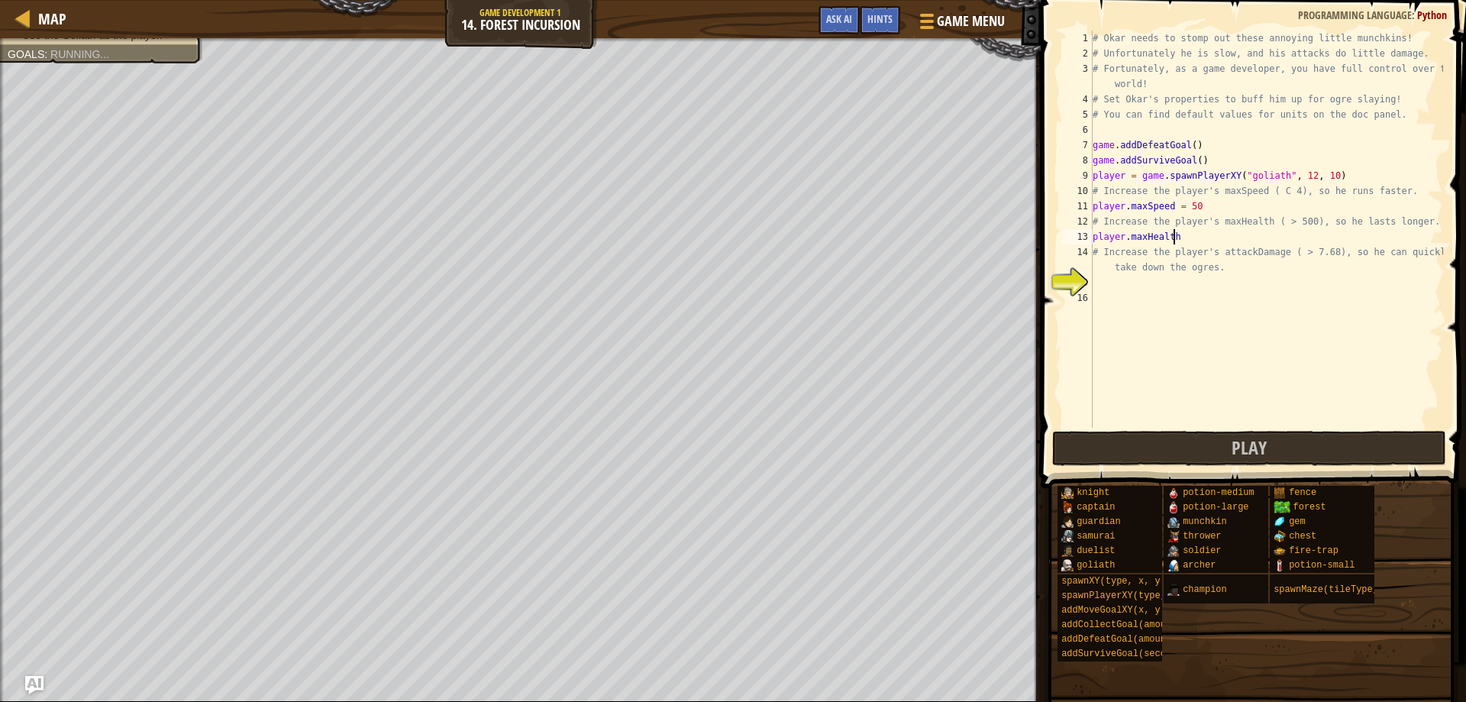
scroll to position [7, 6]
click at [1204, 243] on div "# Okar needs to stomp out these annoying little munchkins! # Unfortunately he i…" at bounding box center [1267, 245] width 354 height 428
drag, startPoint x: 1174, startPoint y: 273, endPoint x: 1146, endPoint y: 277, distance: 28.5
click at [1158, 277] on div "# Okar needs to stomp out these annoying little munchkins! # Unfortunately he i…" at bounding box center [1267, 245] width 354 height 428
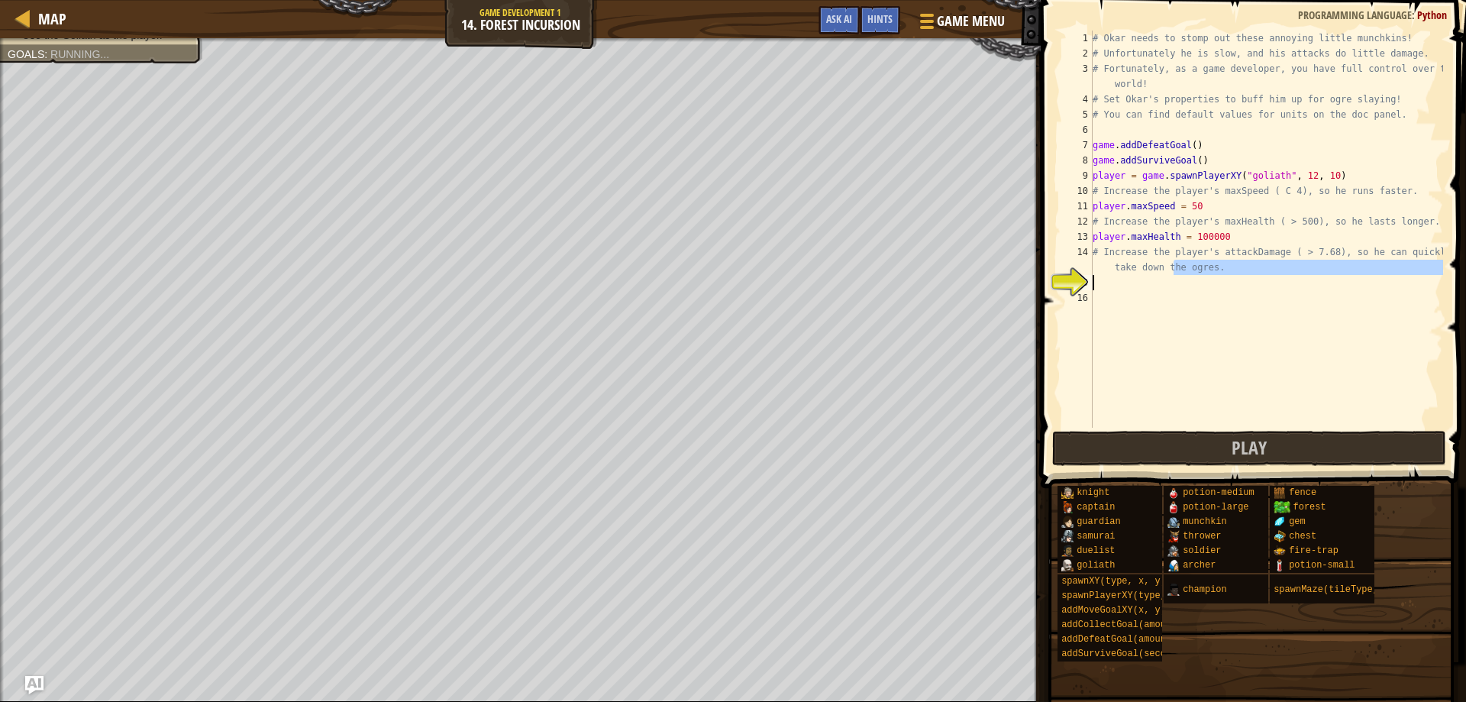
type textarea "# Increase the player's attackDamage ( > 7.68), so he can quickly take down the…"
click at [1126, 278] on div "# Okar needs to stomp out these annoying little munchkins! # Unfortunately he i…" at bounding box center [1267, 229] width 354 height 397
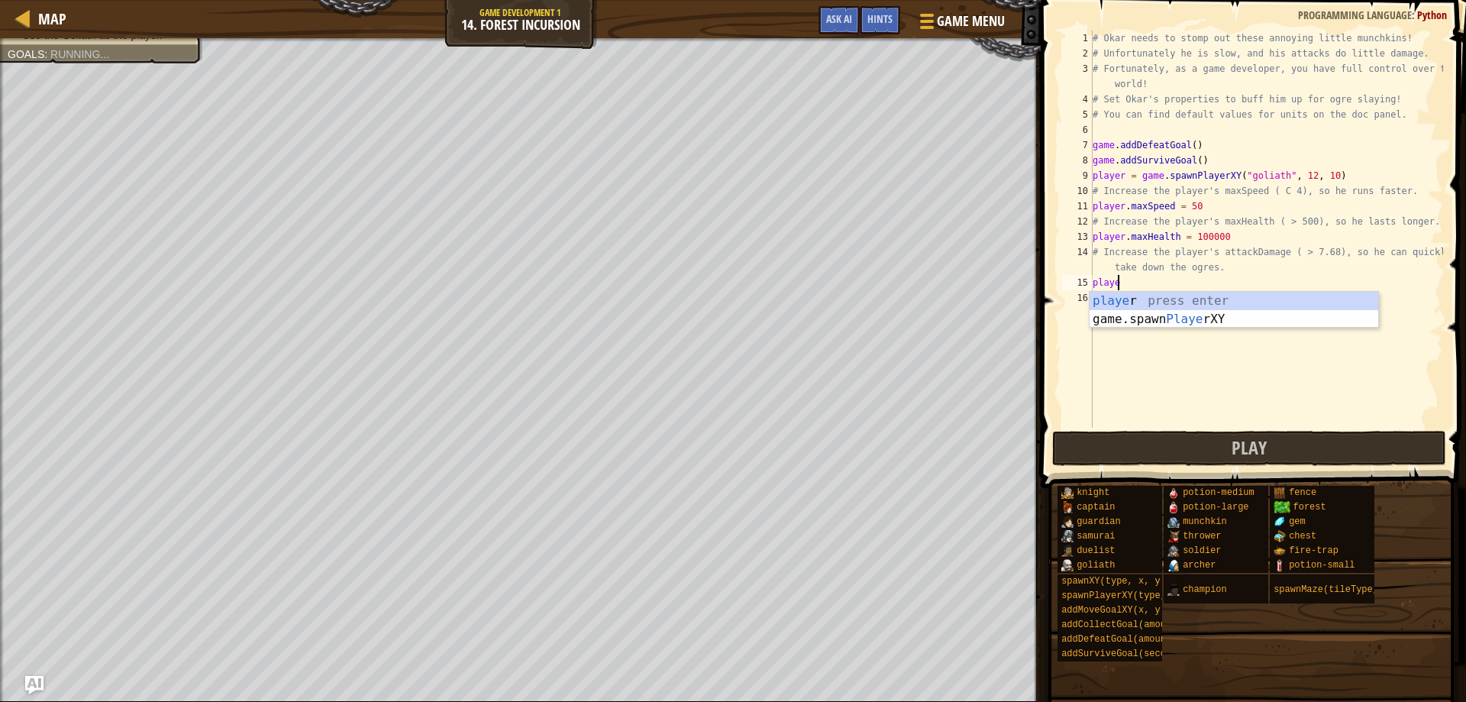
scroll to position [7, 2]
type textarea "p"
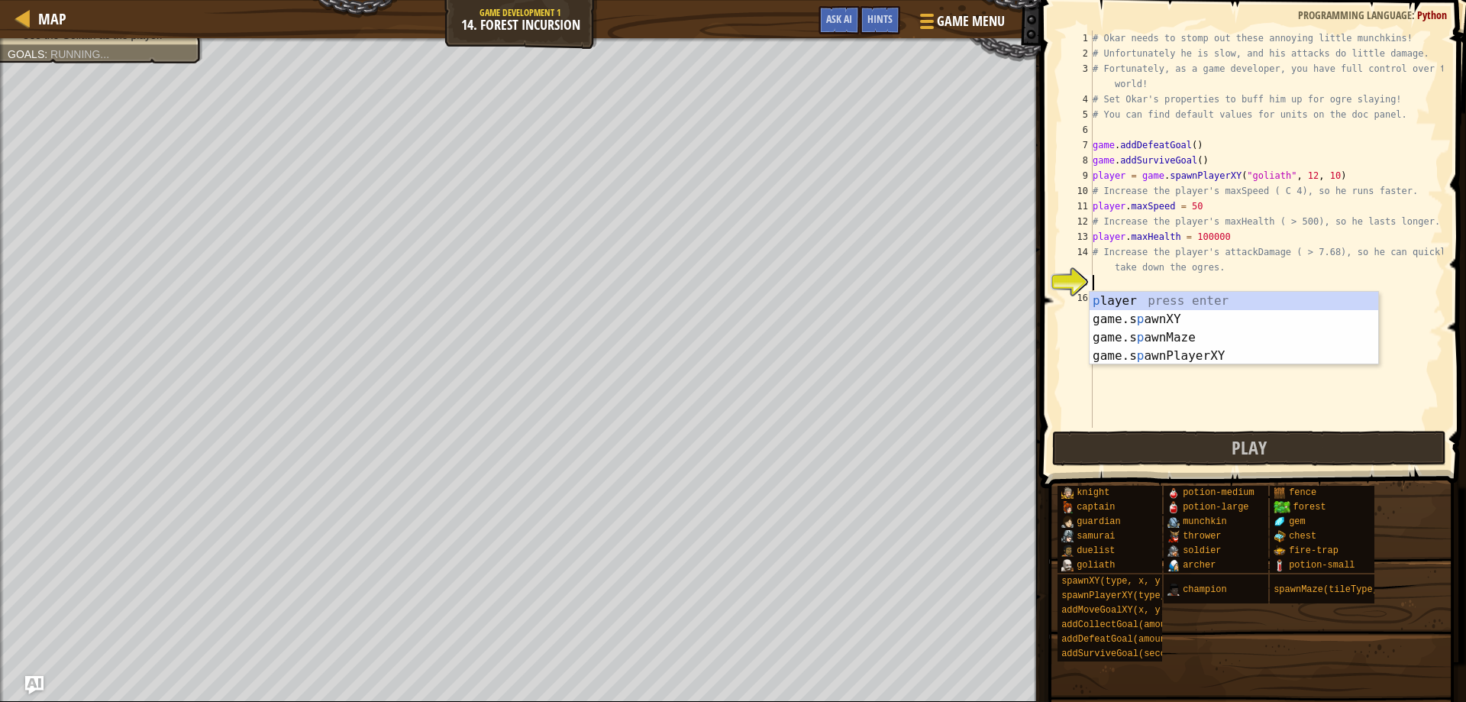
scroll to position [7, 0]
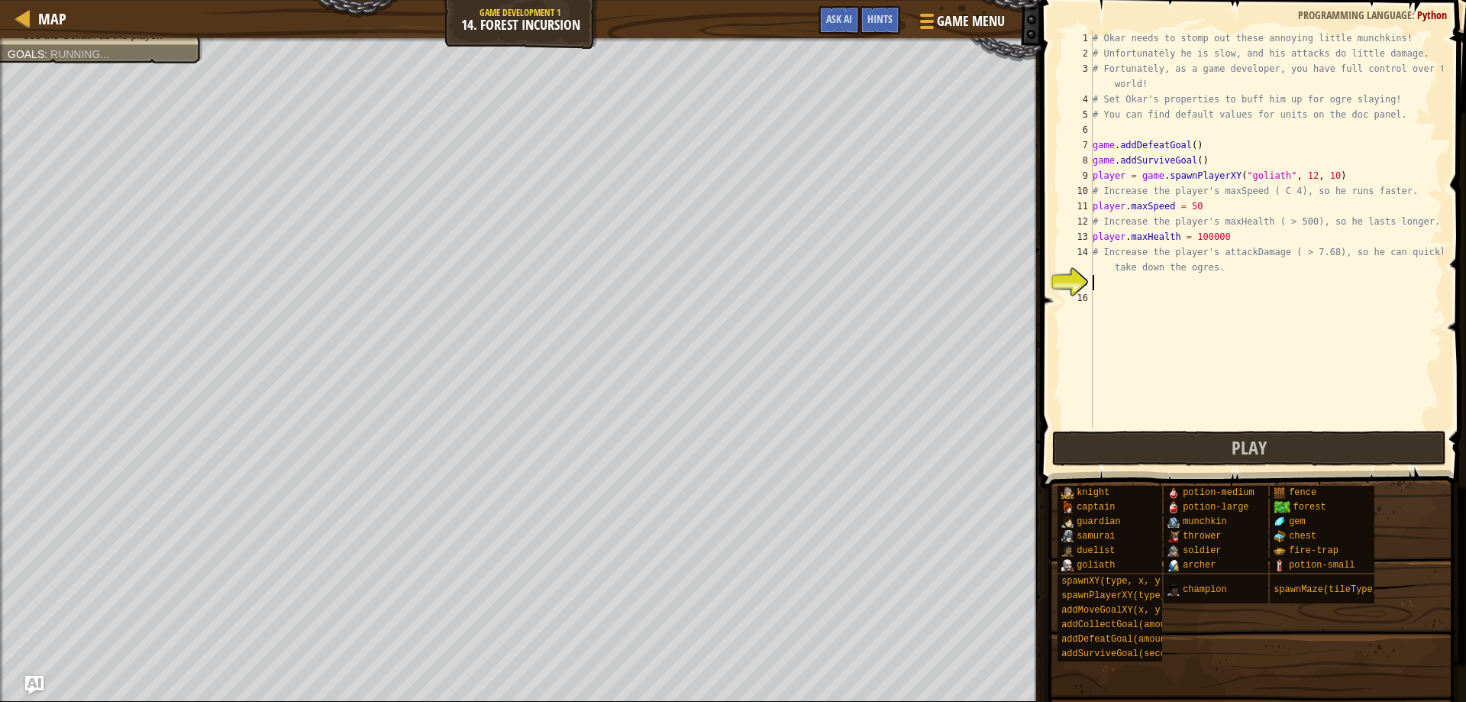
type textarea "# Increase the player's attackDamage ( > 7.68), so he can quickly take down the…"
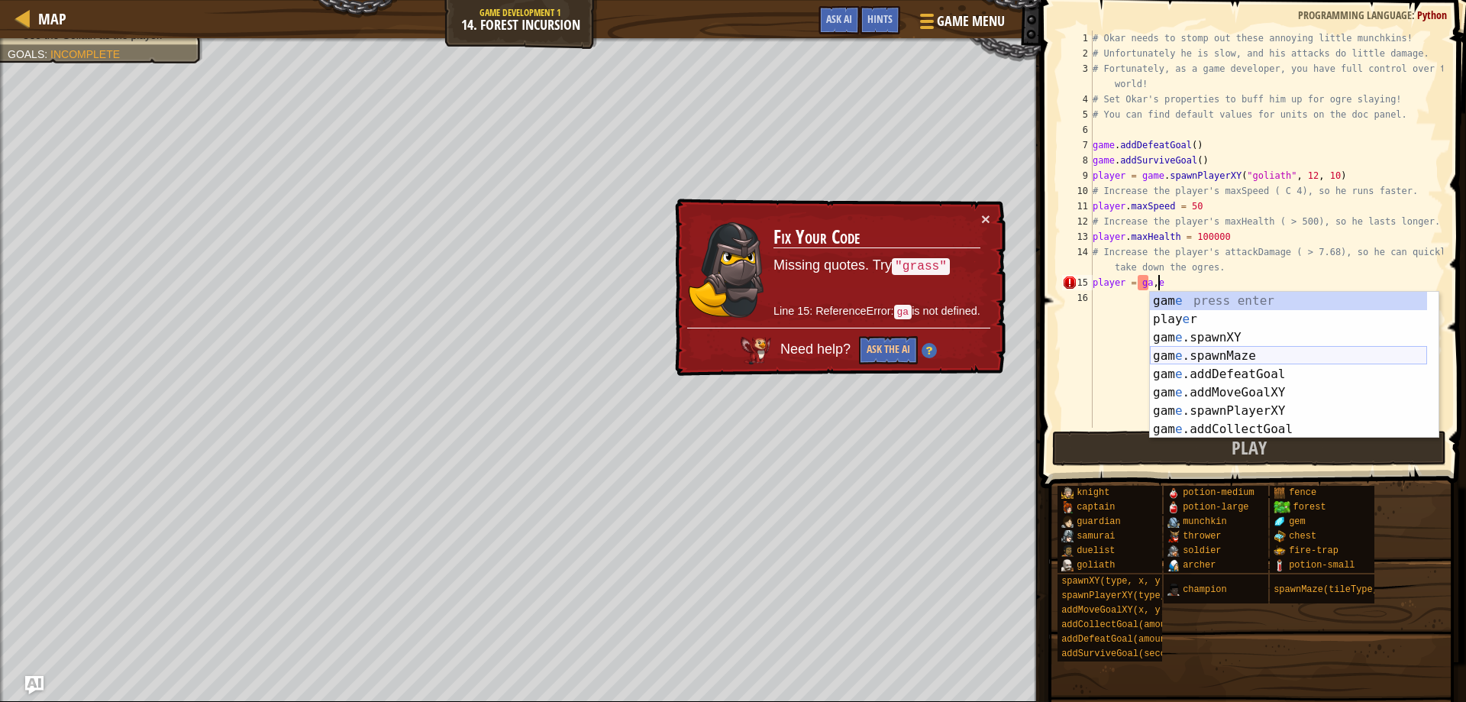
scroll to position [0, 0]
click at [1210, 257] on div "# Okar needs to stomp out these annoying little munchkins! # Unfortunately he i…" at bounding box center [1267, 245] width 354 height 428
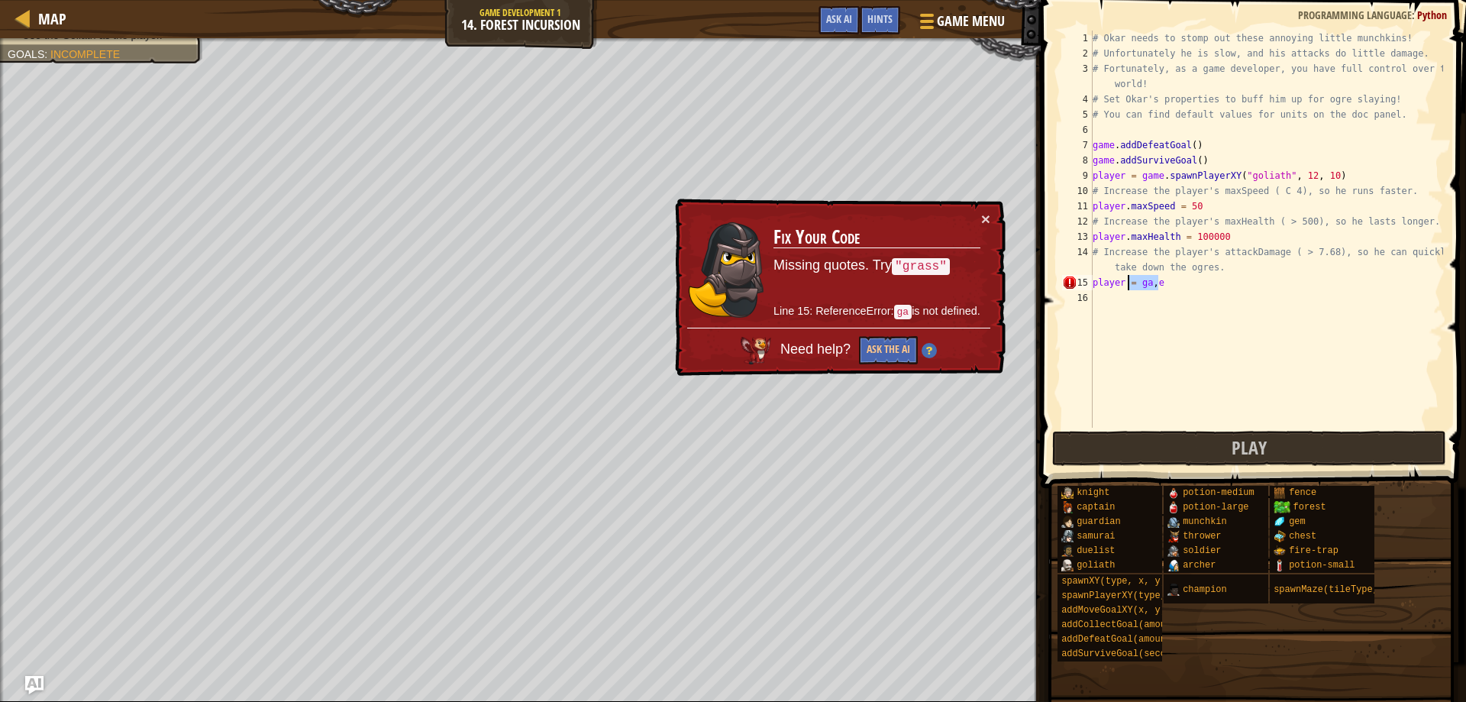
drag, startPoint x: 1168, startPoint y: 285, endPoint x: 1094, endPoint y: 278, distance: 73.6
click at [1094, 278] on div "# Okar needs to stomp out these annoying little munchkins! # Unfortunately he i…" at bounding box center [1267, 245] width 354 height 428
type textarea "player = ga,e"
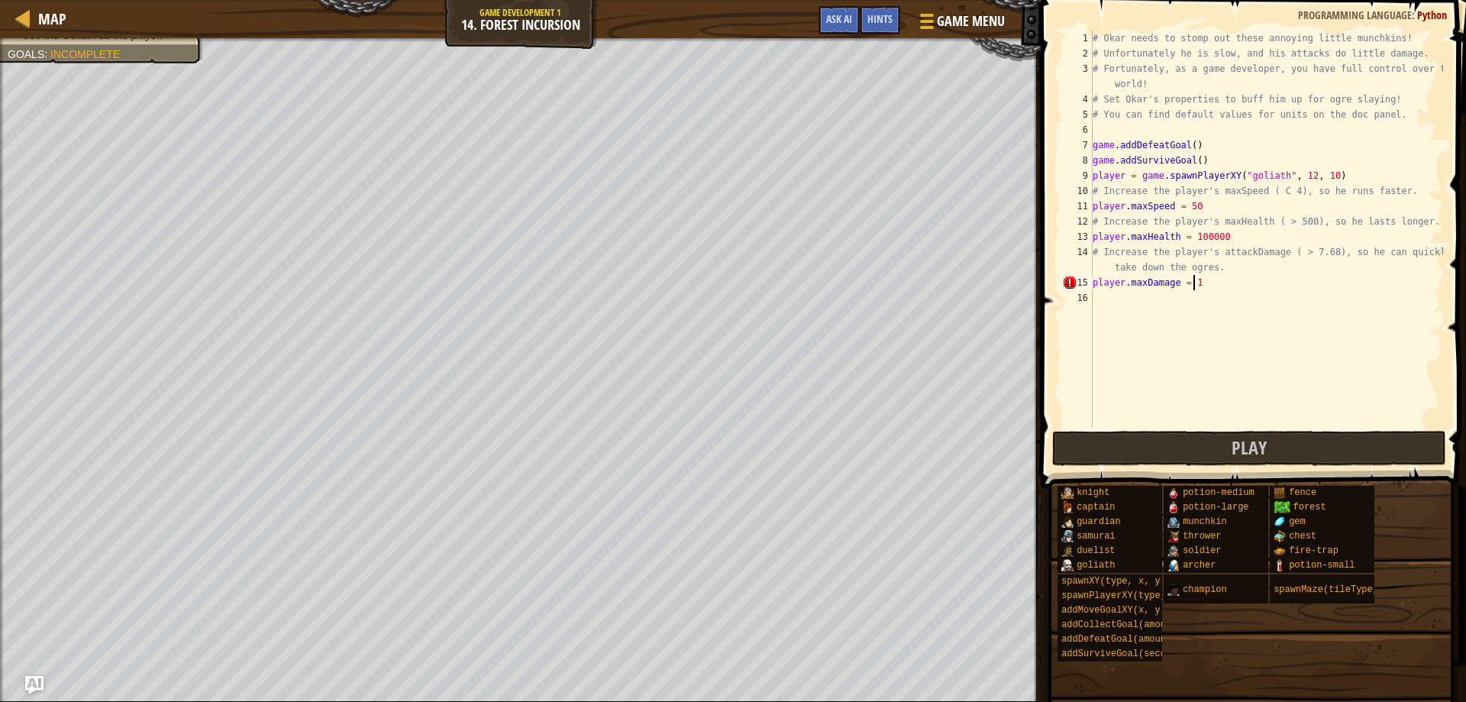
scroll to position [7, 8]
click at [1214, 447] on button "Play" at bounding box center [1249, 448] width 395 height 35
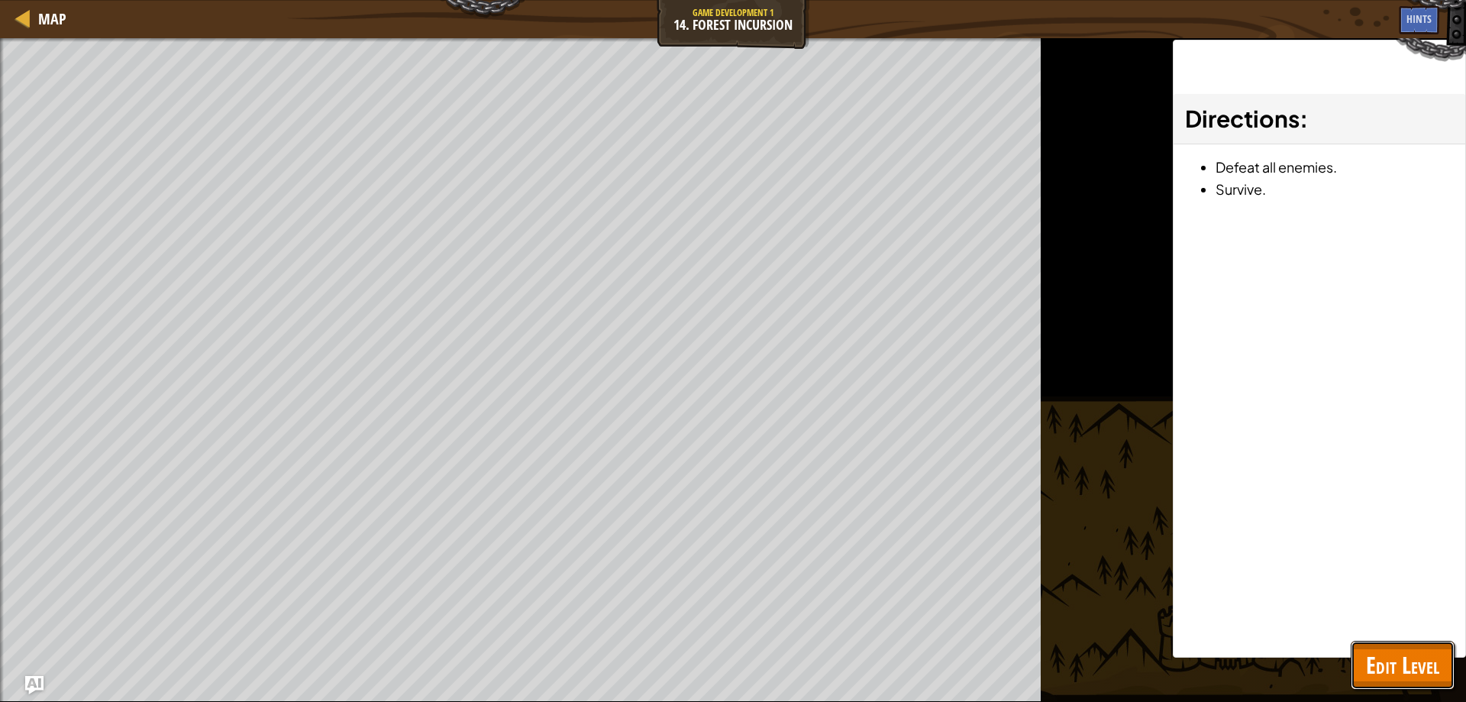
click at [1403, 674] on span "Edit Level" at bounding box center [1402, 664] width 73 height 31
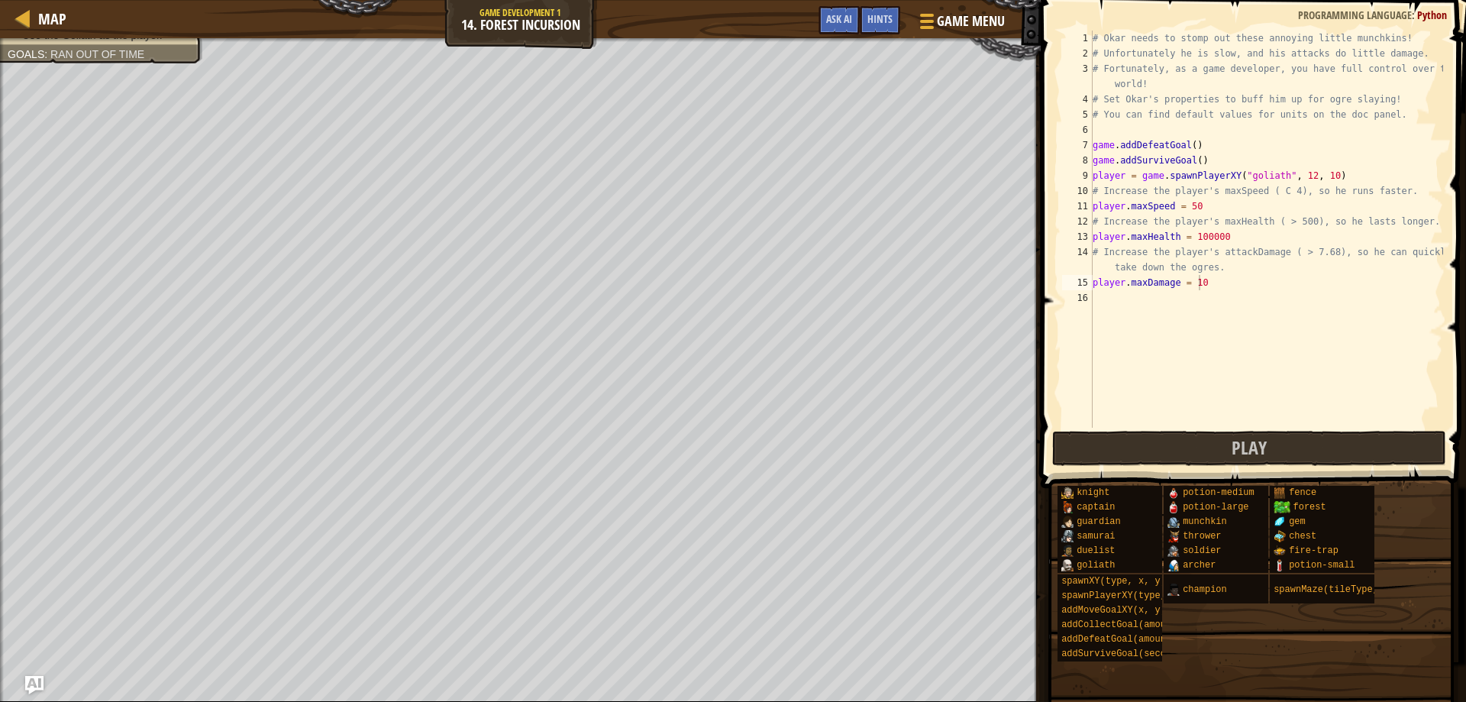
type textarea "# Increase the player's attackDamage ( > 7.68), so he can quickly take down the…"
click at [1258, 267] on div "# Okar needs to stomp out these annoying little munchkins! # Unfortunately he i…" at bounding box center [1267, 245] width 354 height 428
click at [1256, 274] on div "# Okar needs to stomp out these annoying little munchkins! # Unfortunately he i…" at bounding box center [1267, 245] width 354 height 428
click at [1246, 290] on div "# Okar needs to stomp out these annoying little munchkins! # Unfortunately he i…" at bounding box center [1267, 245] width 354 height 428
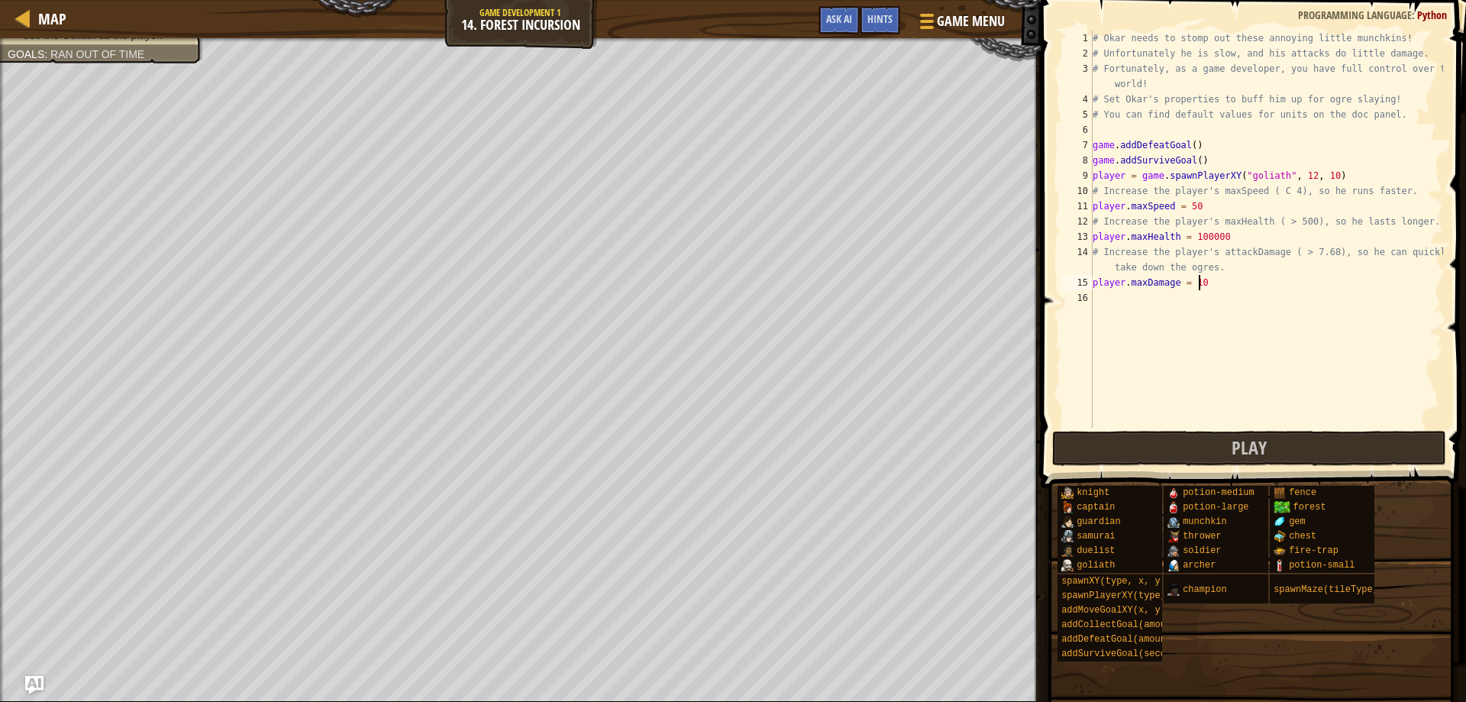
click at [1224, 286] on div "# Okar needs to stomp out these annoying little munchkins! # Unfortunately he i…" at bounding box center [1267, 245] width 354 height 428
type textarea "player.maxDamage = 1000"
click at [1260, 448] on span "Play" at bounding box center [1249, 447] width 35 height 24
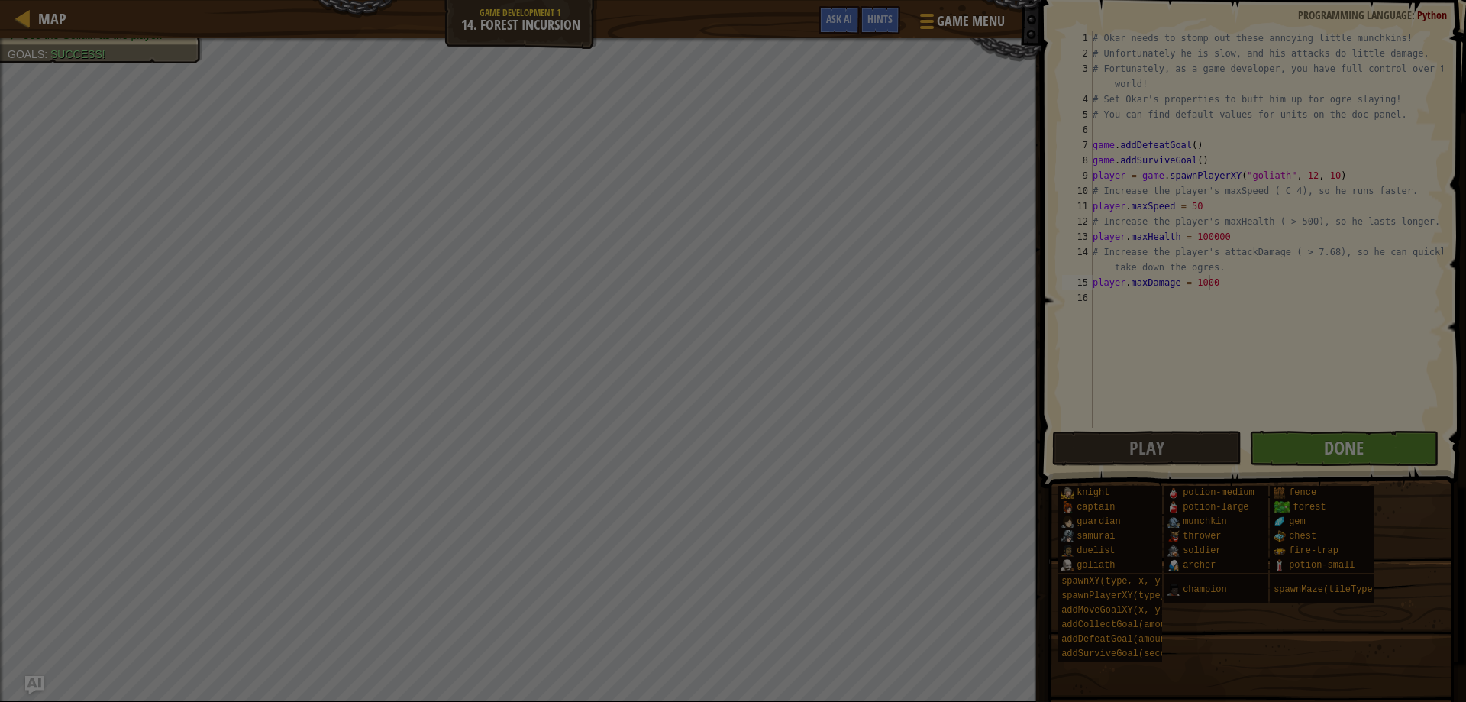
click at [1303, 2] on body "Map Game Development 1 14. Forest Incursion Game Menu Done Hints Ask AI 1 ההההה…" at bounding box center [733, 1] width 1466 height 2
click at [0, 0] on div "Loading..." at bounding box center [0, 0] width 0 height 0
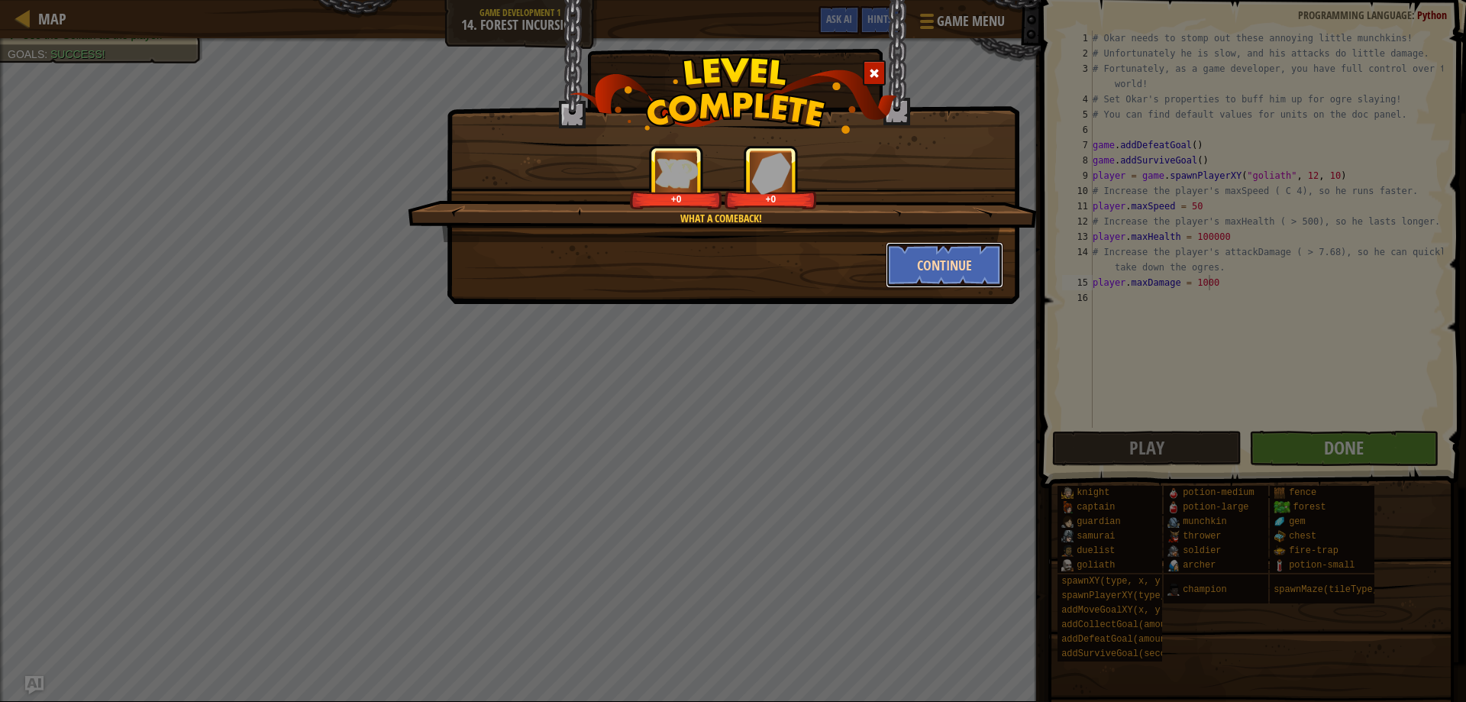
click at [954, 247] on button "Continue" at bounding box center [945, 265] width 118 height 46
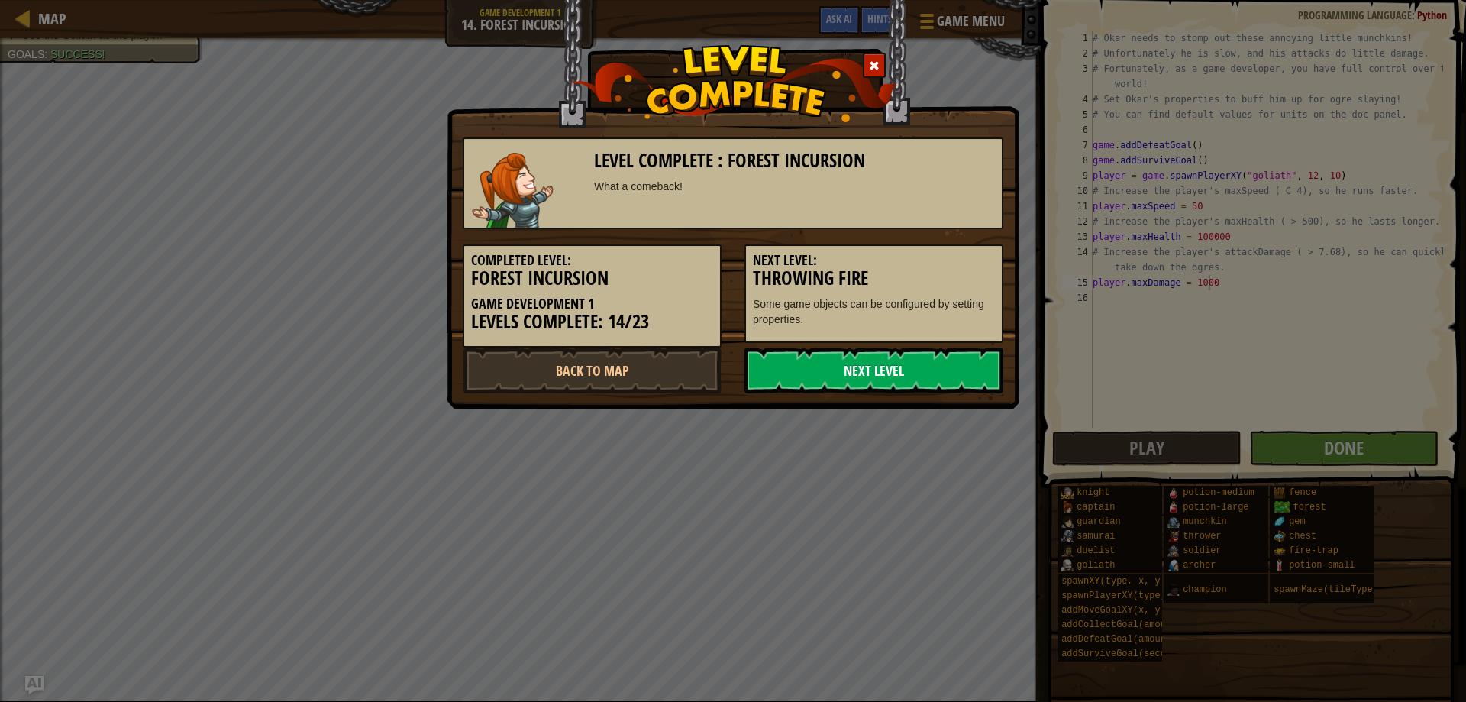
click at [921, 367] on link "Next Level" at bounding box center [874, 371] width 259 height 46
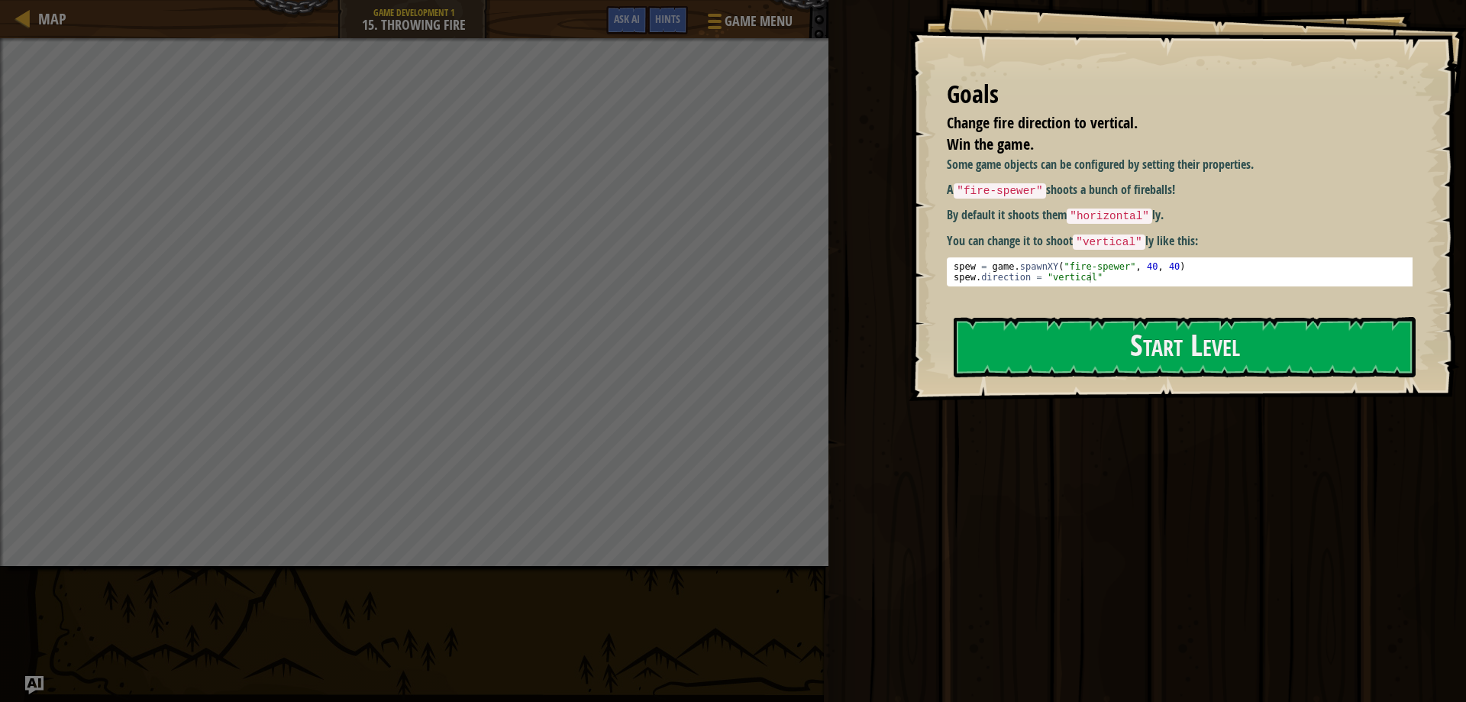
type textarea "spew.direction = "vertical""
drag, startPoint x: 1068, startPoint y: 277, endPoint x: 1085, endPoint y: 311, distance: 37.9
click at [1085, 309] on div "Goals Change fire direction to vertical. Win the game. Some game objects can be…" at bounding box center [1188, 200] width 558 height 401
click at [1086, 317] on button "Start Level" at bounding box center [1185, 347] width 462 height 60
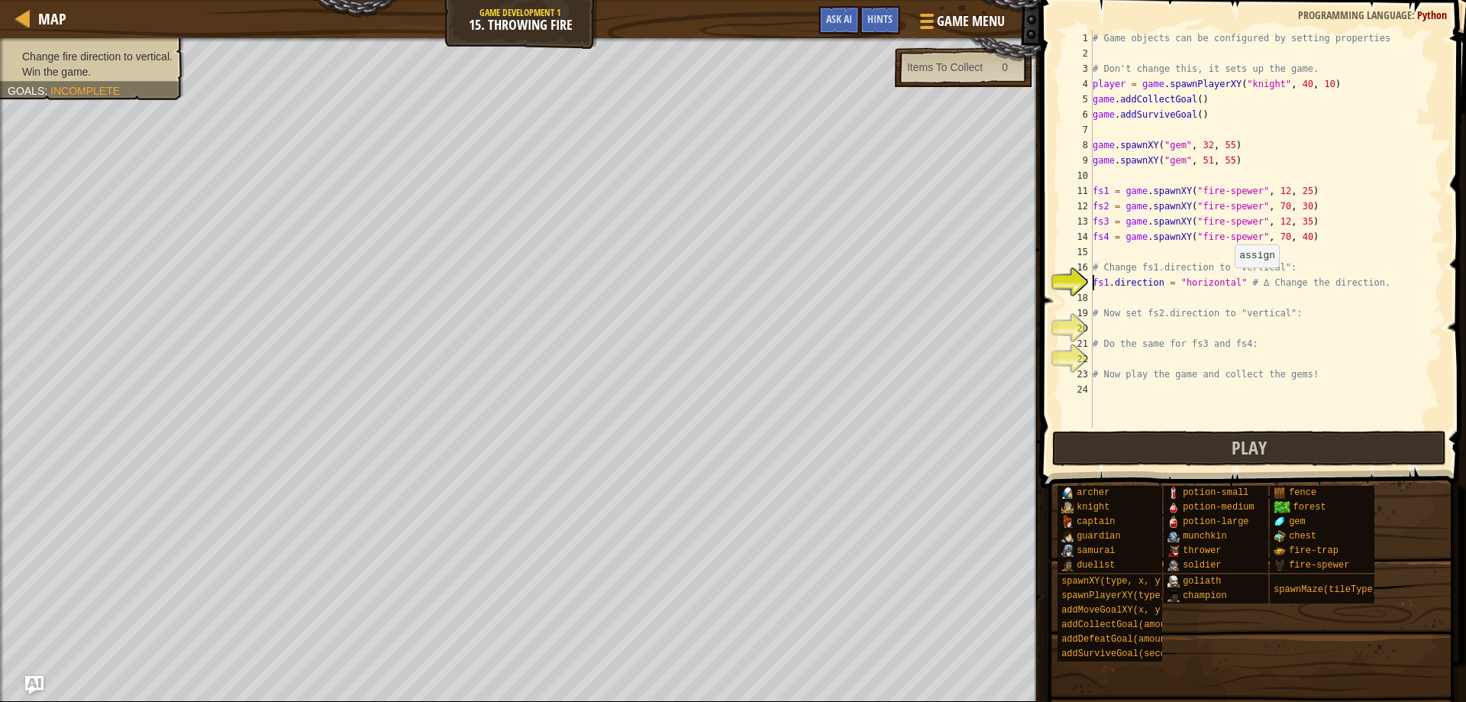
click at [1228, 283] on div "# Game objects can be configured by setting properties # Don't change this, it …" at bounding box center [1267, 245] width 354 height 428
type textarea "fs1.direction = "vertical" # ∆ Change the direction."
click at [1197, 329] on div "# Game objects can be configured by setting properties # Don't change this, it …" at bounding box center [1267, 245] width 354 height 428
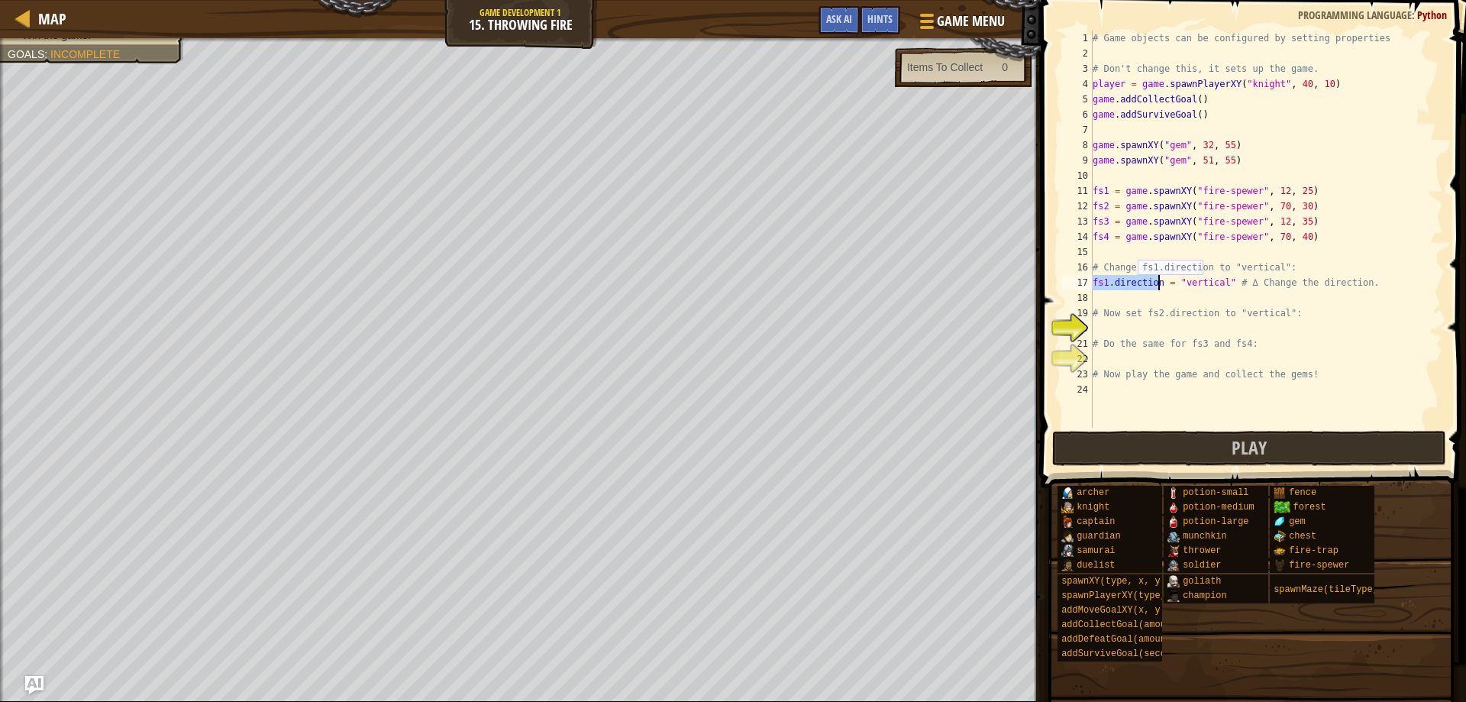
drag, startPoint x: 1094, startPoint y: 280, endPoint x: 1161, endPoint y: 287, distance: 67.6
click at [1161, 287] on div "# Game objects can be configured by setting properties # Don't change this, it …" at bounding box center [1267, 245] width 354 height 428
type textarea "c = "vertical" # ∆ Change the direction."
click at [1149, 330] on div "# Game objects can be configured by setting properties # Don't change this, it …" at bounding box center [1267, 245] width 354 height 428
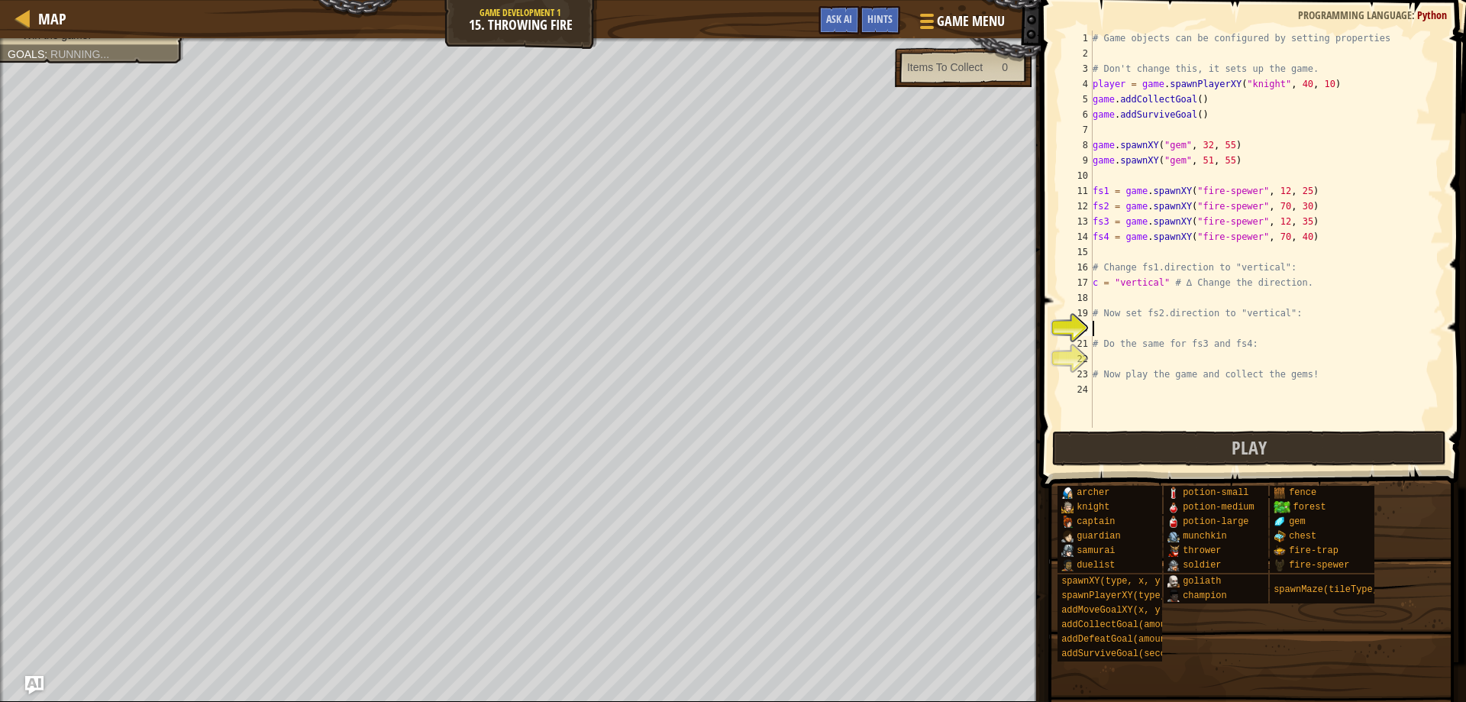
scroll to position [7, 0]
click at [1098, 283] on div "# Game objects can be configured by setting properties # Don't change this, it …" at bounding box center [1267, 245] width 354 height 428
type textarea "fs1 = "vertical" # ∆ Change the direction."
click at [1110, 300] on div "# Game objects can be configured by setting properties # Don't change this, it …" at bounding box center [1267, 245] width 354 height 428
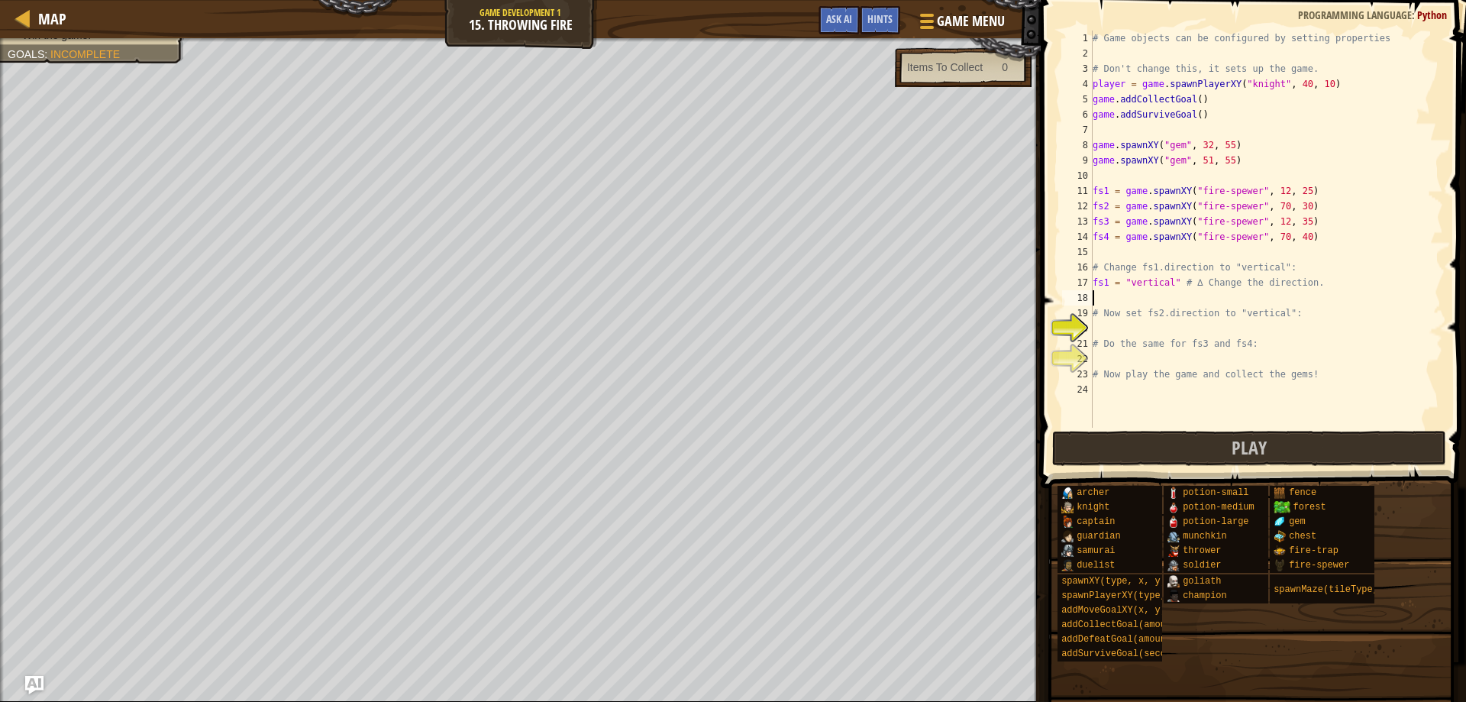
scroll to position [7, 0]
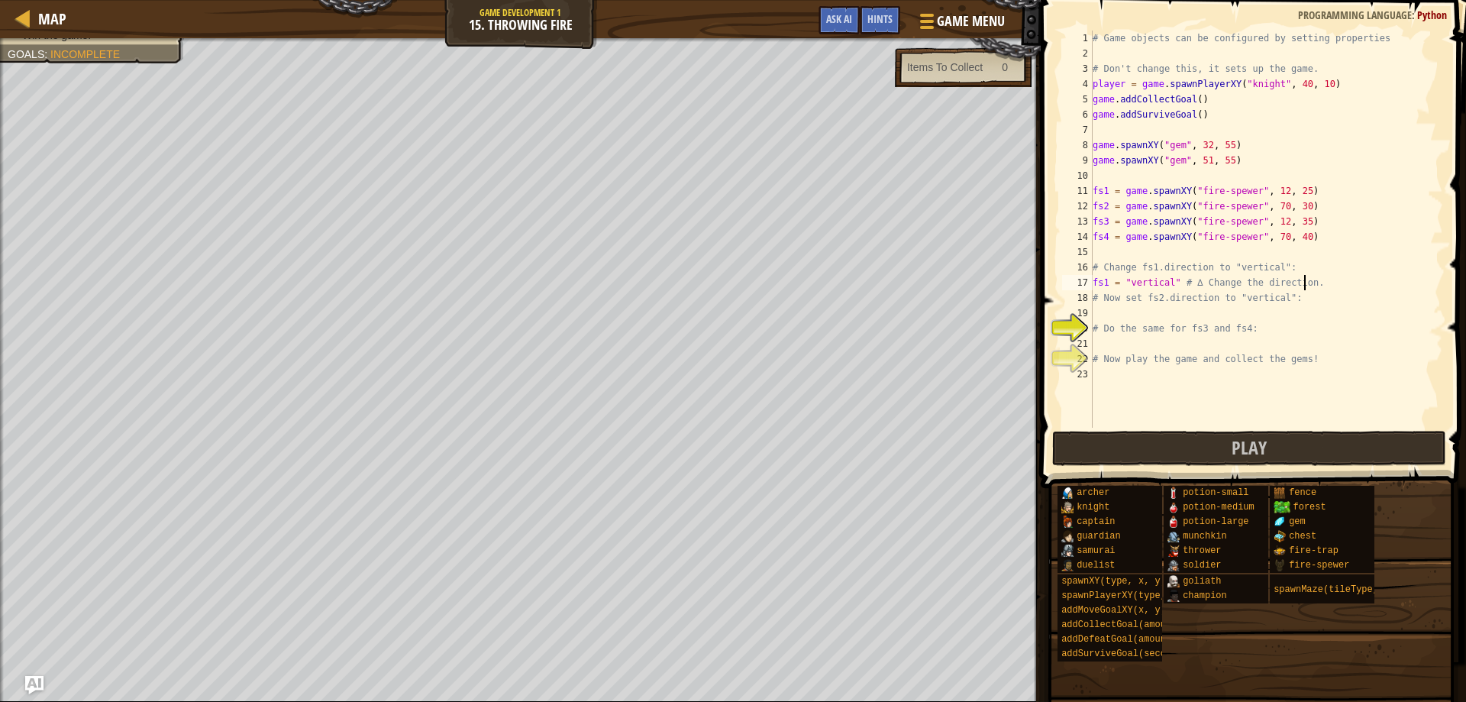
type textarea "fs1 = "vertical" # ∆ Change the direction."
click at [1144, 317] on div "# Game objects can be configured by setting properties # Don't change this, it …" at bounding box center [1267, 245] width 354 height 428
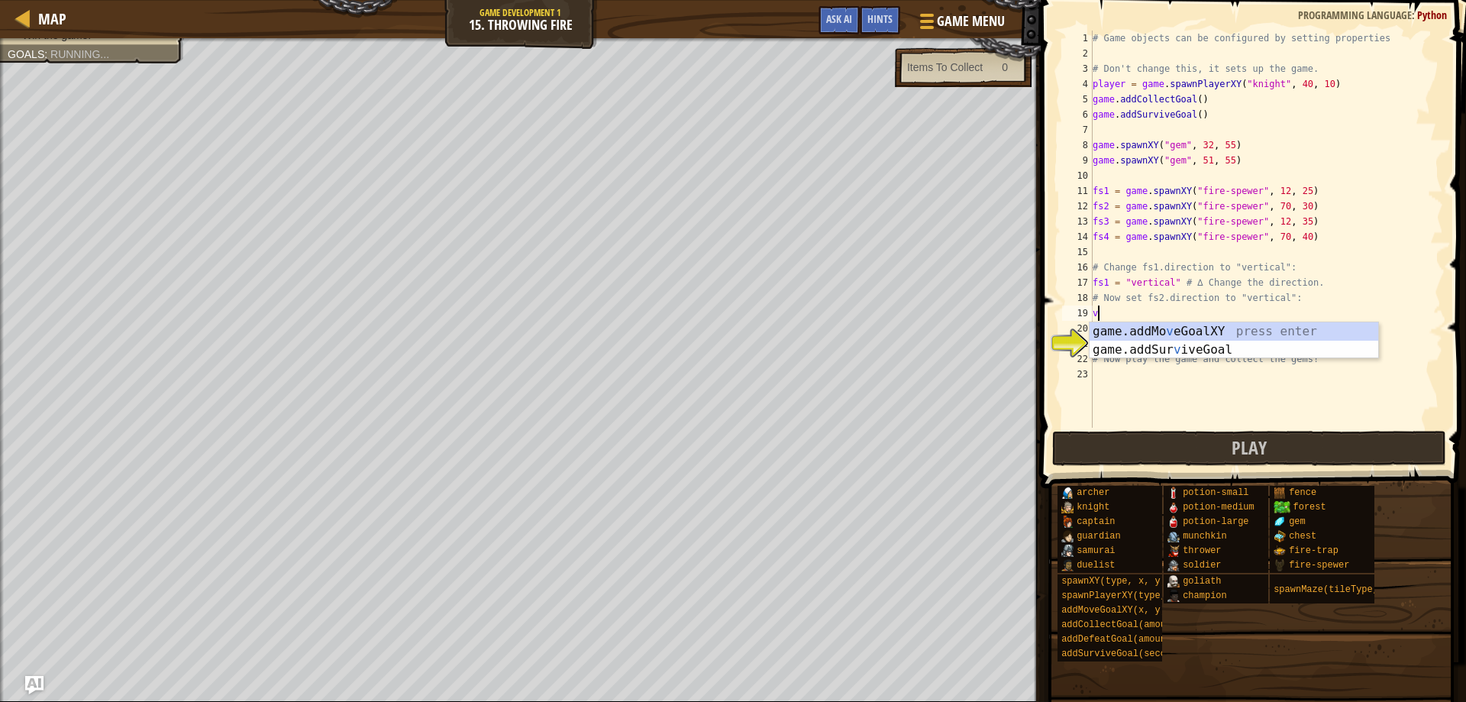
click at [1150, 305] on div "# Game objects can be configured by setting properties # Don't change this, it …" at bounding box center [1267, 245] width 354 height 428
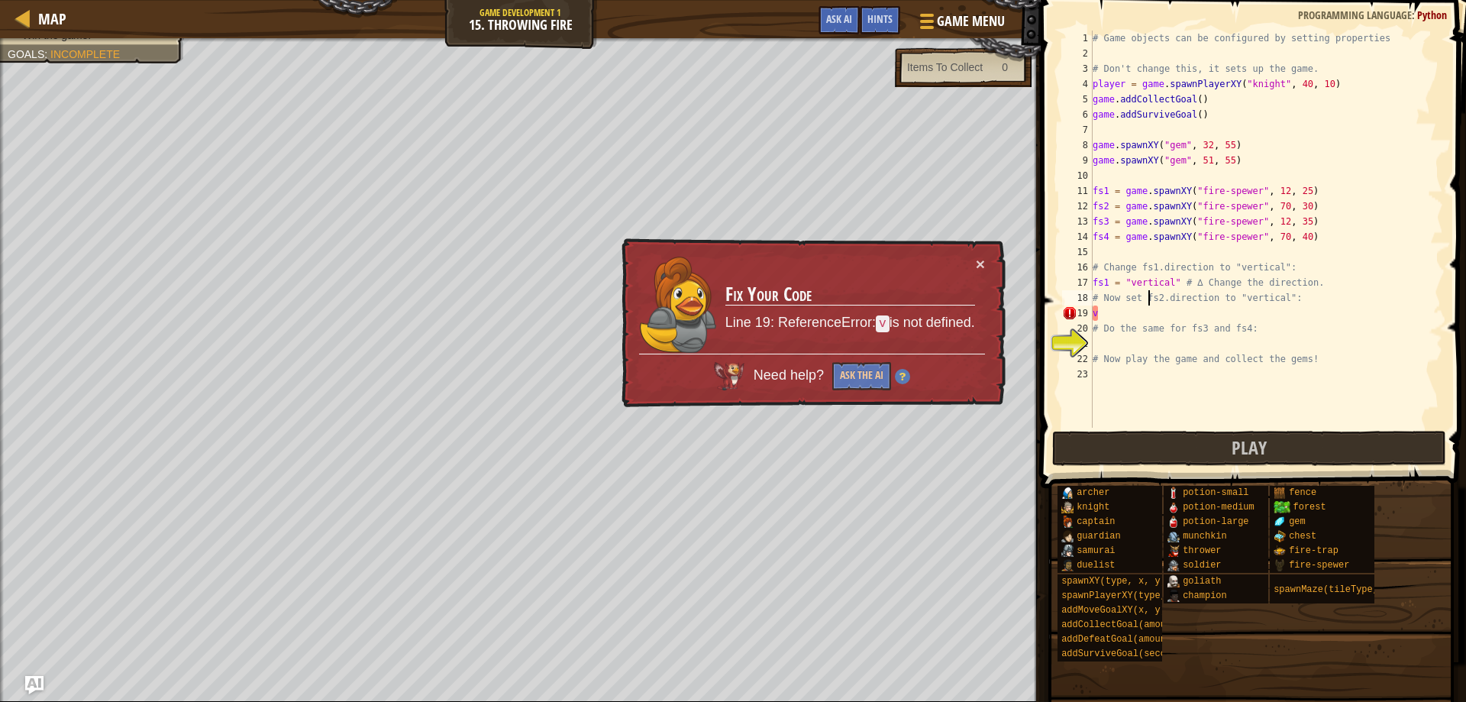
click at [1111, 314] on div "# Game objects can be configured by setting properties # Don't change this, it …" at bounding box center [1267, 245] width 354 height 428
type textarea "v"
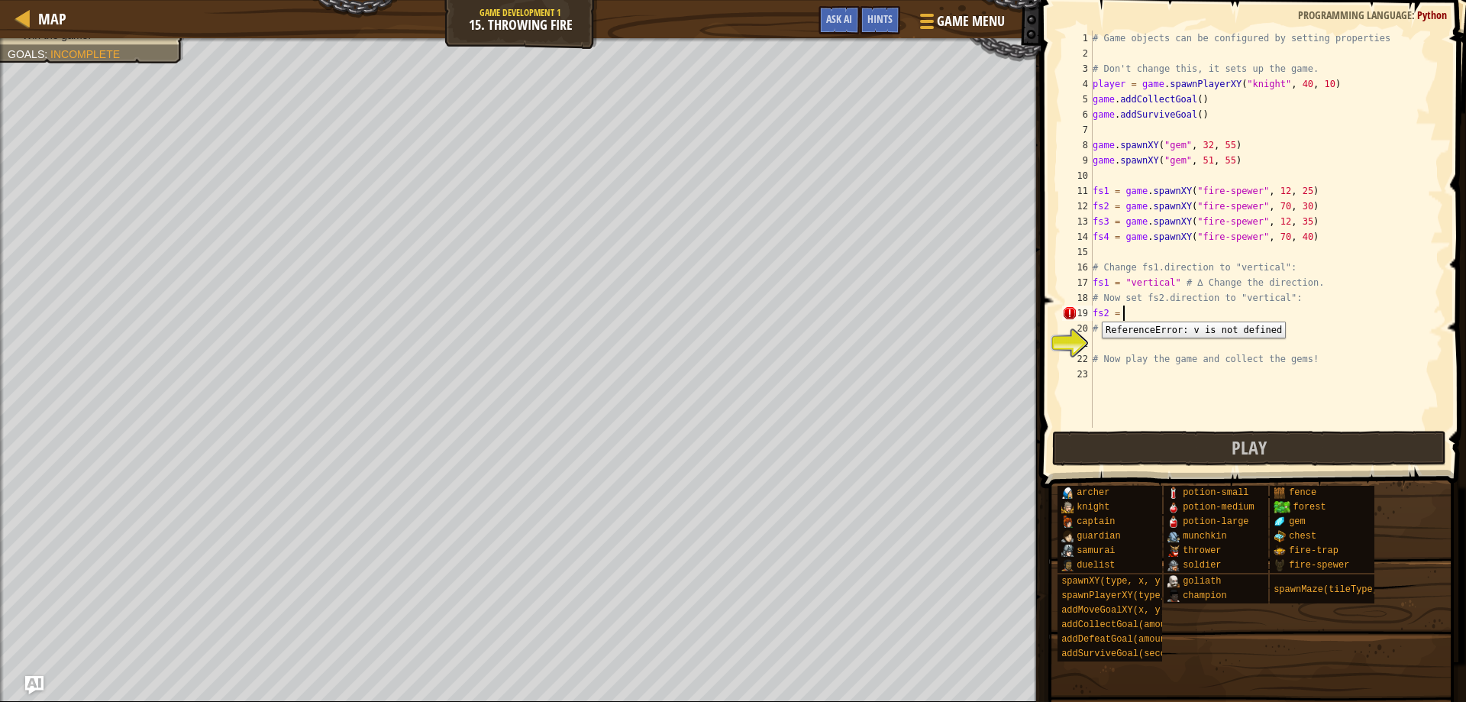
scroll to position [7, 2]
drag, startPoint x: 1117, startPoint y: 283, endPoint x: 1173, endPoint y: 285, distance: 56.5
click at [1173, 285] on div "# Game objects can be configured by setting properties # Don't change this, it …" at bounding box center [1267, 245] width 354 height 428
paste textarea "2 = # Do the same for fs3 and fs4:"
drag, startPoint x: 1149, startPoint y: 324, endPoint x: 1147, endPoint y: 316, distance: 7.8
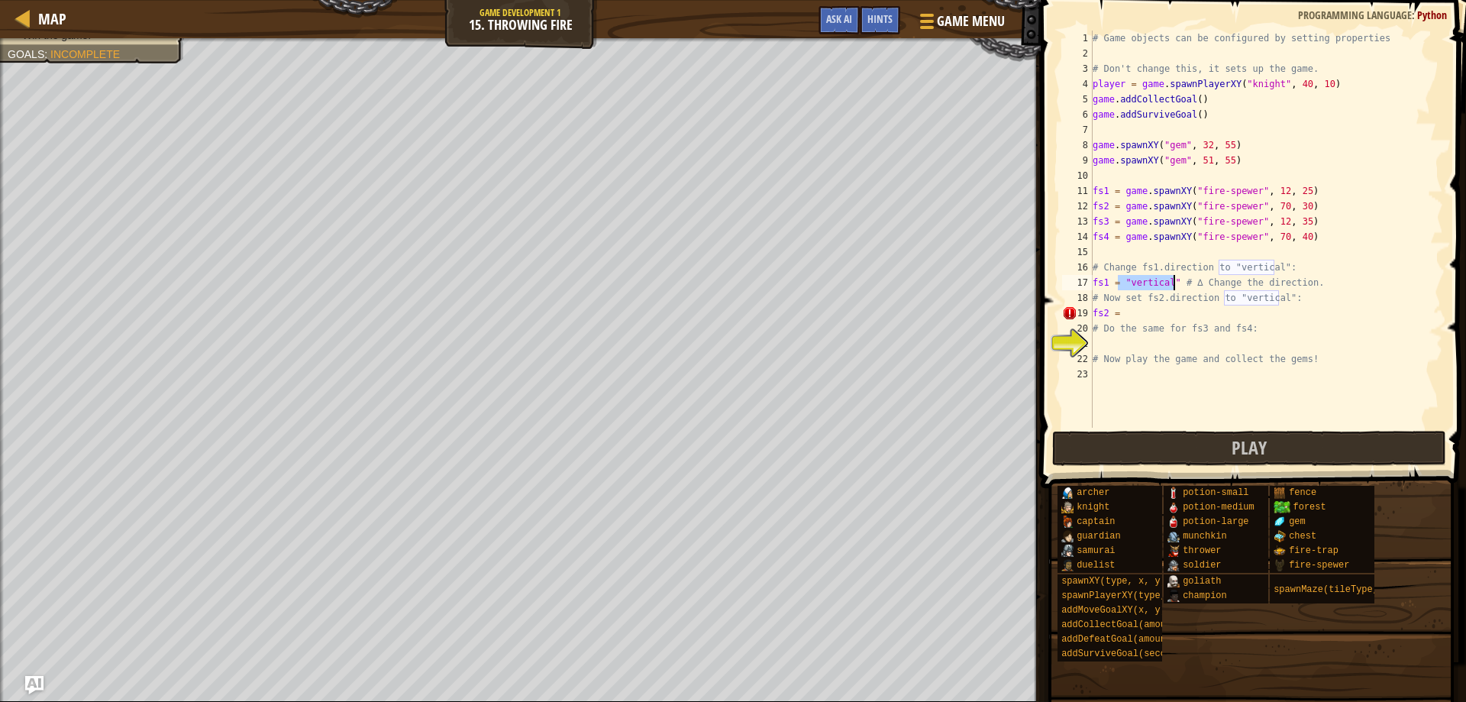
click at [1148, 317] on div "# Game objects can be configured by setting properties # Don't change this, it …" at bounding box center [1267, 245] width 354 height 428
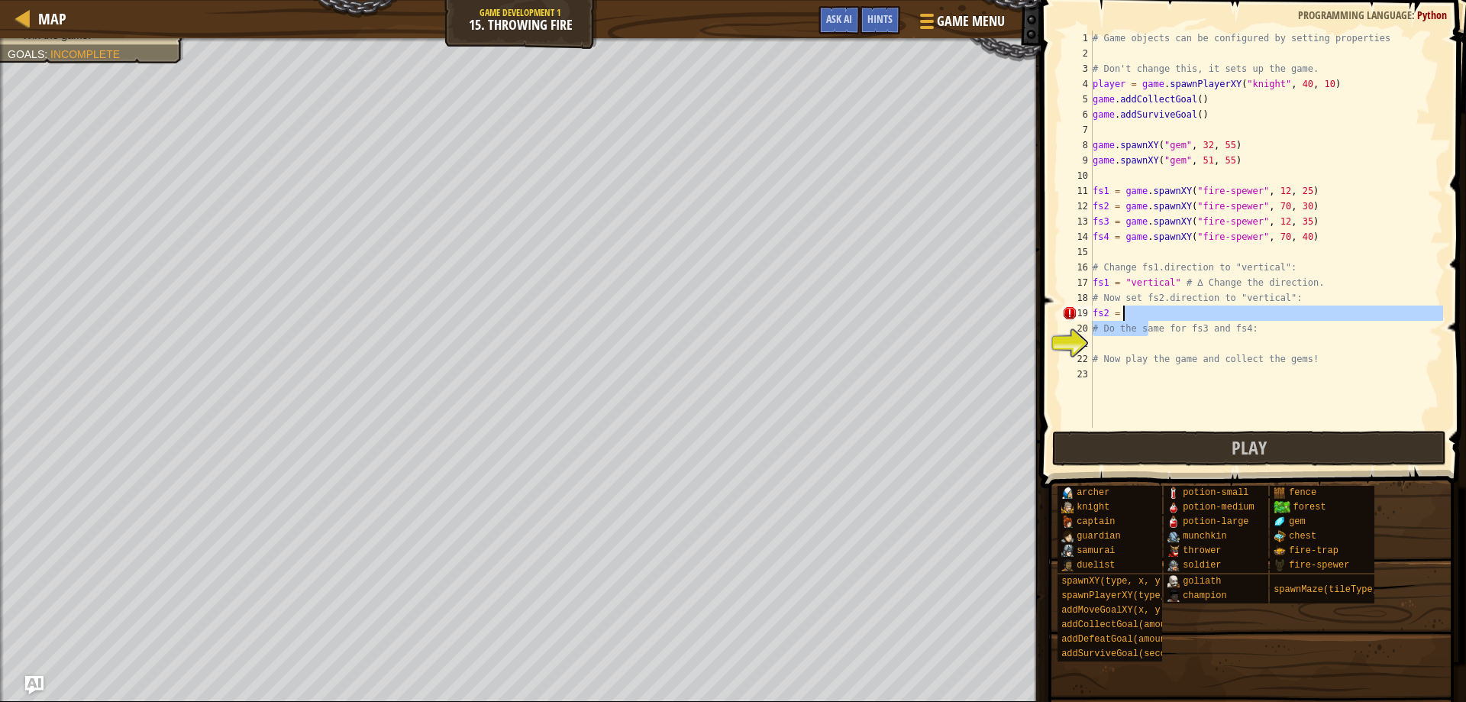
click at [1146, 316] on div "# Game objects can be configured by setting properties # Don't change this, it …" at bounding box center [1267, 229] width 354 height 397
paste textarea "`"
click at [1154, 311] on div "# Game objects can be configured by setting properties # Don't change this, it …" at bounding box center [1267, 245] width 354 height 428
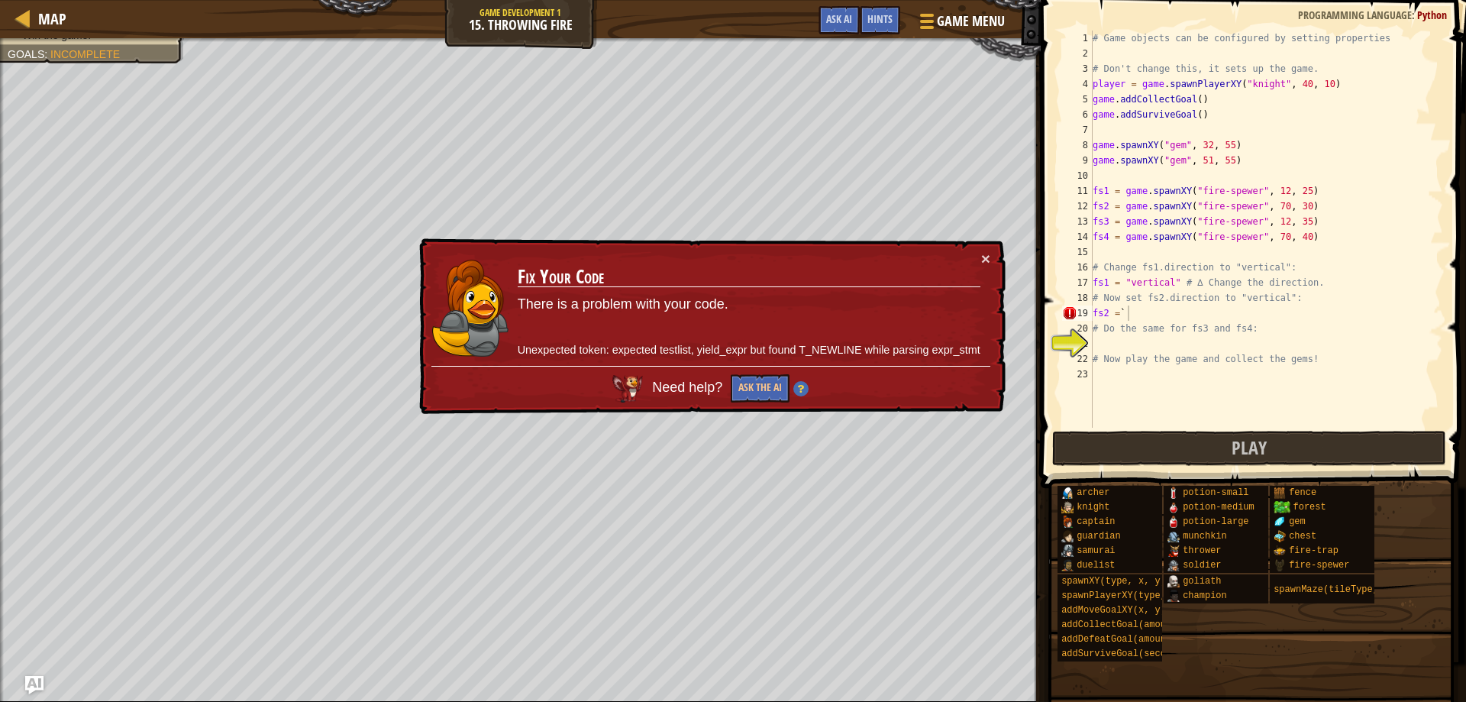
click at [1127, 314] on div "# Game objects can be configured by setting properties # Don't change this, it …" at bounding box center [1267, 245] width 354 height 428
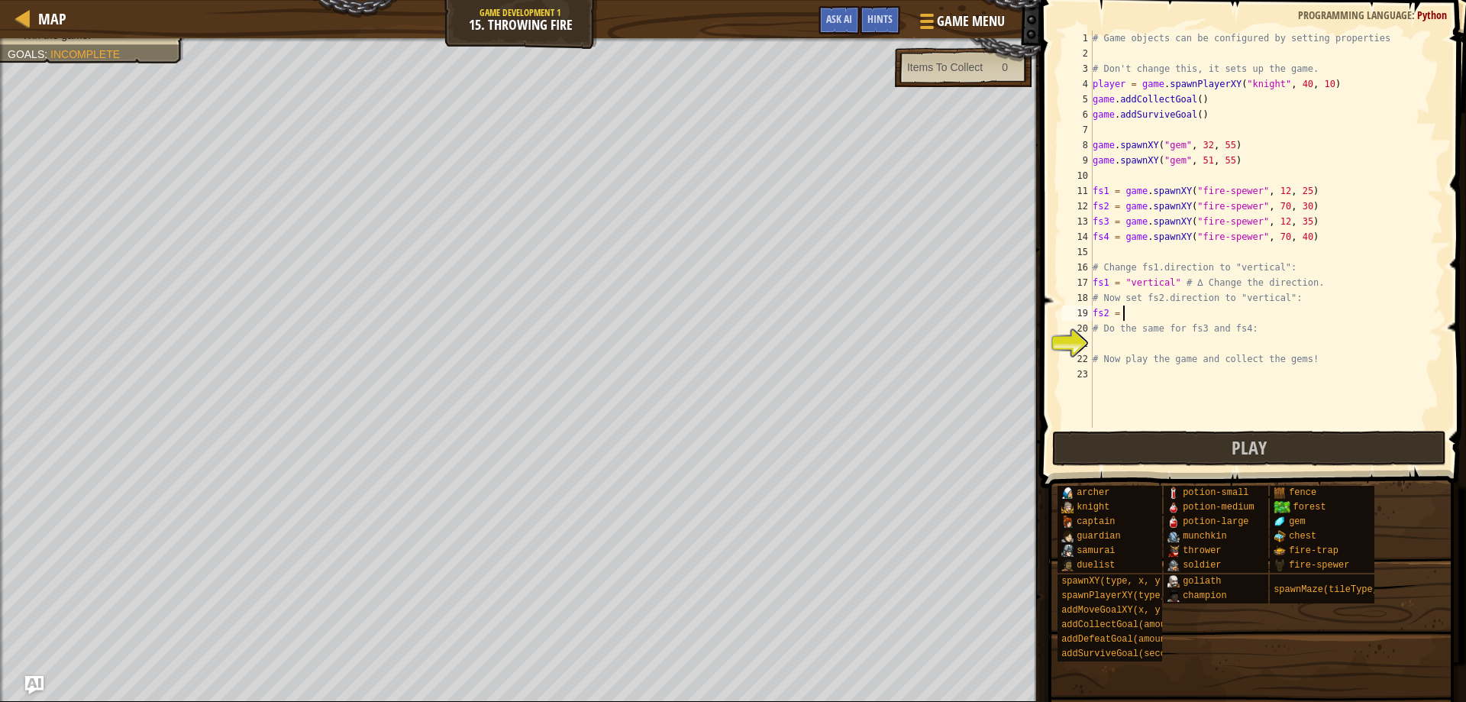
scroll to position [7, 2]
click at [1215, 308] on div "# Game objects can be configured by setting properties # Don't change this, it …" at bounding box center [1267, 245] width 354 height 428
click at [1123, 283] on div "# Game objects can be configured by setting properties # Don't change this, it …" at bounding box center [1267, 245] width 354 height 428
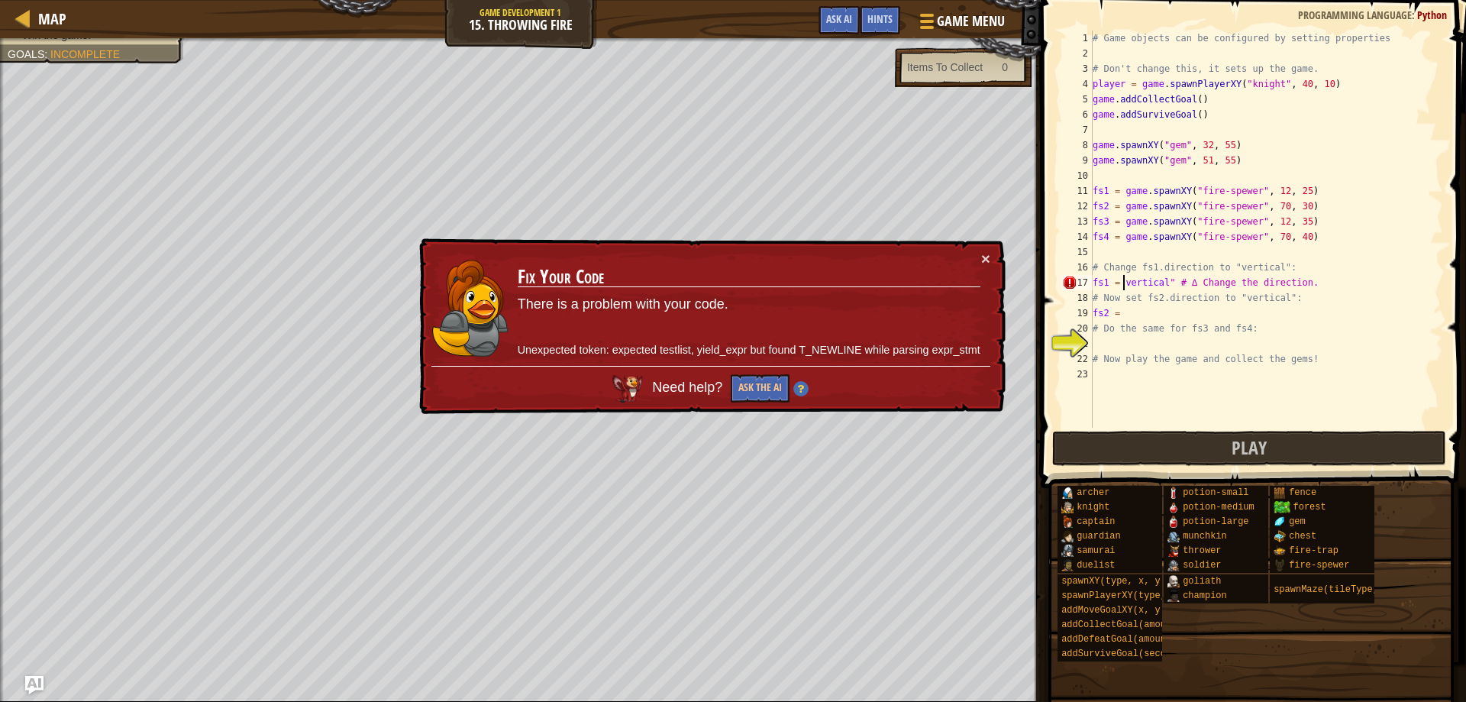
paste textarea
type textarea "fs1 = vertical" # ∆ Change the direction."
click at [965, 26] on span "Game Menu" at bounding box center [971, 21] width 71 height 21
